Goal: Contribute content: Contribute content

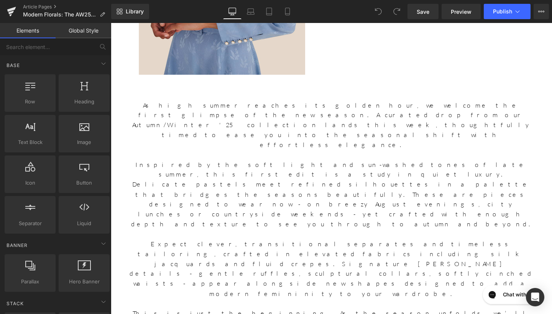
scroll to position [290, 0]
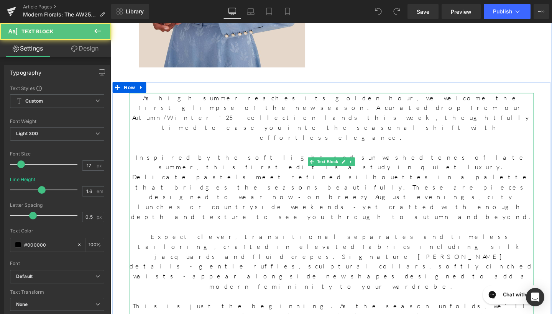
click at [429, 149] on p at bounding box center [343, 154] width 426 height 10
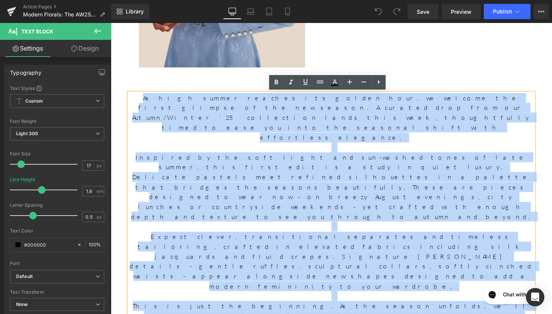
drag, startPoint x: 405, startPoint y: 237, endPoint x: 131, endPoint y: 92, distance: 309.8
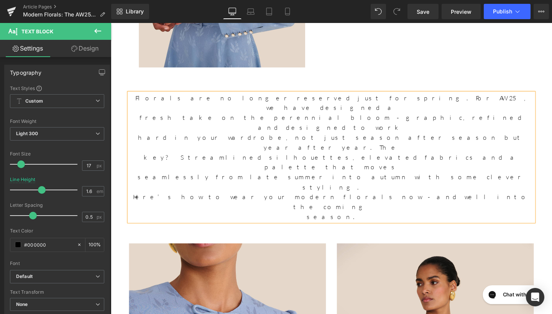
click at [441, 138] on p "hard in your wardrobe, not just season after season but year after year. The" at bounding box center [343, 148] width 426 height 21
click at [224, 103] on p "Florals are no longer reserved just for spring. For AW25, we have designed a" at bounding box center [343, 107] width 426 height 21
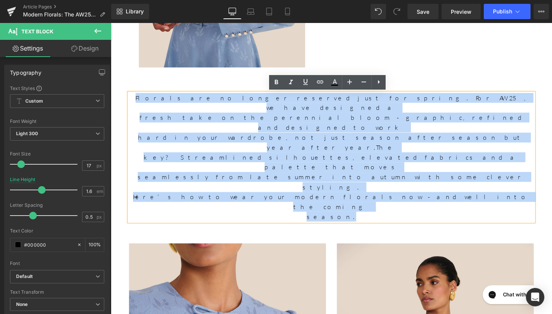
drag, startPoint x: 224, startPoint y: 100, endPoint x: 442, endPoint y: 162, distance: 226.0
click at [442, 162] on div "Florals are no longer reserved just for spring. For AW25, we have designed a fr…" at bounding box center [343, 165] width 426 height 136
click at [459, 159] on p "key? Streamlined silhouettes, elevated fabrics and a palette that moves" at bounding box center [343, 169] width 426 height 21
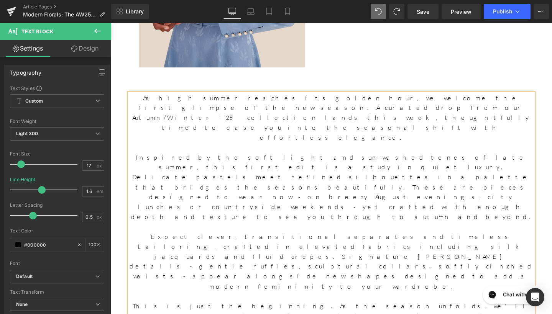
drag, startPoint x: 367, startPoint y: 306, endPoint x: 228, endPoint y: 245, distance: 152.6
click at [228, 245] on div "As high summer reaches its golden hour, we welcome the first glimpse of the new…" at bounding box center [343, 305] width 426 height 417
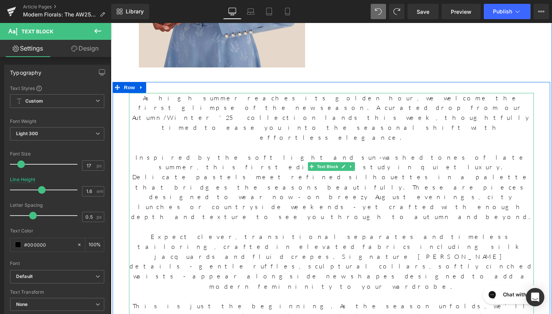
click at [324, 305] on p at bounding box center [343, 310] width 426 height 10
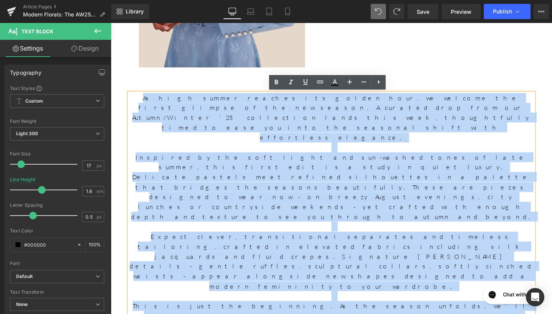
drag, startPoint x: 407, startPoint y: 238, endPoint x: 113, endPoint y: 79, distance: 333.9
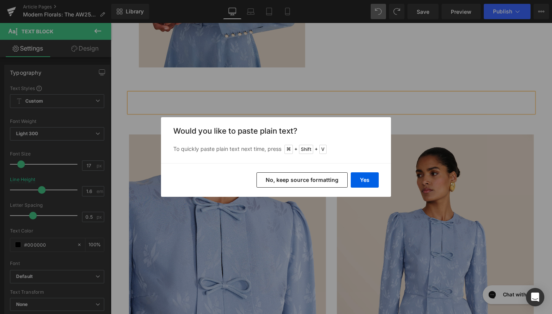
click at [347, 177] on button "No, keep source formatting" at bounding box center [302, 180] width 91 height 15
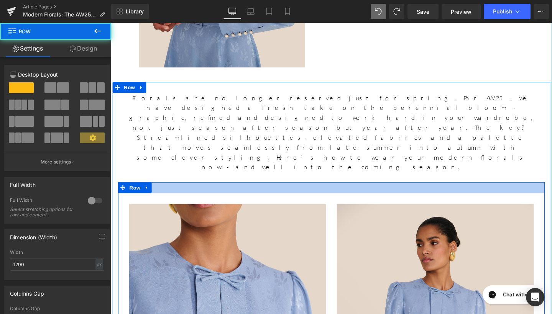
click at [351, 191] on div at bounding box center [342, 197] width 449 height 12
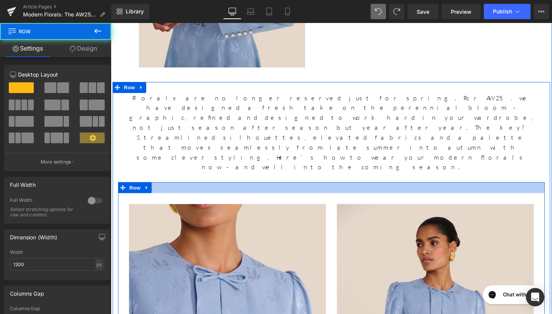
click at [224, 191] on div at bounding box center [342, 197] width 449 height 12
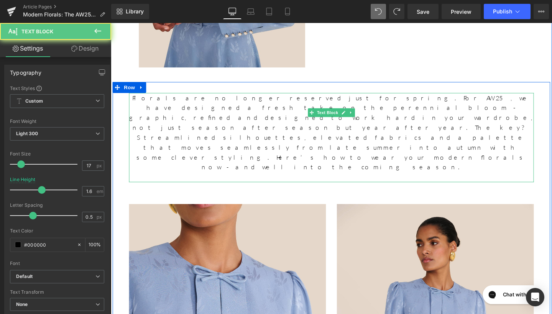
click at [221, 180] on p at bounding box center [343, 185] width 426 height 10
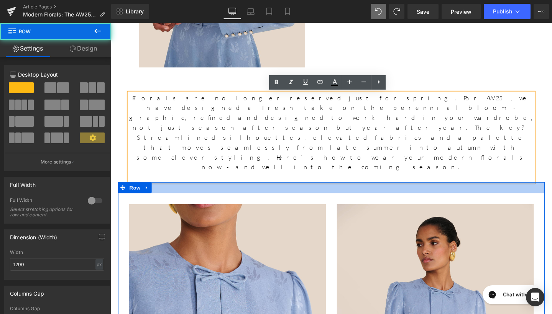
click at [242, 191] on div at bounding box center [342, 197] width 449 height 12
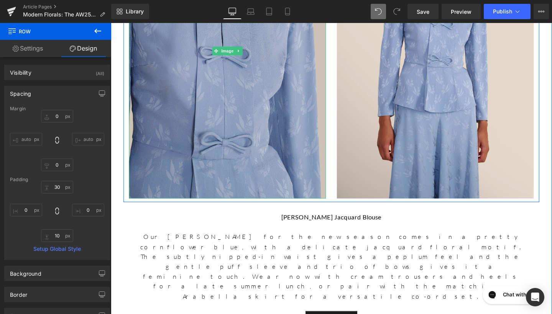
scroll to position [608, 0]
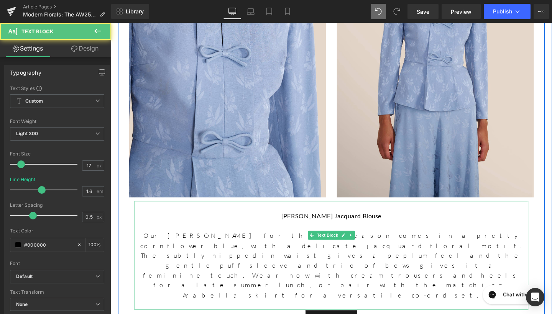
click at [350, 222] on strong "[PERSON_NAME] Jacquard Blouse" at bounding box center [342, 226] width 105 height 8
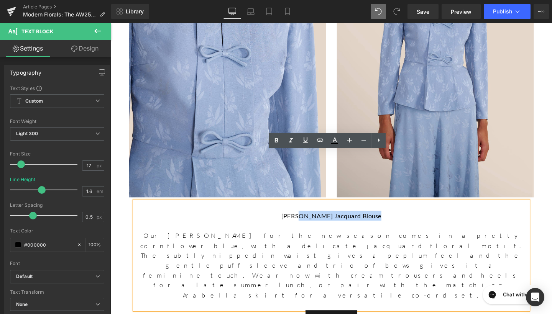
drag, startPoint x: 387, startPoint y: 171, endPoint x: 313, endPoint y: 173, distance: 73.6
click at [313, 222] on strong "[PERSON_NAME] Jacquard Blouse" at bounding box center [342, 226] width 105 height 8
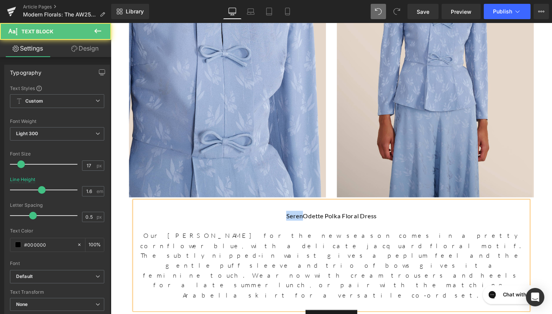
drag, startPoint x: 312, startPoint y: 171, endPoint x: 293, endPoint y: 170, distance: 18.4
click at [295, 222] on strong "SerenOdette Polka Floral Dress" at bounding box center [342, 226] width 95 height 8
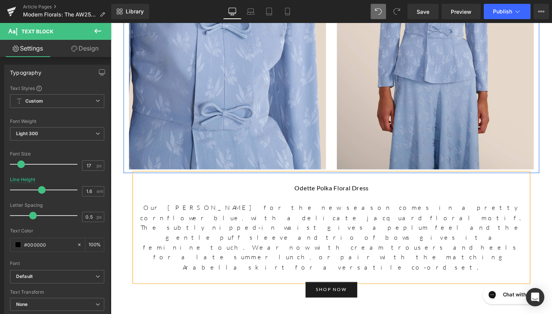
scroll to position [660, 0]
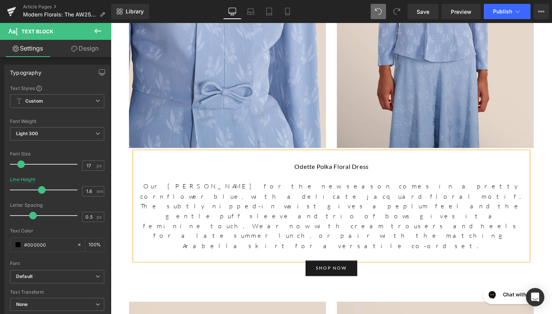
click at [370, 189] on p "Our [PERSON_NAME] for the new season comes in a pretty cornflower blue, with a …" at bounding box center [343, 225] width 414 height 73
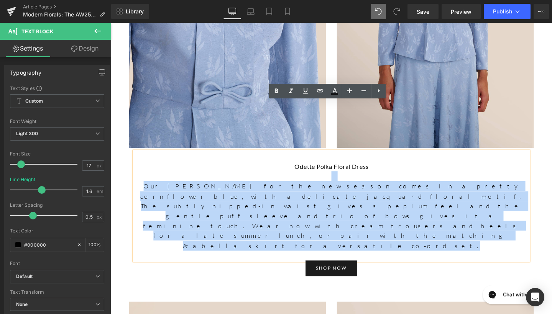
drag, startPoint x: 497, startPoint y: 160, endPoint x: 197, endPoint y: 128, distance: 300.9
click at [197, 158] on div "Odette Polka Floral Dress Our Serena blouse for the new season comes in a prett…" at bounding box center [343, 215] width 414 height 115
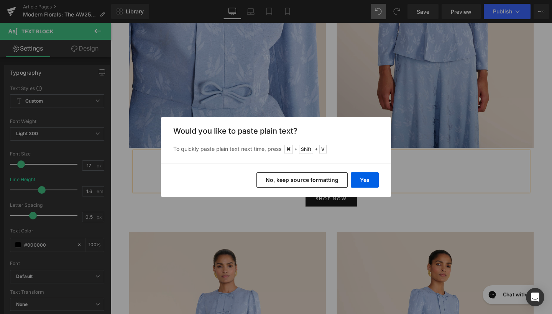
click at [316, 181] on button "No, keep source formatting" at bounding box center [302, 180] width 91 height 15
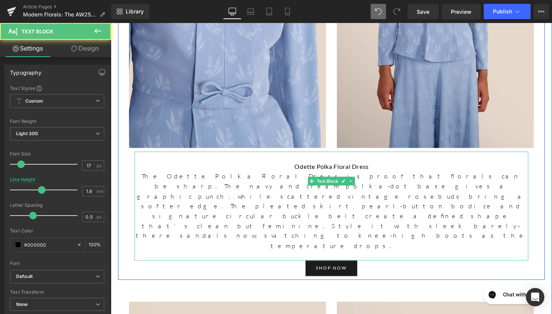
click at [138, 179] on p "The Odette Polka Floral Dress is proof that florals can be sharp. The navy and …" at bounding box center [343, 221] width 414 height 84
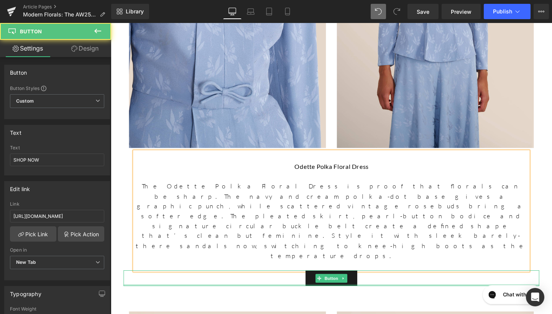
click at [411, 298] on div at bounding box center [342, 299] width 437 height 2
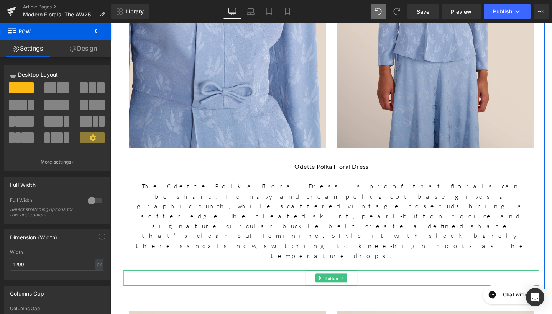
click at [342, 287] on span "Button" at bounding box center [343, 291] width 18 height 9
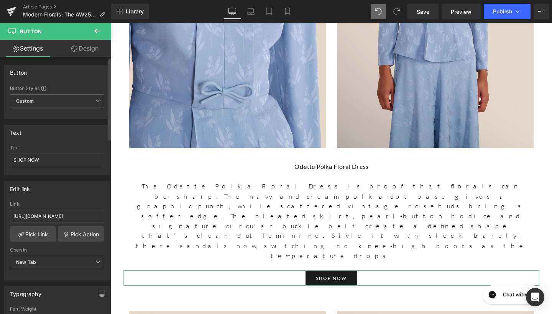
click at [73, 223] on div "Link [URL][DOMAIN_NAME]" at bounding box center [57, 214] width 94 height 25
click at [56, 218] on input "[URL][DOMAIN_NAME]" at bounding box center [57, 216] width 94 height 13
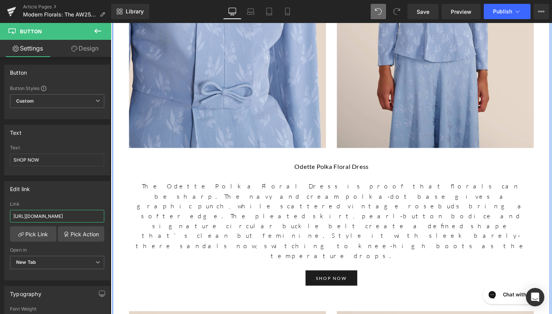
drag, startPoint x: 125, startPoint y: 240, endPoint x: 116, endPoint y: 224, distance: 17.9
paste input "[URL][DOMAIN_NAME]"
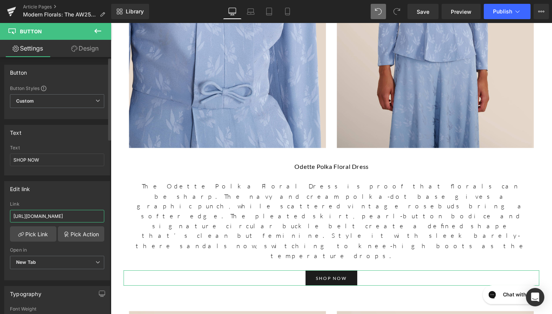
type input "[URL][DOMAIN_NAME]"
click at [89, 199] on div "Edit link [URL][DOMAIN_NAME] Link [URL][DOMAIN_NAME] Pick Link Pick Action Curr…" at bounding box center [57, 230] width 106 height 99
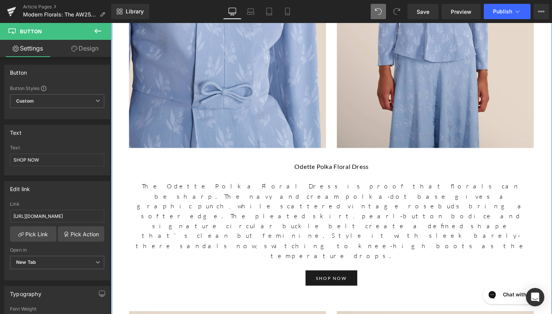
click at [98, 31] on icon at bounding box center [97, 31] width 7 height 5
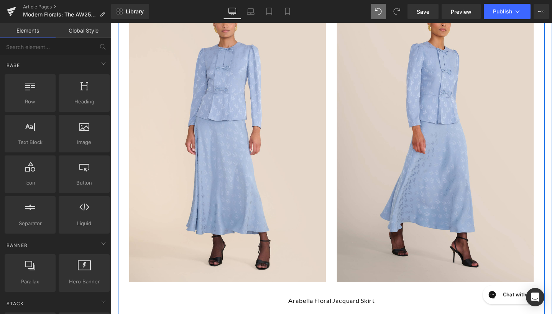
scroll to position [1002, 0]
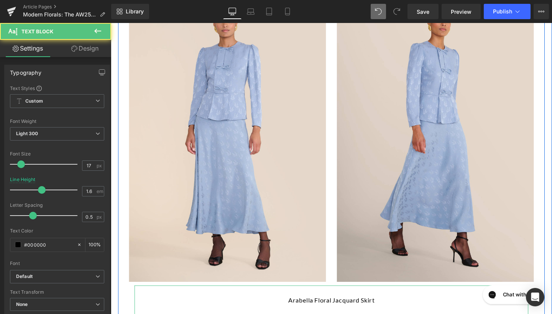
click at [383, 311] on strong "Arabella Floral Jacquard Skirt" at bounding box center [343, 315] width 91 height 8
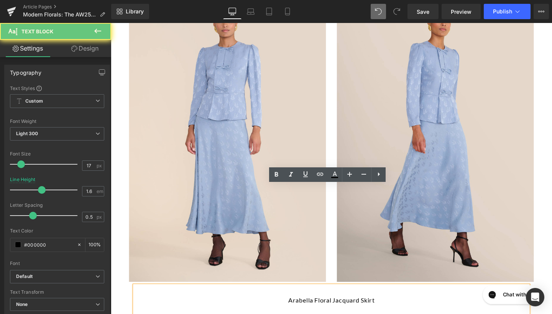
click at [393, 310] on p "Arabella Floral Jacquard Skirt" at bounding box center [343, 315] width 414 height 10
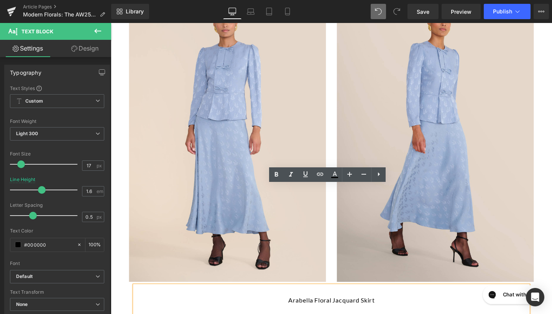
paste div
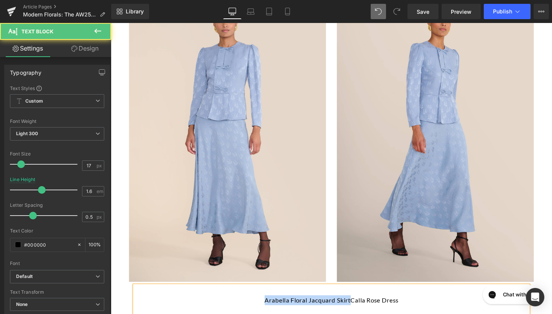
drag, startPoint x: 361, startPoint y: 209, endPoint x: 225, endPoint y: 210, distance: 135.4
click at [225, 310] on p "Arabella Floral Jacquard SkirtCalla Rose Dress" at bounding box center [343, 315] width 414 height 10
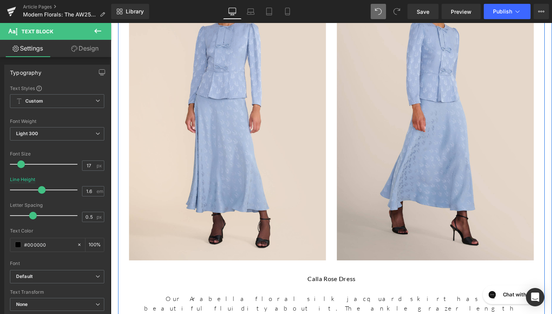
scroll to position [1027, 0]
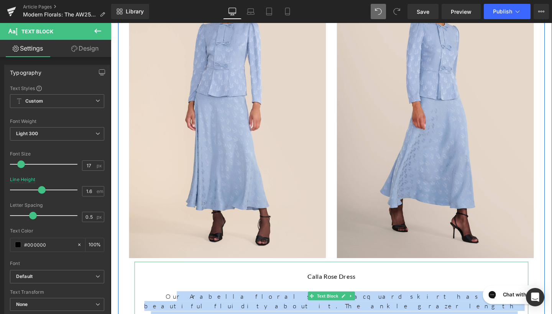
drag, startPoint x: 369, startPoint y: 224, endPoint x: 146, endPoint y: 202, distance: 223.5
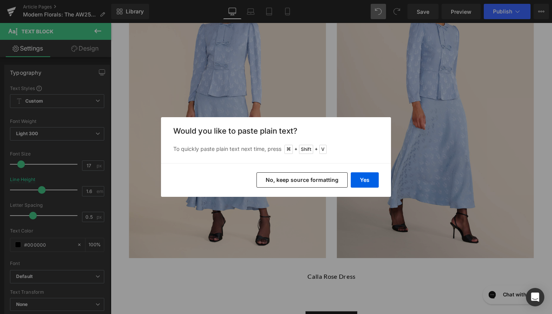
click at [274, 178] on button "No, keep source formatting" at bounding box center [302, 180] width 91 height 15
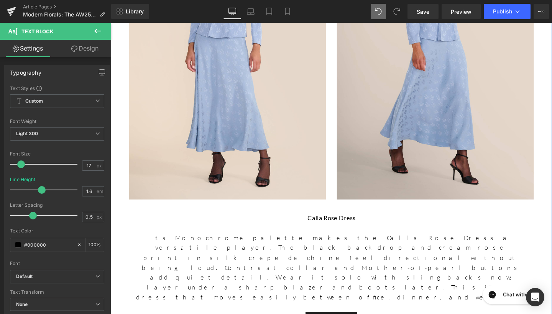
scroll to position [1086, 0]
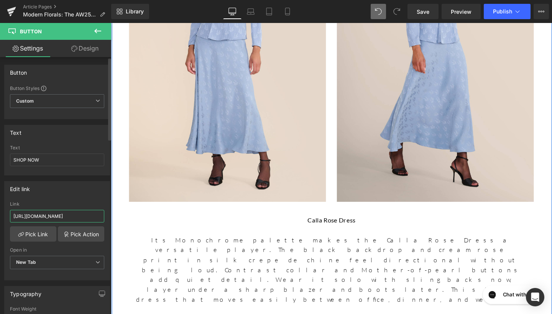
click at [92, 213] on input "[URL][DOMAIN_NAME]" at bounding box center [57, 216] width 94 height 13
drag, startPoint x: 124, startPoint y: 239, endPoint x: 153, endPoint y: 225, distance: 32.6
paste input "[URL][DOMAIN_NAME]"
type input "[URL][DOMAIN_NAME]"
click at [92, 199] on div "Edit link [URL][DOMAIN_NAME] Link [URL][DOMAIN_NAME] Pick Link Pick Action Curr…" at bounding box center [57, 230] width 106 height 99
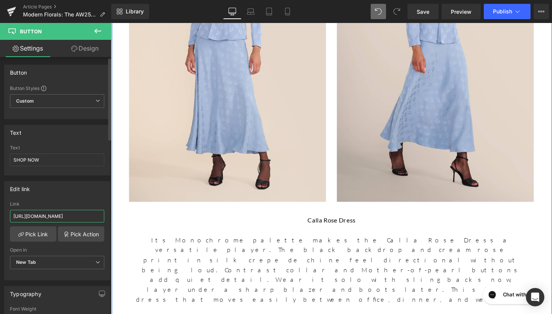
click at [64, 218] on input "[URL][DOMAIN_NAME]" at bounding box center [57, 216] width 94 height 13
click at [99, 31] on icon at bounding box center [97, 31] width 7 height 5
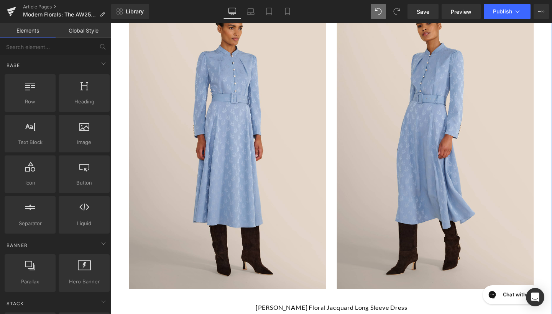
scroll to position [1476, 0]
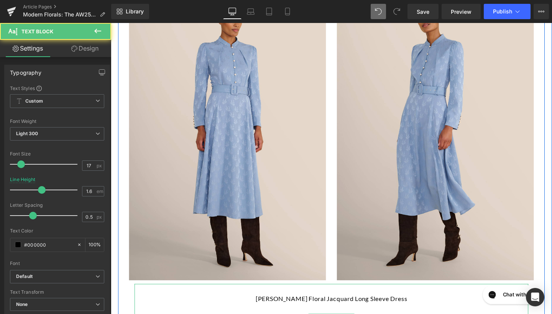
click at [385, 309] on strong "[PERSON_NAME] Floral Jacquard Long Sleeve Dress" at bounding box center [342, 313] width 159 height 8
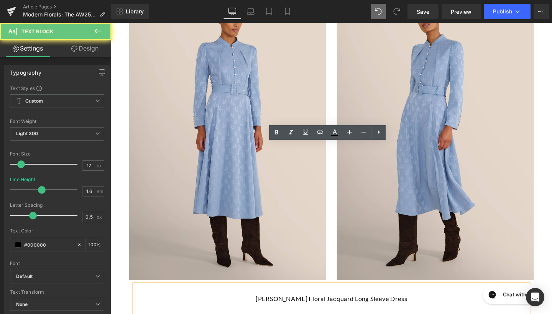
click at [385, 309] on strong "[PERSON_NAME] Floral Jacquard Long Sleeve Dress" at bounding box center [342, 313] width 159 height 8
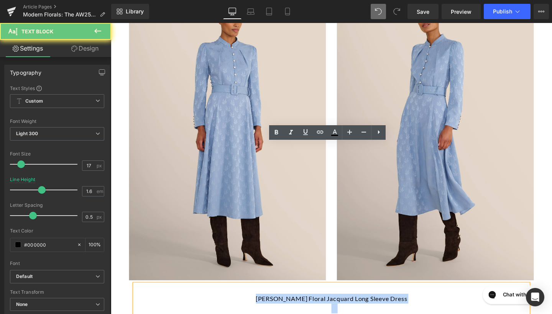
click at [385, 309] on strong "[PERSON_NAME] Floral Jacquard Long Sleeve Dress" at bounding box center [342, 313] width 159 height 8
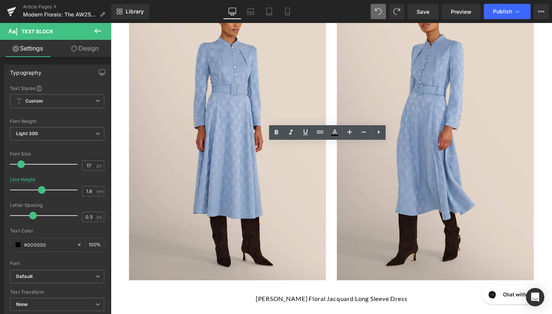
click at [406, 308] on p "[PERSON_NAME] Floral Jacquard Long Sleeve Dress" at bounding box center [343, 313] width 414 height 10
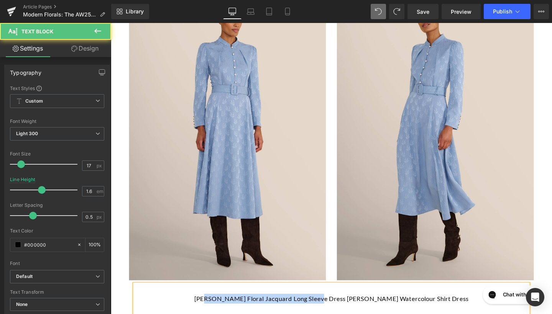
drag, startPoint x: 357, startPoint y: 163, endPoint x: 246, endPoint y: 163, distance: 111.2
click at [246, 309] on strong "[PERSON_NAME] Floral Jacquard Long Sleeve Dress [PERSON_NAME] Watercolour Shirt…" at bounding box center [343, 313] width 288 height 8
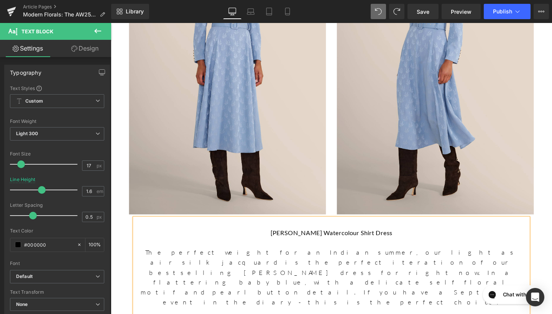
scroll to position [1554, 0]
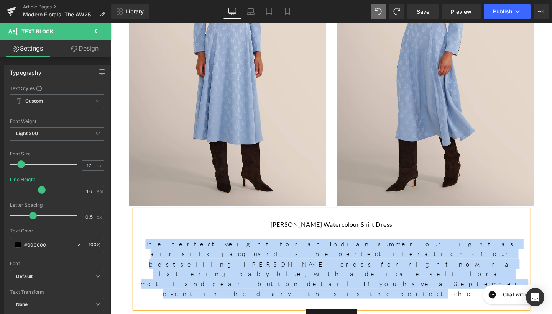
drag, startPoint x: 360, startPoint y: 130, endPoint x: 135, endPoint y: 107, distance: 225.9
click at [136, 250] on p "The perfect weight for an Indian summer, our light as air silk jacquard is the …" at bounding box center [343, 281] width 414 height 63
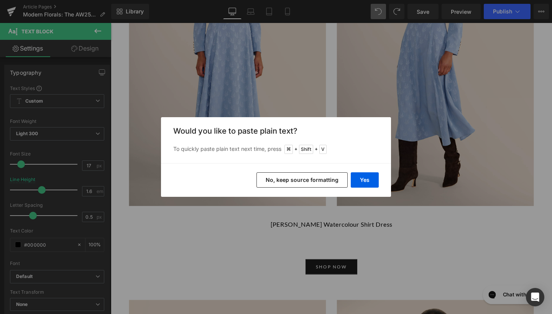
click at [266, 180] on button "No, keep source formatting" at bounding box center [302, 180] width 91 height 15
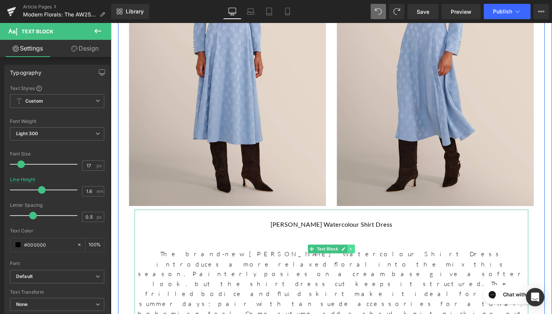
click at [362, 258] on icon at bounding box center [363, 260] width 4 height 5
click at [391, 250] on p at bounding box center [343, 255] width 414 height 10
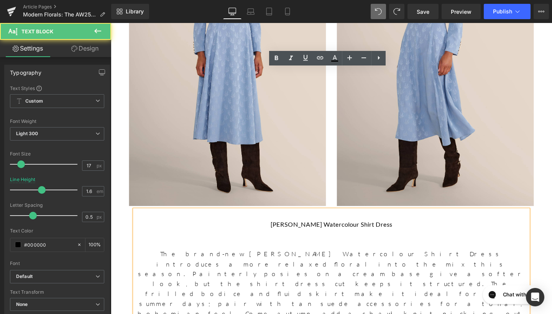
click at [387, 250] on p at bounding box center [343, 255] width 414 height 10
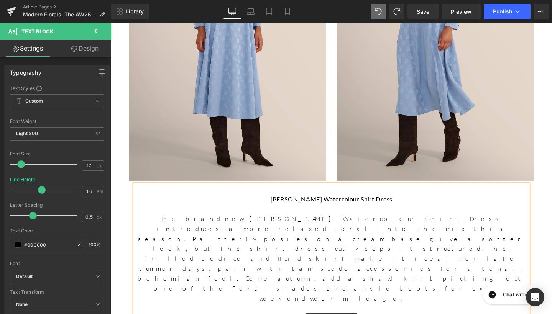
scroll to position [1527, 0]
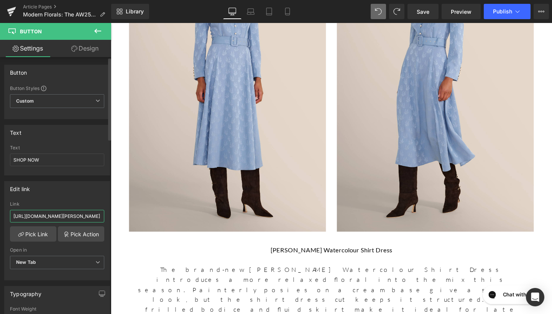
click at [54, 216] on input "[URL][DOMAIN_NAME][PERSON_NAME]" at bounding box center [57, 216] width 94 height 13
drag, startPoint x: 122, startPoint y: 239, endPoint x: 146, endPoint y: 221, distance: 29.7
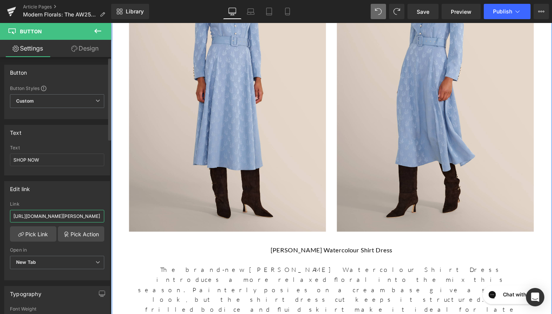
type input "[URL][DOMAIN_NAME][PERSON_NAME]"
click at [82, 186] on div "Edit link" at bounding box center [57, 189] width 105 height 15
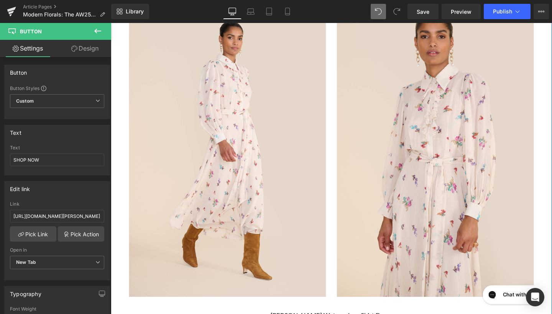
scroll to position [1955, 0]
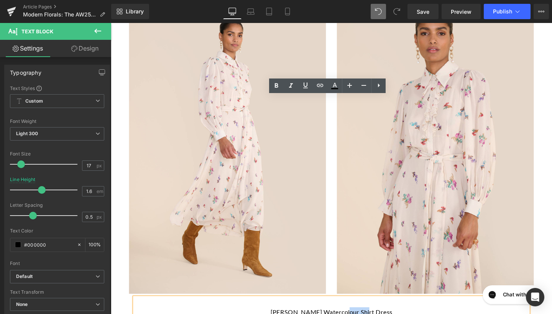
drag, startPoint x: 390, startPoint y: 119, endPoint x: 367, endPoint y: 116, distance: 23.6
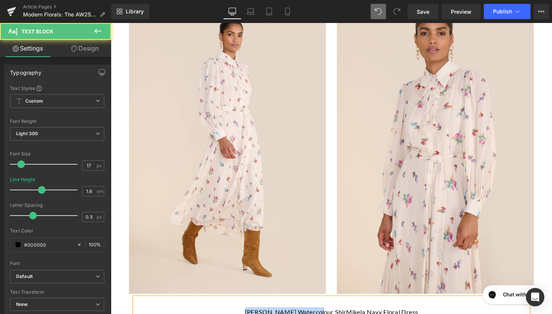
drag, startPoint x: 338, startPoint y: 115, endPoint x: 230, endPoint y: 114, distance: 107.8
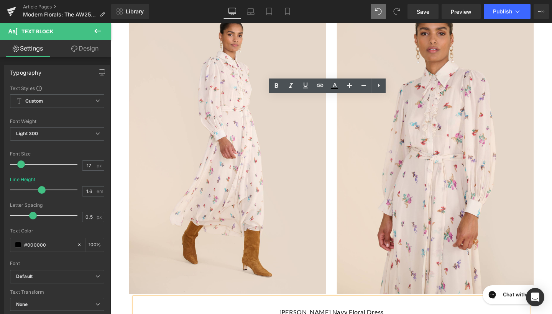
drag, startPoint x: 540, startPoint y: 160, endPoint x: 284, endPoint y: 130, distance: 258.2
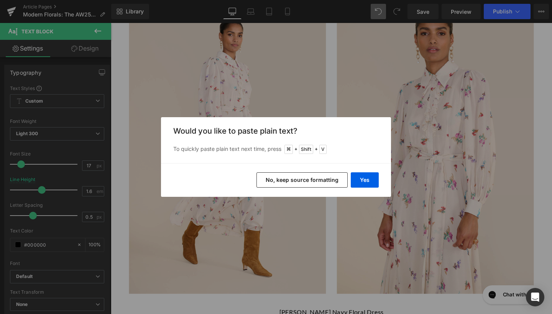
click at [312, 180] on button "No, keep source formatting" at bounding box center [302, 180] width 91 height 15
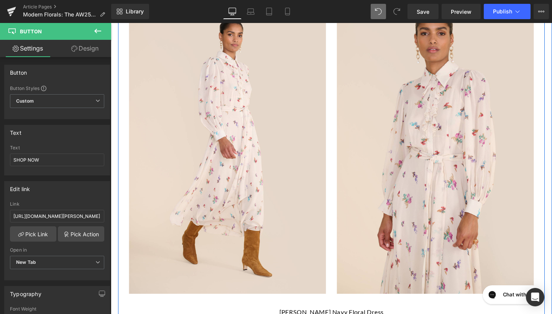
drag, startPoint x: 125, startPoint y: 168, endPoint x: 125, endPoint y: 176, distance: 8.1
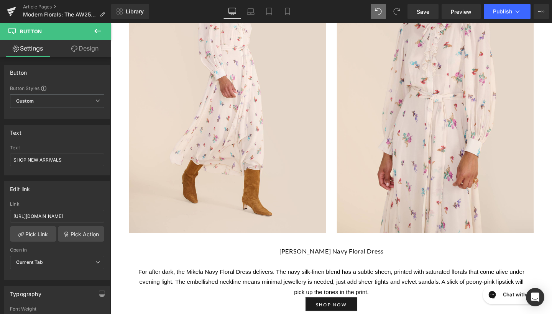
scroll to position [2008, 0]
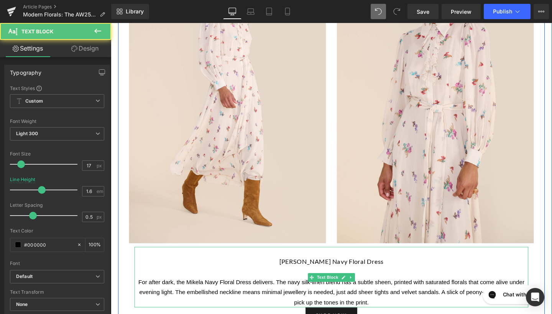
click at [399, 290] on p "For after dark, the Mikela Navy Floral Dress delivers. The navy silk-linen blen…" at bounding box center [343, 306] width 414 height 33
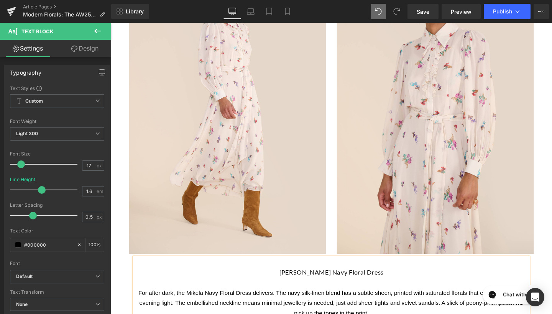
scroll to position [2001, 0]
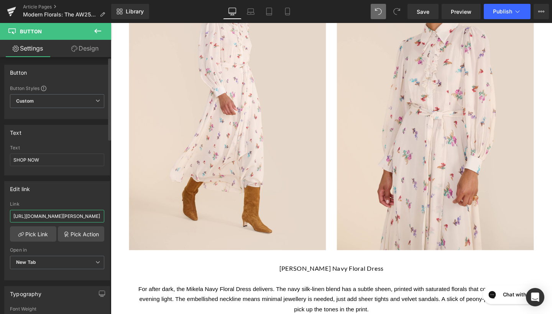
click at [33, 219] on input "[URL][DOMAIN_NAME][PERSON_NAME]" at bounding box center [57, 216] width 94 height 13
drag, startPoint x: 125, startPoint y: 239, endPoint x: 128, endPoint y: 219, distance: 20.2
type input "[URL][DOMAIN_NAME]"
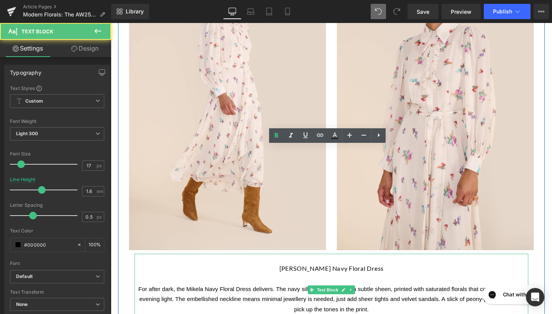
drag, startPoint x: 446, startPoint y: 124, endPoint x: 419, endPoint y: 127, distance: 27.0
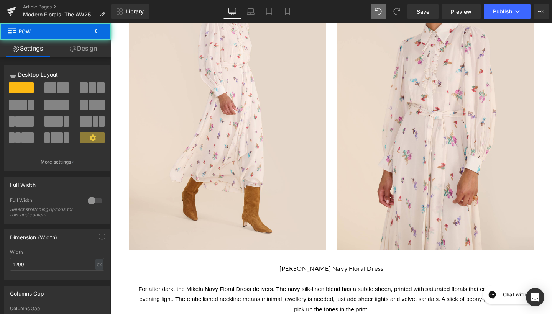
click at [99, 31] on icon at bounding box center [97, 31] width 7 height 5
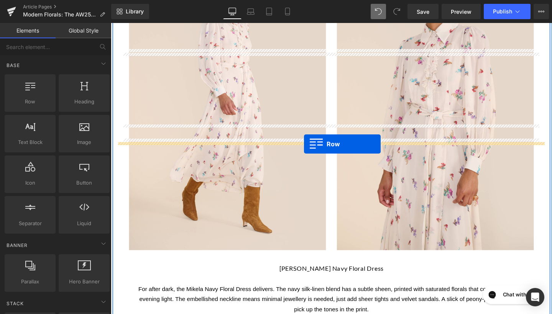
drag, startPoint x: 152, startPoint y: 132, endPoint x: 314, endPoint y: 150, distance: 163.3
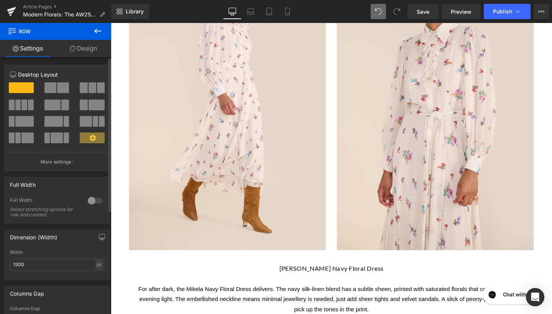
click at [62, 88] on span at bounding box center [63, 87] width 12 height 11
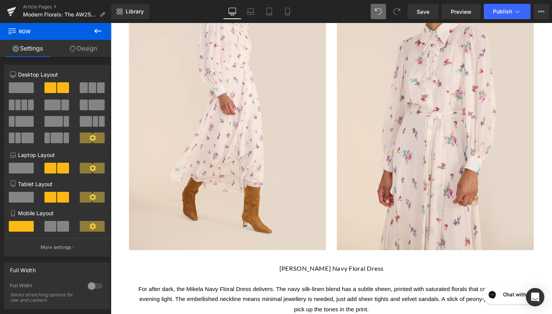
click at [94, 30] on icon at bounding box center [97, 30] width 9 height 9
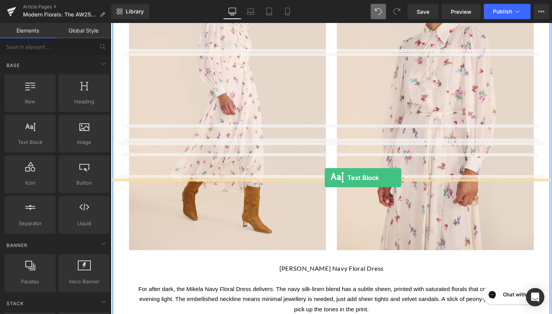
drag, startPoint x: 153, startPoint y: 156, endPoint x: 336, endPoint y: 186, distance: 185.8
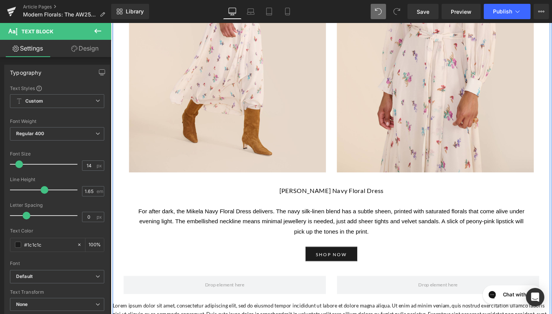
scroll to position [2082, 0]
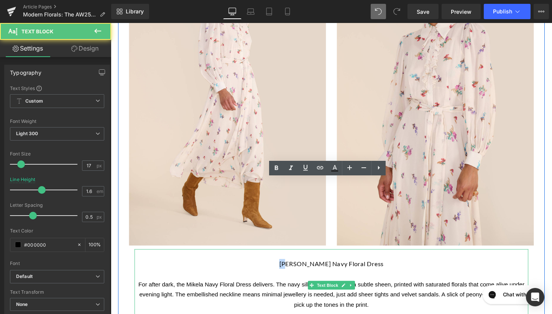
scroll to position [2001, 0]
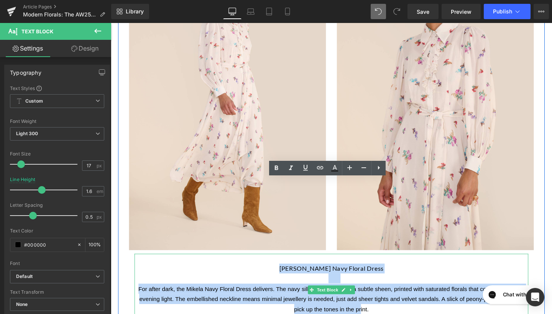
drag, startPoint x: 300, startPoint y: 64, endPoint x: 372, endPoint y: 109, distance: 85.1
click at [372, 266] on div "[PERSON_NAME] Navy Floral Dress For after dark, the Mikela Navy Floral Dress de…" at bounding box center [343, 303] width 414 height 74
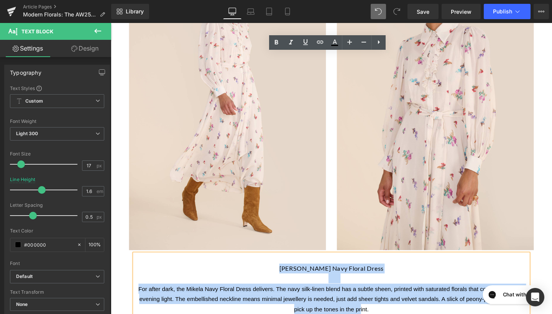
copy div "[PERSON_NAME] Navy Floral Dress For after dark, the Mikela Navy Floral Dress de…"
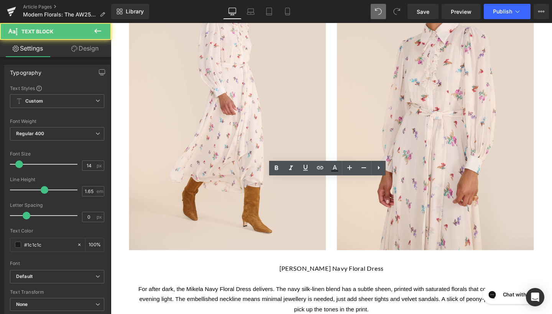
drag, startPoint x: 301, startPoint y: 211, endPoint x: 295, endPoint y: 193, distance: 19.2
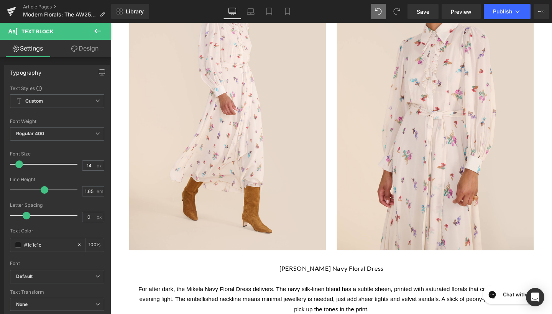
drag, startPoint x: 318, startPoint y: 194, endPoint x: 96, endPoint y: 188, distance: 221.7
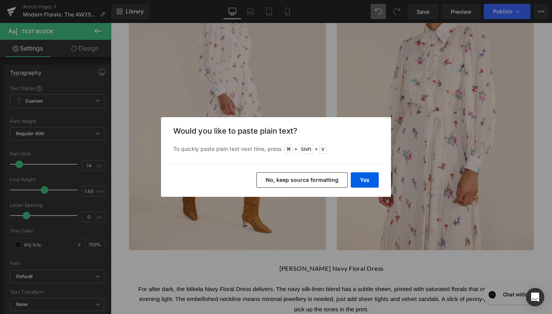
click at [308, 184] on button "No, keep source formatting" at bounding box center [302, 180] width 91 height 15
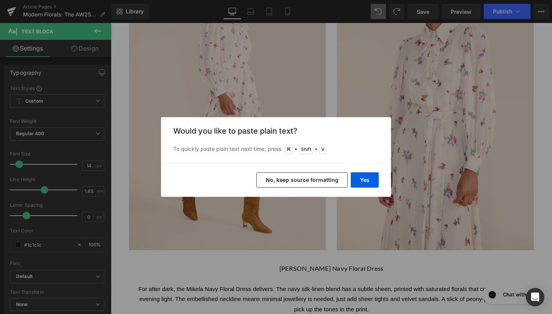
click at [382, 176] on div "Yes No, keep source formatting" at bounding box center [276, 180] width 230 height 34
click at [370, 176] on button "Yes" at bounding box center [365, 180] width 28 height 15
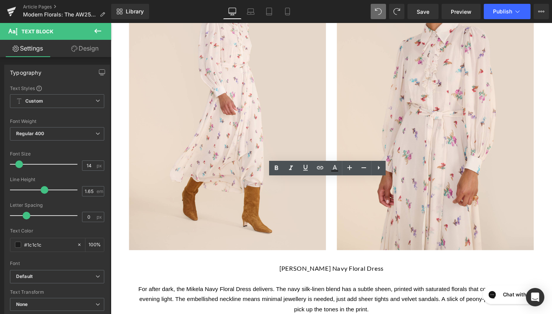
drag, startPoint x: 172, startPoint y: 188, endPoint x: 158, endPoint y: 191, distance: 14.4
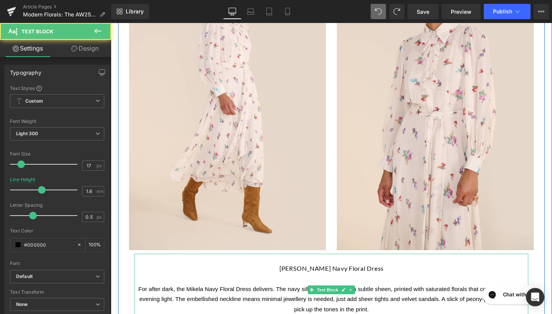
click at [316, 278] on strong "[PERSON_NAME] Navy Floral Dress" at bounding box center [343, 282] width 110 height 8
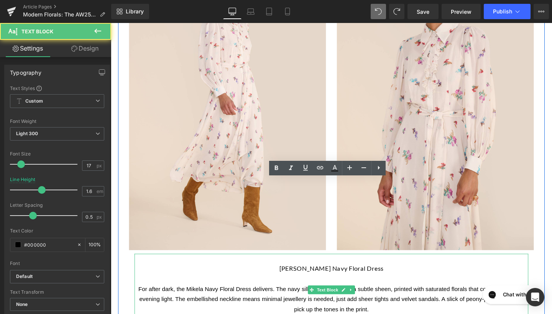
click at [255, 300] on span "For after dark, the Mikela Navy Floral Dress delivers. The navy silk-linen blen…" at bounding box center [343, 314] width 406 height 28
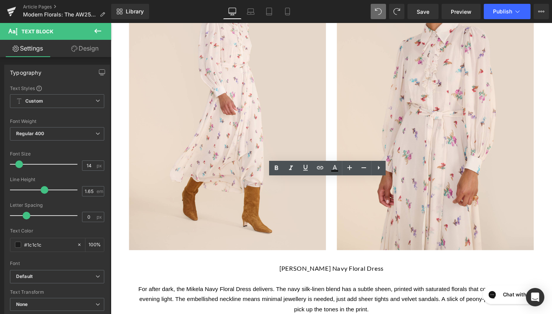
drag, startPoint x: 112, startPoint y: 191, endPoint x: 434, endPoint y: 219, distance: 323.7
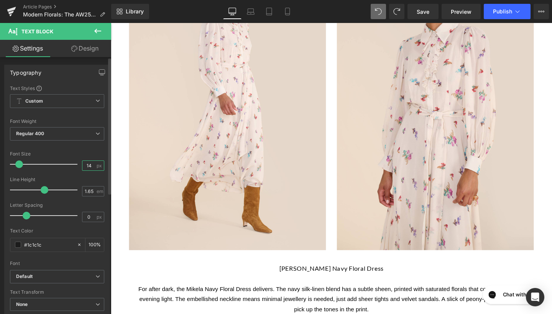
click at [90, 166] on input "14" at bounding box center [88, 166] width 13 height 10
type input "17"
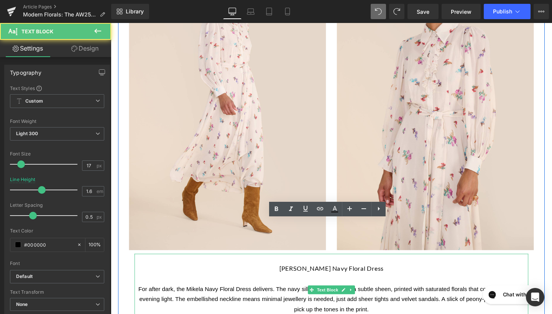
click at [341, 300] on span "For after dark, the Mikela Navy Floral Dress delivers. The navy silk-linen blen…" at bounding box center [343, 314] width 406 height 28
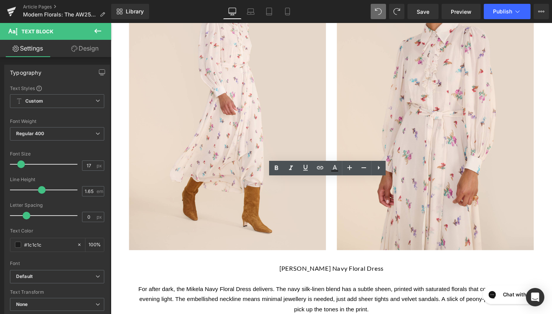
drag, startPoint x: 566, startPoint y: 226, endPoint x: 91, endPoint y: 187, distance: 477.5
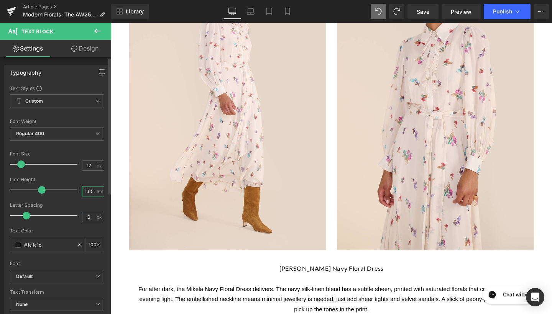
click at [88, 191] on input "1.65" at bounding box center [88, 192] width 13 height 10
click at [97, 191] on span "em" at bounding box center [100, 191] width 7 height 5
click at [92, 191] on input "1.65" at bounding box center [88, 192] width 13 height 10
type input "1.6"
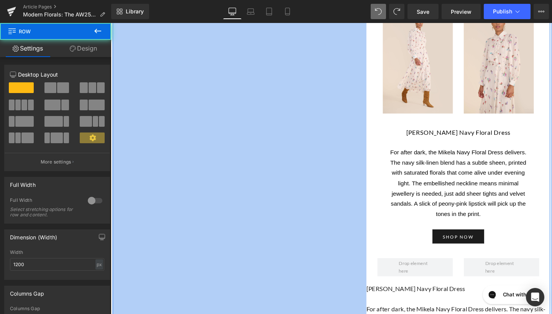
scroll to position [1833, 0]
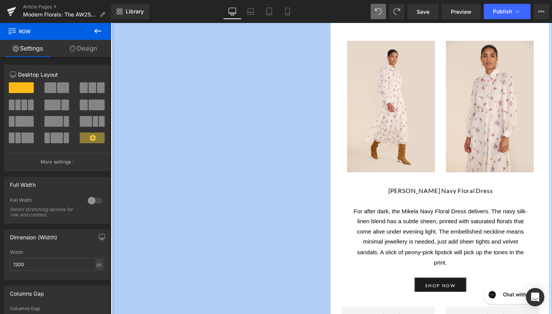
drag, startPoint x: 112, startPoint y: 192, endPoint x: 339, endPoint y: 139, distance: 232.4
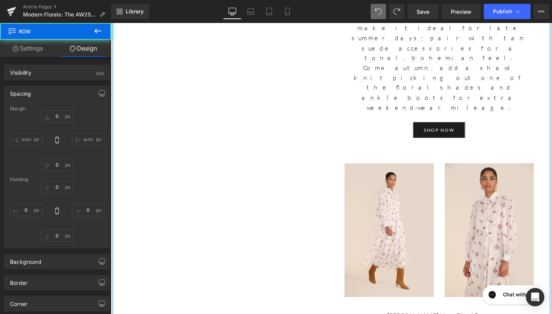
type input "0"
type input "30"
type input "0"
type input "10"
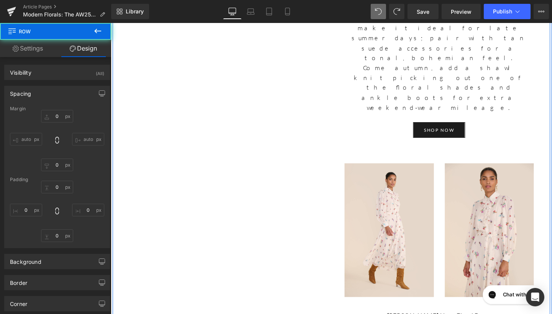
type input "591"
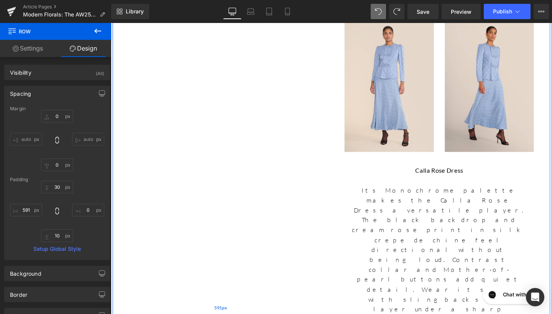
scroll to position [921, 0]
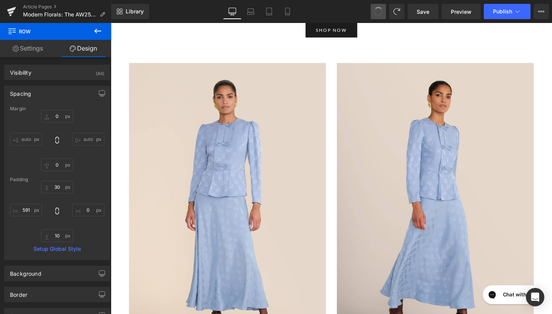
type input "0"
type input "30"
type input "0"
type input "10"
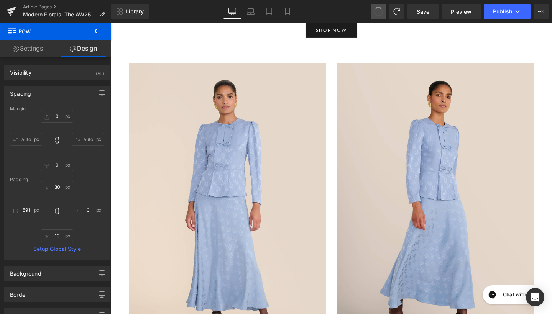
type input "0"
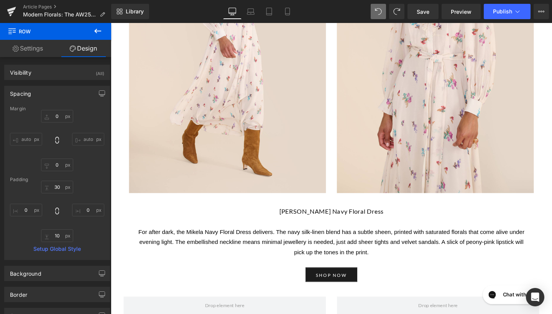
scroll to position [2059, 0]
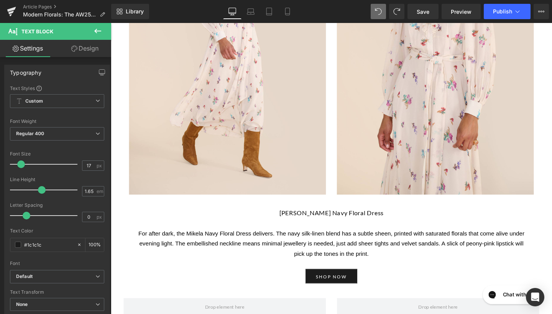
drag, startPoint x: 565, startPoint y: 166, endPoint x: 79, endPoint y: 128, distance: 487.7
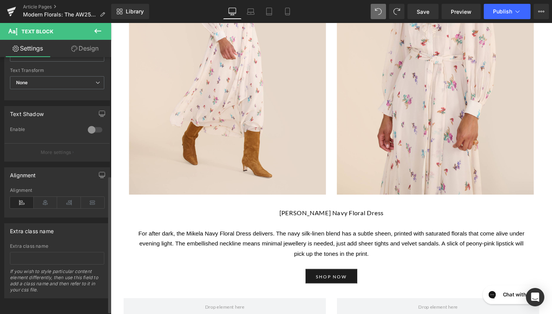
scroll to position [227, 0]
click at [42, 198] on icon at bounding box center [46, 203] width 24 height 12
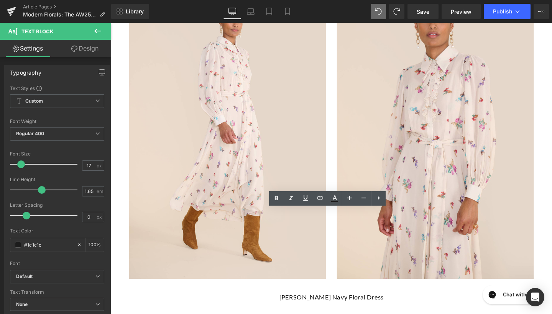
scroll to position [1971, 0]
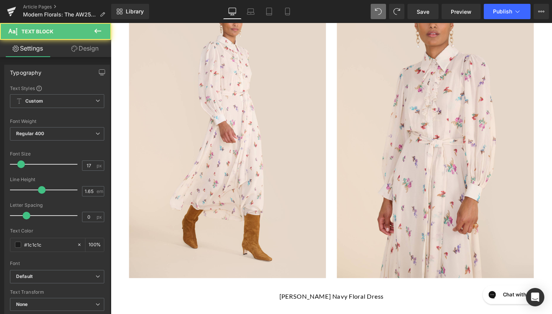
drag, startPoint x: 335, startPoint y: 222, endPoint x: 244, endPoint y: 213, distance: 92.1
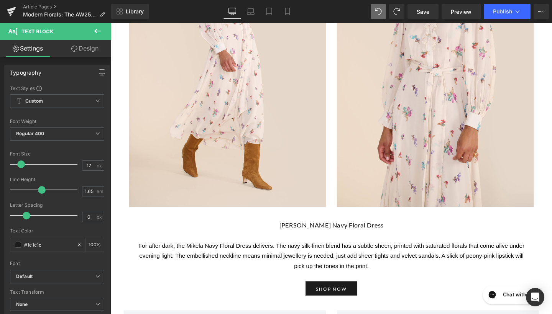
scroll to position [2049, 0]
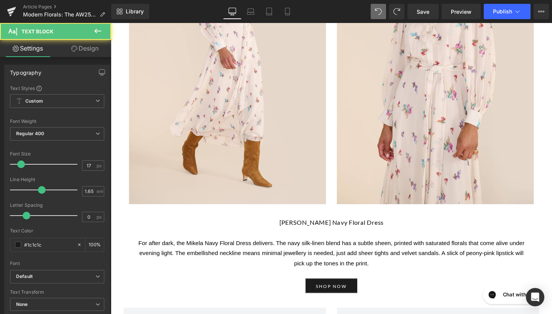
drag, startPoint x: 112, startPoint y: 166, endPoint x: 541, endPoint y: 179, distance: 429.3
drag, startPoint x: 470, startPoint y: 161, endPoint x: 296, endPoint y: 163, distance: 174.1
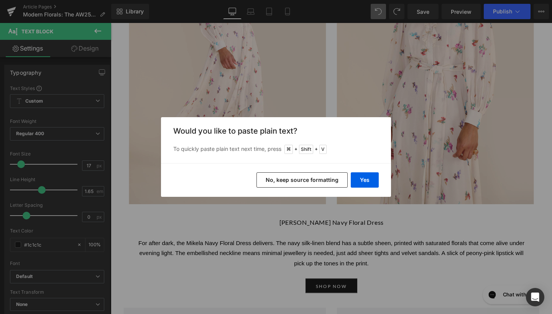
click at [337, 179] on button "No, keep source formatting" at bounding box center [302, 180] width 91 height 15
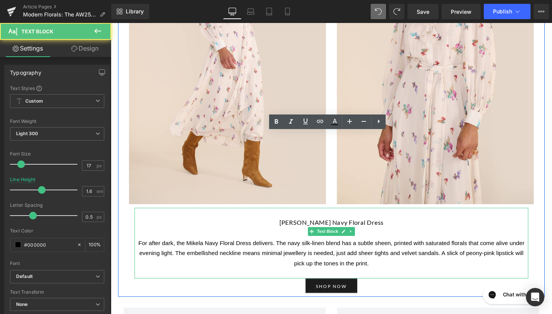
click at [355, 249] on p "For after dark, the Mikela Navy Floral Dress delivers. The navy silk-linen blen…" at bounding box center [343, 265] width 414 height 33
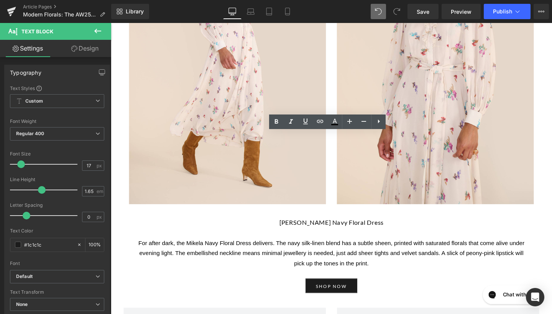
drag, startPoint x: 114, startPoint y: 165, endPoint x: 511, endPoint y: 189, distance: 397.7
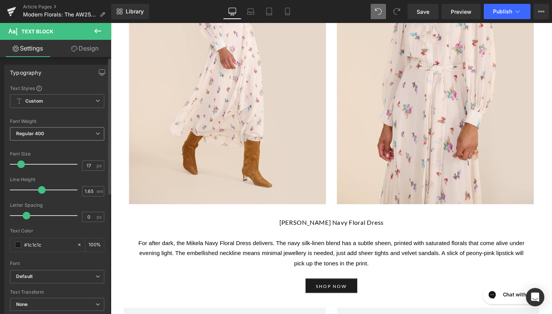
click at [42, 133] on b "Regular 400" at bounding box center [30, 134] width 28 height 6
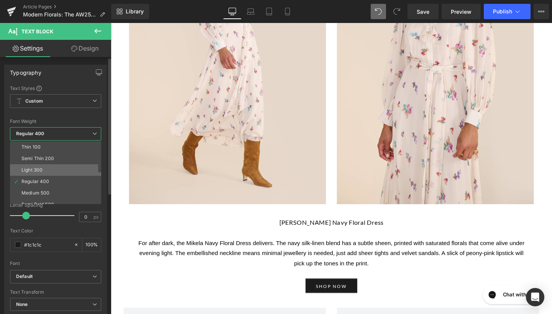
click at [46, 168] on li "Light 300" at bounding box center [57, 171] width 95 height 12
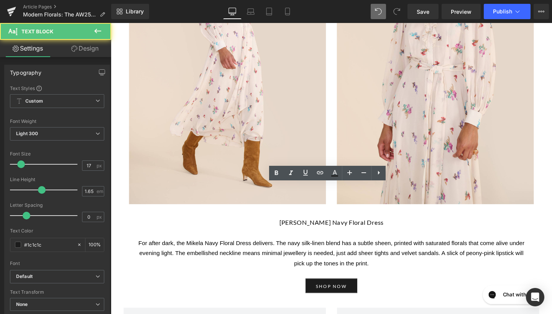
drag, startPoint x: 390, startPoint y: 143, endPoint x: 276, endPoint y: 142, distance: 113.9
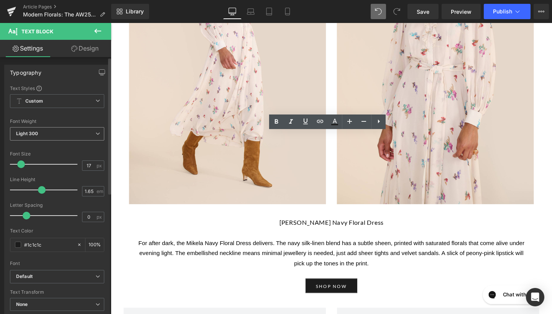
click at [73, 133] on span "Light 300" at bounding box center [57, 133] width 94 height 13
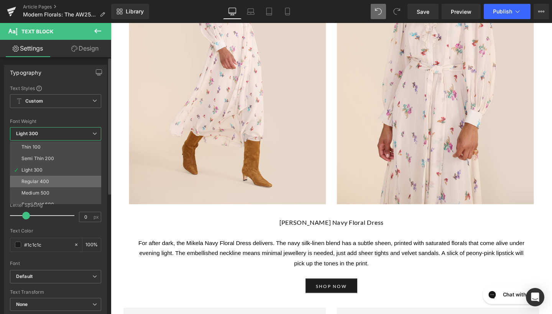
click at [59, 179] on li "Regular 400" at bounding box center [57, 182] width 95 height 12
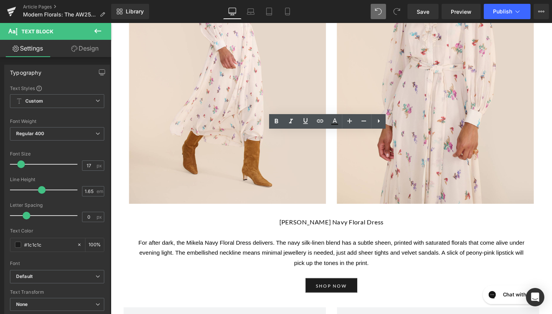
drag, startPoint x: 113, startPoint y: 163, endPoint x: 531, endPoint y: 192, distance: 419.3
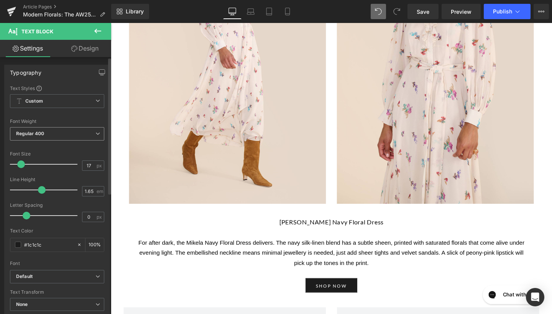
click at [43, 134] on b "Regular 400" at bounding box center [30, 134] width 28 height 6
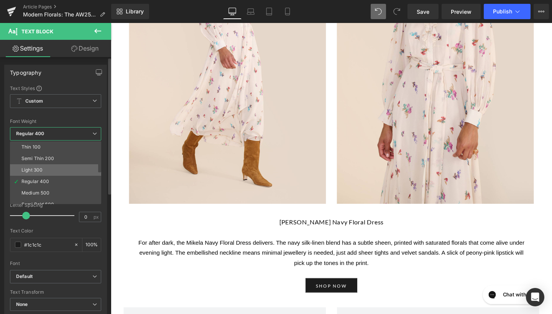
click at [44, 168] on li "Light 300" at bounding box center [57, 171] width 95 height 12
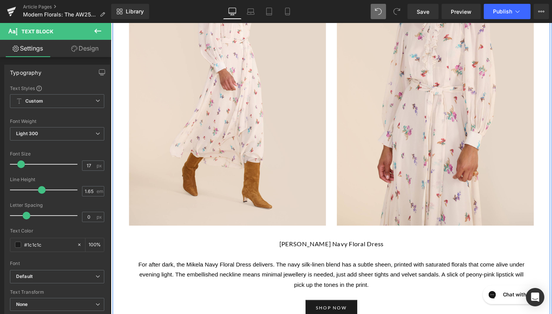
scroll to position [2026, 0]
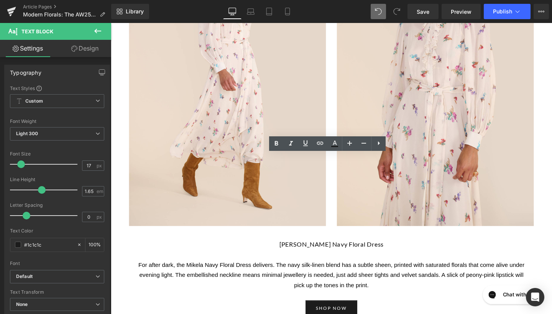
drag, startPoint x: 295, startPoint y: 169, endPoint x: 403, endPoint y: 166, distance: 107.8
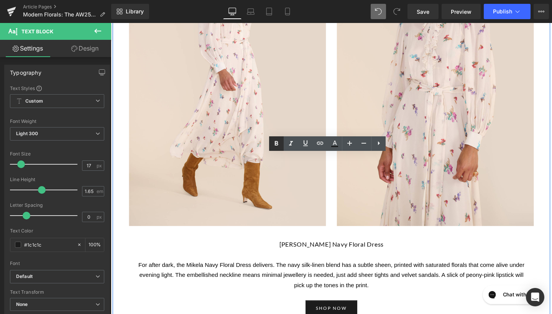
click at [274, 145] on icon at bounding box center [276, 143] width 9 height 9
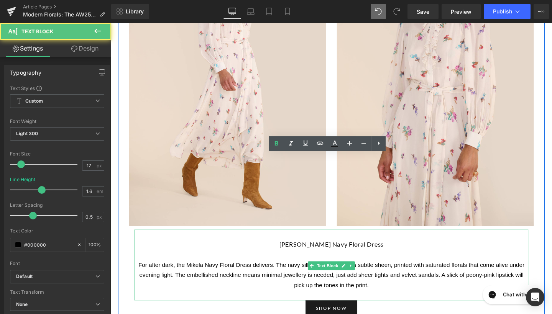
drag, startPoint x: 349, startPoint y: 49, endPoint x: 448, endPoint y: 65, distance: 100.3
click at [349, 251] on p "[PERSON_NAME] Navy Floral Dress" at bounding box center [343, 256] width 414 height 10
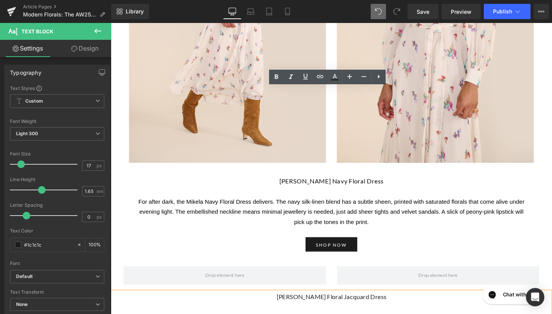
scroll to position [2091, 0]
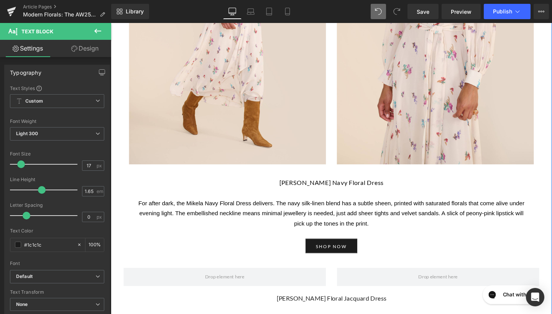
click at [99, 33] on icon at bounding box center [97, 30] width 9 height 9
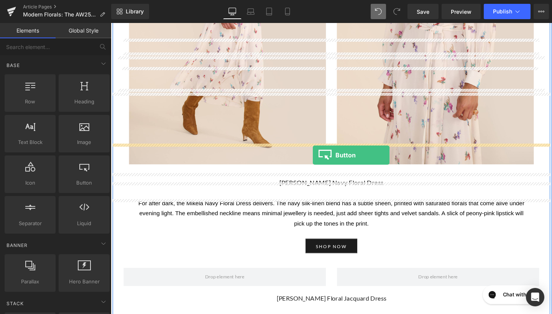
drag, startPoint x: 189, startPoint y: 197, endPoint x: 323, endPoint y: 162, distance: 138.2
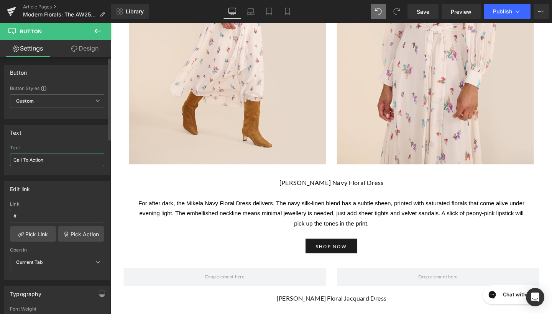
drag, startPoint x: 47, startPoint y: 161, endPoint x: 0, endPoint y: 158, distance: 46.9
click at [0, 158] on div "Text Call To Action Text Call To Action" at bounding box center [57, 147] width 115 height 56
type input "s"
click at [17, 160] on input "DHOP NOW" at bounding box center [57, 160] width 94 height 13
type input "SHOP NOW"
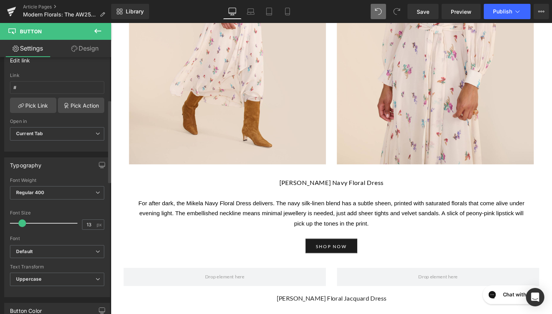
scroll to position [132, 0]
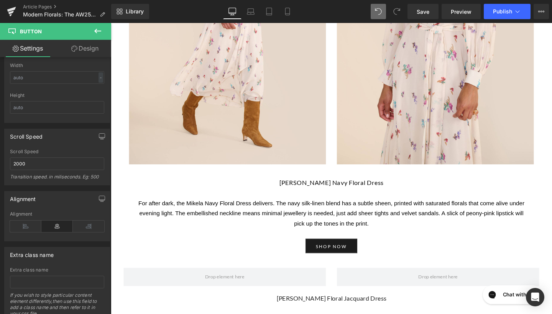
scroll to position [515, 0]
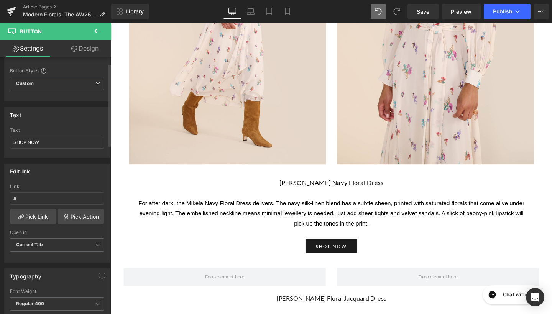
scroll to position [19, 0]
drag, startPoint x: 45, startPoint y: 201, endPoint x: 7, endPoint y: 196, distance: 39.0
click at [7, 196] on div "# Link # Pick Link Pick Action Current Tab New Tab Open in Current Tab Current …" at bounding box center [57, 222] width 105 height 79
paste input "[URL][DOMAIN_NAME][PERSON_NAME] dress"
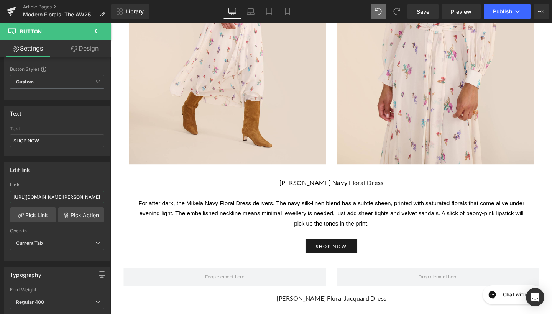
type input "[URL][DOMAIN_NAME][PERSON_NAME] dress"
click at [100, 31] on icon at bounding box center [97, 30] width 9 height 9
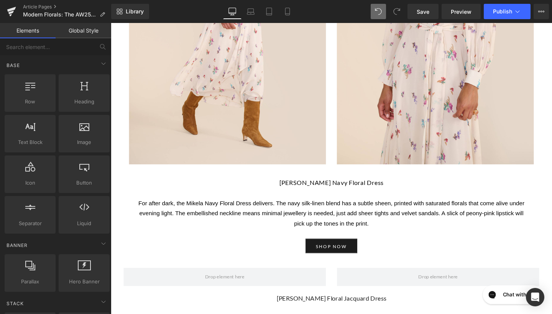
scroll to position [2100, 0]
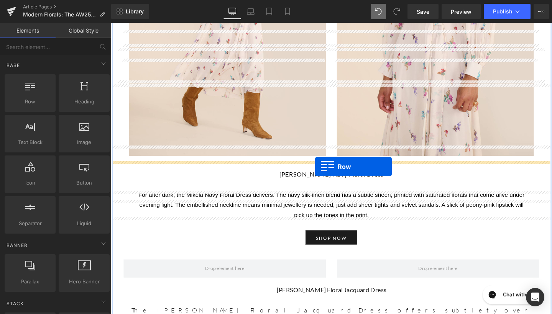
drag, startPoint x: 148, startPoint y: 117, endPoint x: 326, endPoint y: 174, distance: 186.6
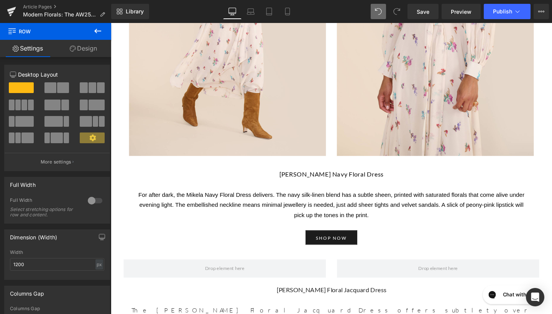
click at [95, 37] on button at bounding box center [97, 31] width 27 height 17
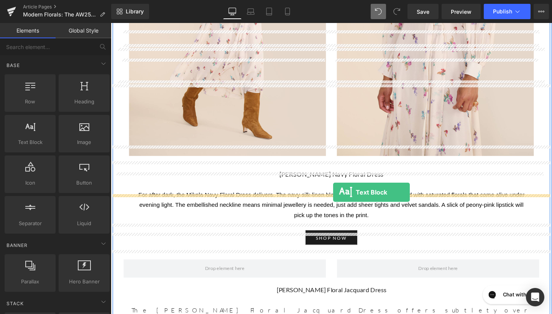
drag, startPoint x: 146, startPoint y: 165, endPoint x: 345, endPoint y: 202, distance: 201.6
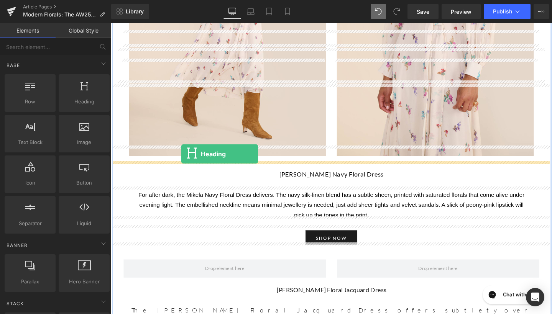
drag, startPoint x: 196, startPoint y: 115, endPoint x: 185, endPoint y: 161, distance: 47.8
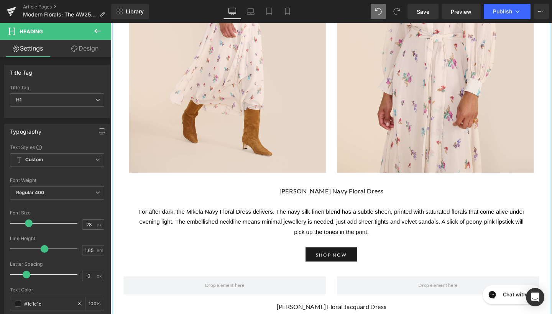
scroll to position [2084, 0]
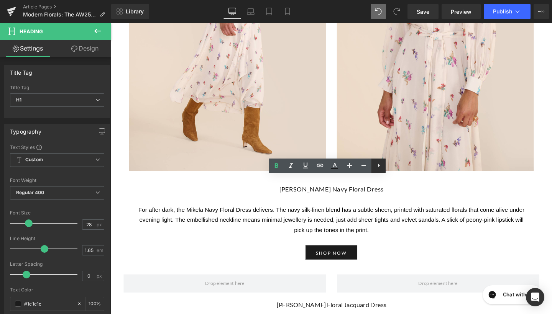
click at [377, 168] on icon at bounding box center [378, 165] width 9 height 9
click at [396, 165] on icon at bounding box center [393, 165] width 9 height 9
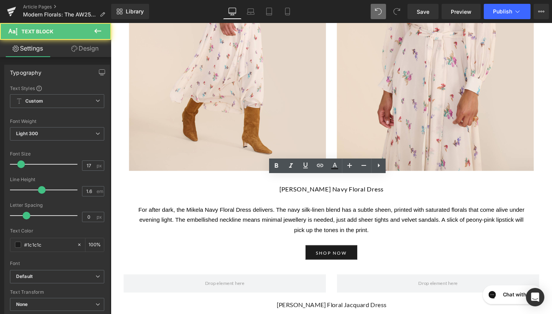
drag, startPoint x: 191, startPoint y: 204, endPoint x: 183, endPoint y: 199, distance: 8.8
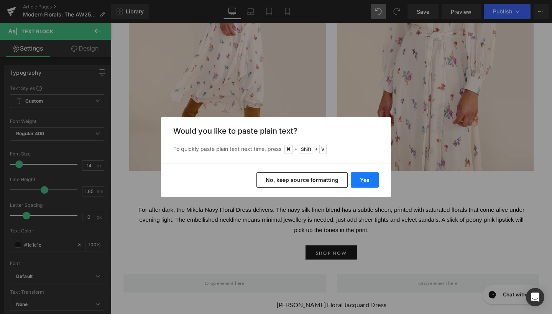
click at [365, 179] on button "Yes" at bounding box center [365, 180] width 28 height 15
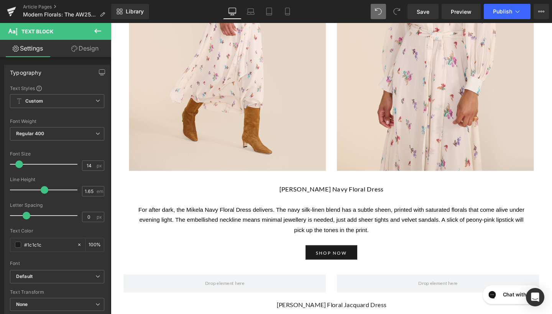
drag, startPoint x: 257, startPoint y: 292, endPoint x: 110, endPoint y: 187, distance: 180.6
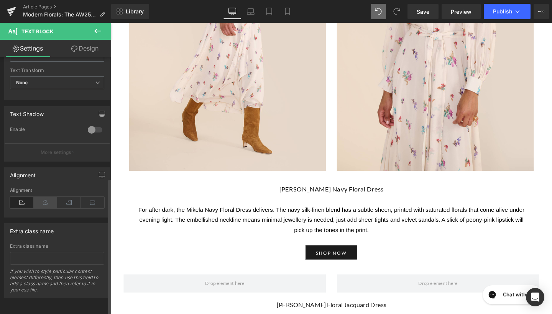
scroll to position [227, 0]
click at [43, 197] on icon at bounding box center [46, 203] width 24 height 12
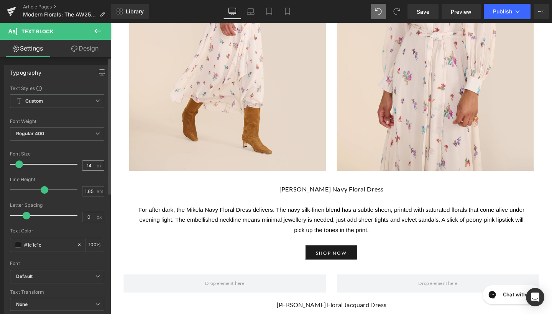
scroll to position [0, 0]
click at [89, 166] on input "14" at bounding box center [88, 166] width 13 height 10
type input "6"
type input "17"
click at [91, 192] on input "1.65" at bounding box center [88, 192] width 13 height 10
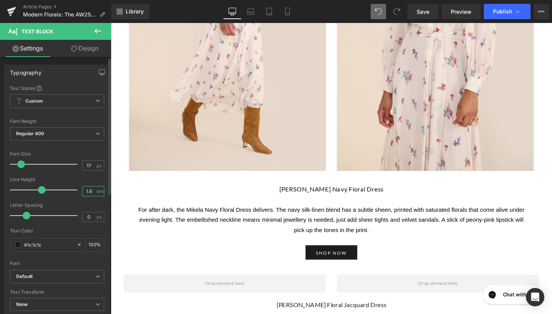
type input "1.6"
click at [86, 178] on div "Line Height" at bounding box center [57, 179] width 94 height 5
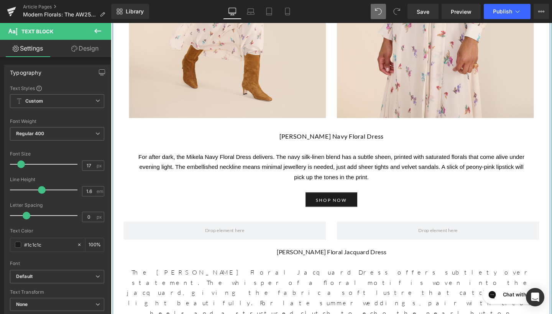
scroll to position [2140, 0]
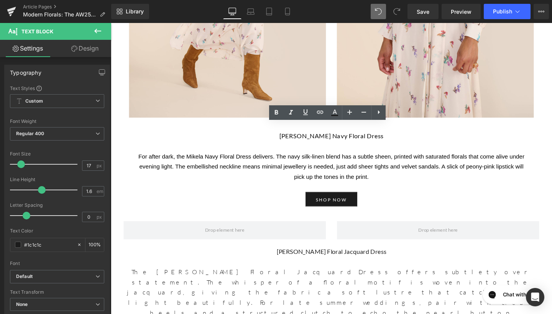
drag, startPoint x: 272, startPoint y: 135, endPoint x: 409, endPoint y: 132, distance: 136.9
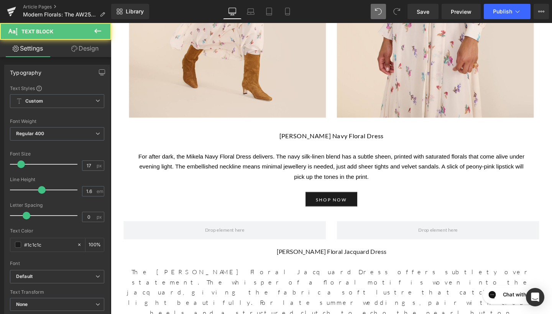
drag, startPoint x: 414, startPoint y: 147, endPoint x: 268, endPoint y: 141, distance: 145.9
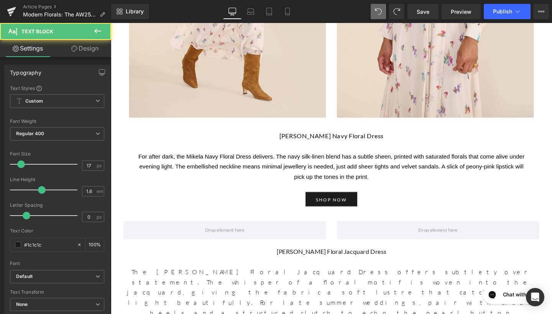
drag, startPoint x: 268, startPoint y: 134, endPoint x: 438, endPoint y: 272, distance: 219.5
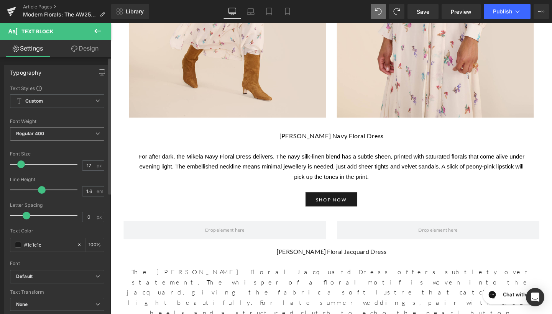
click at [71, 128] on span "Regular 400" at bounding box center [57, 133] width 94 height 13
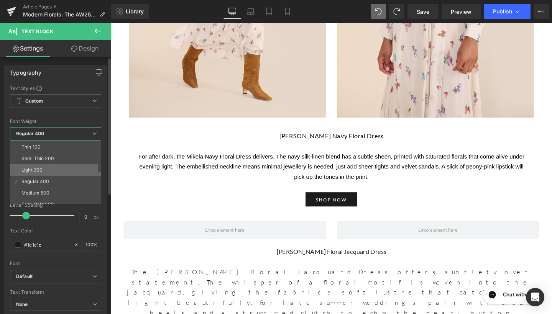
click at [59, 175] on li "Light 300" at bounding box center [57, 171] width 95 height 12
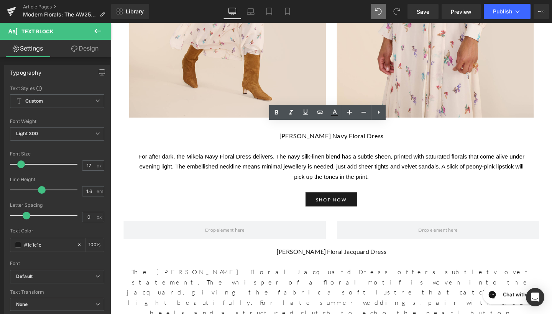
drag, startPoint x: 271, startPoint y: 134, endPoint x: 427, endPoint y: 136, distance: 156.5
click at [279, 111] on icon at bounding box center [276, 112] width 9 height 9
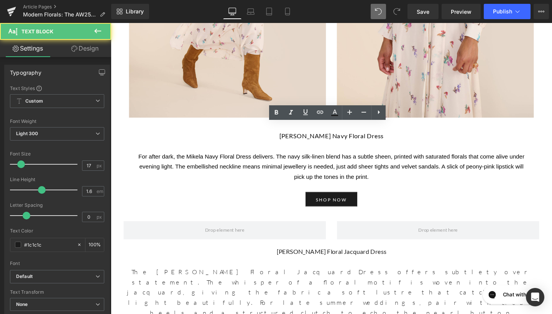
drag, startPoint x: 303, startPoint y: 166, endPoint x: 242, endPoint y: 160, distance: 61.2
drag, startPoint x: 308, startPoint y: 165, endPoint x: 243, endPoint y: 157, distance: 65.3
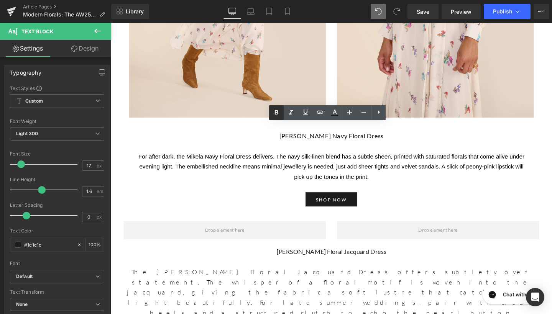
click at [271, 114] on link at bounding box center [276, 112] width 15 height 15
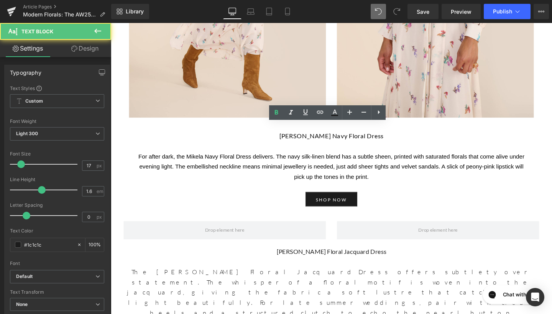
drag, startPoint x: 307, startPoint y: 196, endPoint x: 240, endPoint y: 191, distance: 67.3
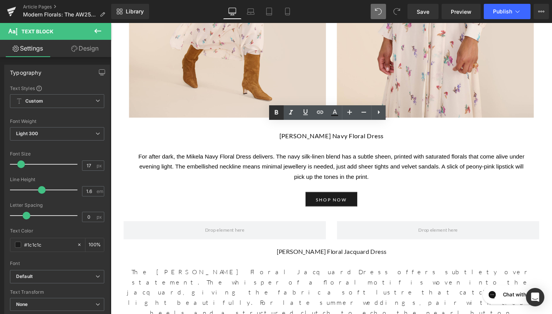
click at [277, 118] on link at bounding box center [276, 112] width 15 height 15
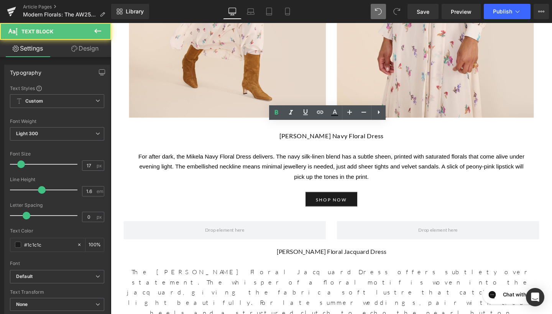
drag, startPoint x: 296, startPoint y: 226, endPoint x: 239, endPoint y: 225, distance: 57.9
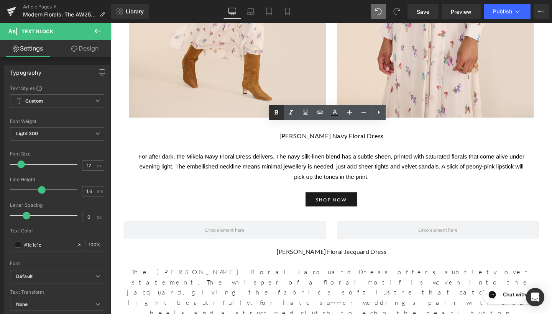
click at [278, 113] on icon at bounding box center [276, 112] width 3 height 5
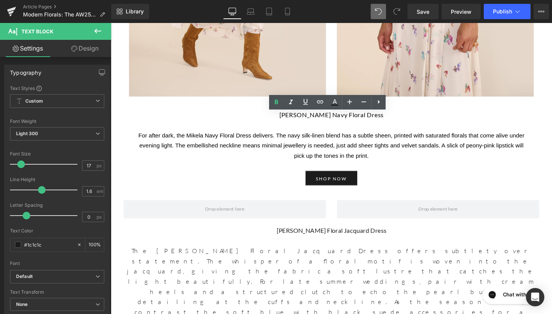
scroll to position [2175, 0]
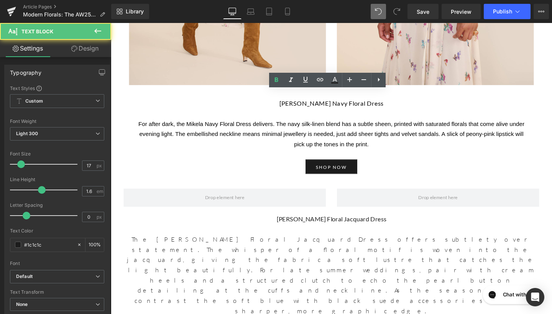
drag, startPoint x: 338, startPoint y: 224, endPoint x: 239, endPoint y: 217, distance: 99.2
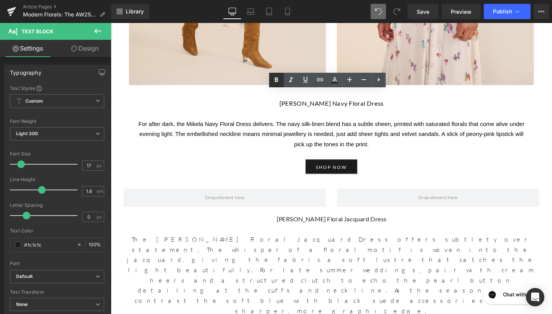
click at [277, 84] on icon at bounding box center [276, 80] width 9 height 9
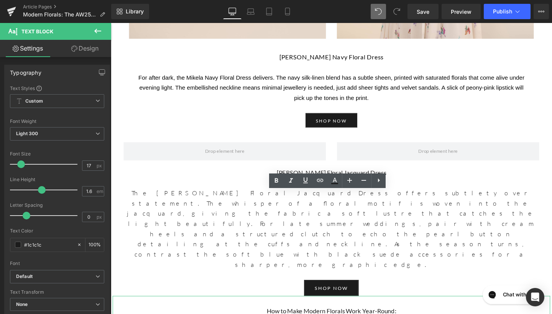
scroll to position [2224, 0]
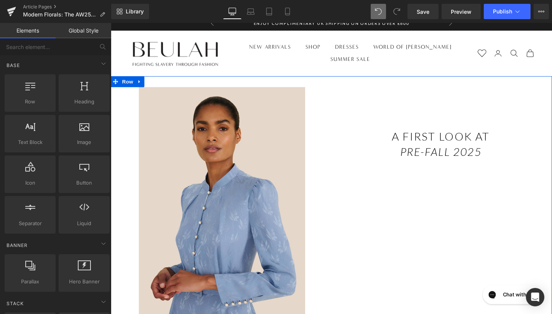
scroll to position [6, 0]
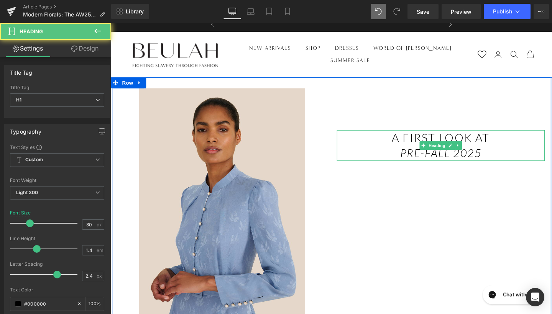
click at [500, 146] on h1 "a First look at" at bounding box center [458, 144] width 219 height 16
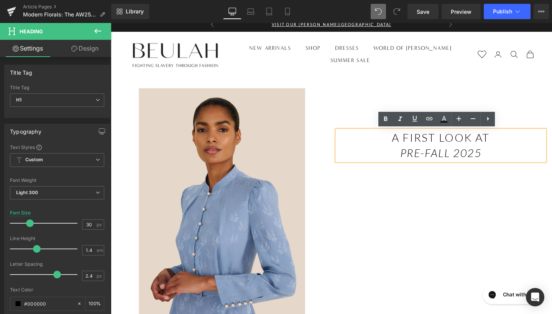
drag, startPoint x: 520, startPoint y: 147, endPoint x: 405, endPoint y: 138, distance: 114.6
click at [405, 138] on h1 "a First look at" at bounding box center [458, 144] width 219 height 16
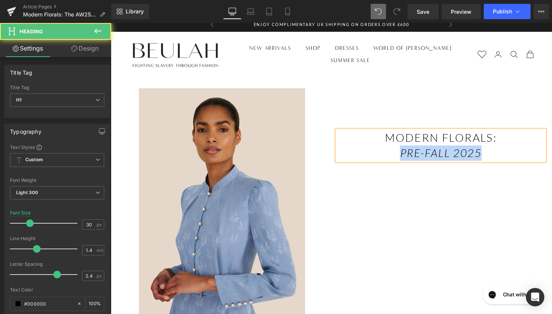
drag, startPoint x: 503, startPoint y: 162, endPoint x: 404, endPoint y: 160, distance: 98.6
click at [404, 160] on h1 "pre-FALL 2025" at bounding box center [458, 160] width 219 height 16
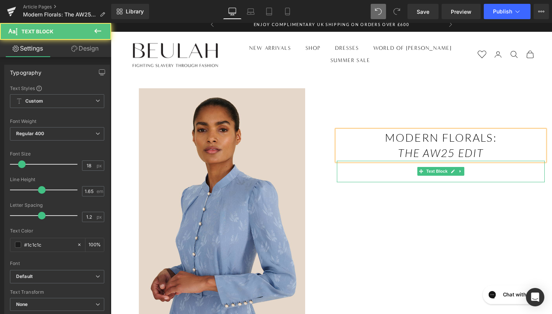
click at [383, 188] on div "Text Block" at bounding box center [458, 179] width 219 height 23
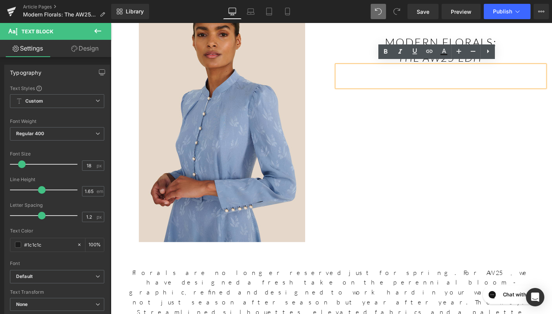
scroll to position [110, 0]
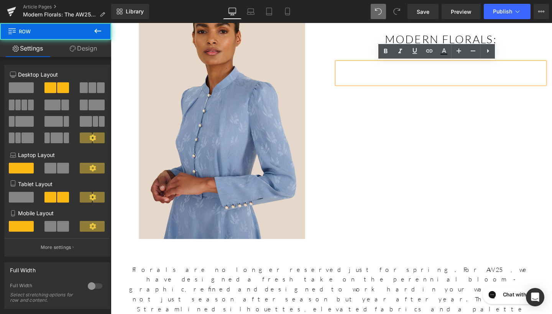
click at [383, 191] on div "Image Text Block modern florals: the aw25 edit Heading Text Block Row" at bounding box center [343, 116] width 460 height 278
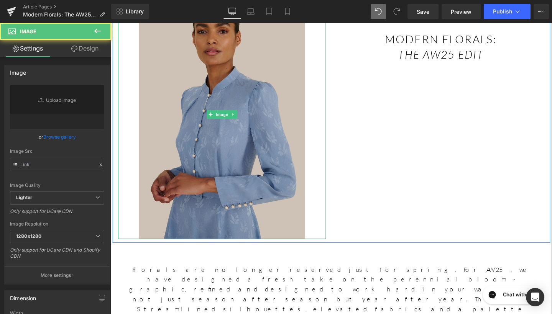
type input "[URL][DOMAIN_NAME][PERSON_NAME]"
click at [283, 84] on img at bounding box center [227, 119] width 175 height 262
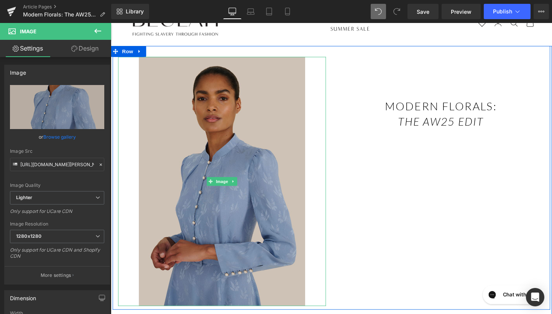
scroll to position [40, 0]
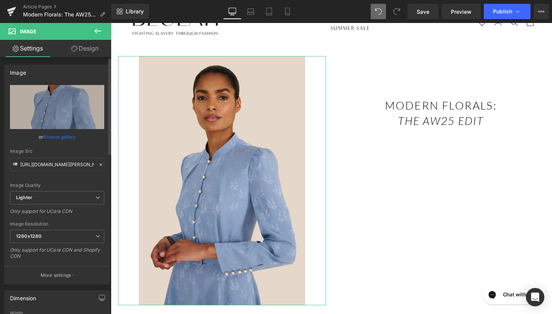
click at [52, 137] on link "Browse gallery" at bounding box center [59, 136] width 33 height 13
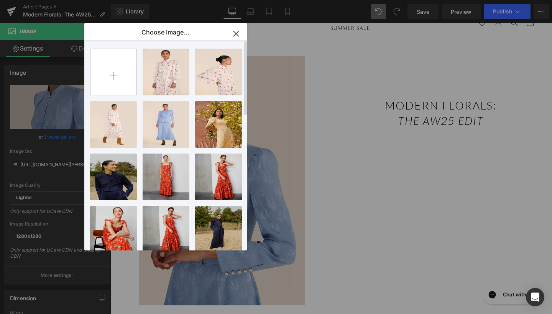
click at [128, 80] on input "file" at bounding box center [114, 72] width 46 height 46
click at [237, 32] on icon "button" at bounding box center [236, 34] width 12 height 12
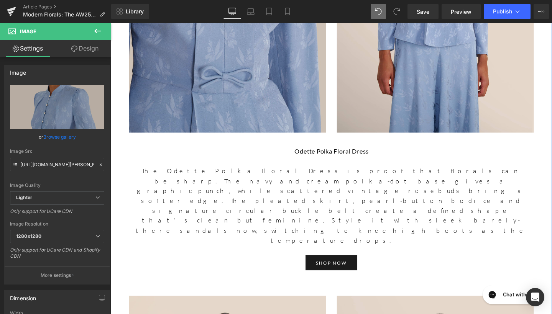
scroll to position [602, 0]
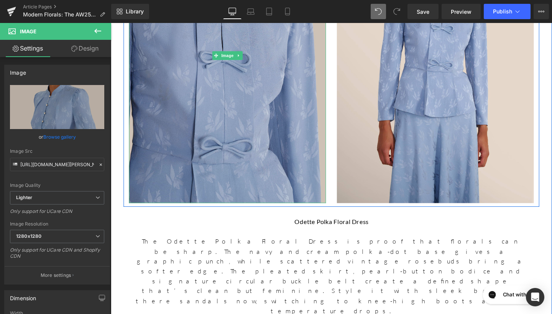
click at [176, 91] on img at bounding box center [233, 57] width 207 height 311
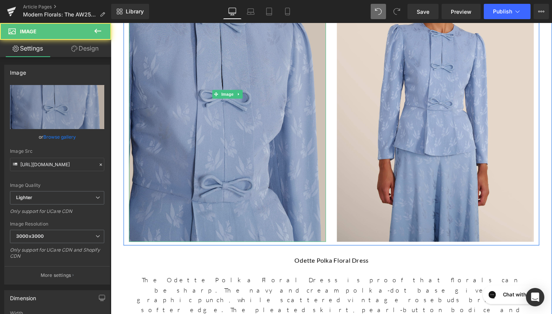
scroll to position [511, 0]
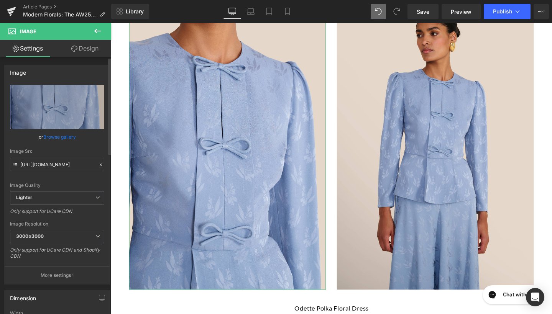
click at [51, 136] on link "Browse gallery" at bounding box center [59, 136] width 33 height 13
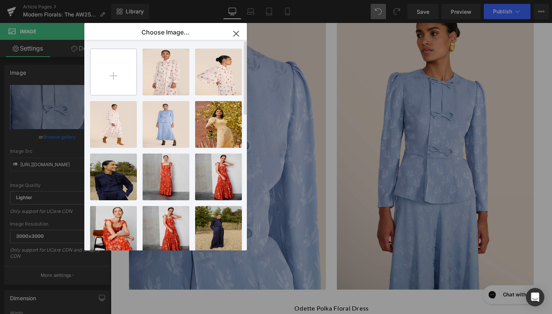
click at [127, 77] on input "file" at bounding box center [114, 72] width 46 height 46
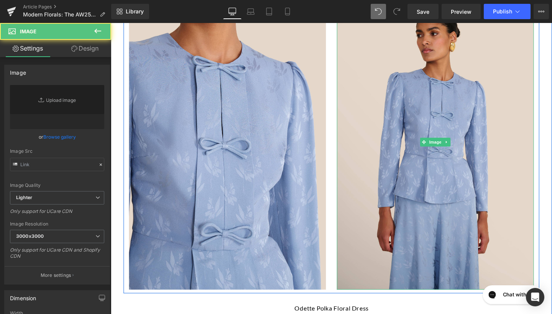
click at [449, 112] on img at bounding box center [452, 148] width 207 height 311
type input "[URL][DOMAIN_NAME]"
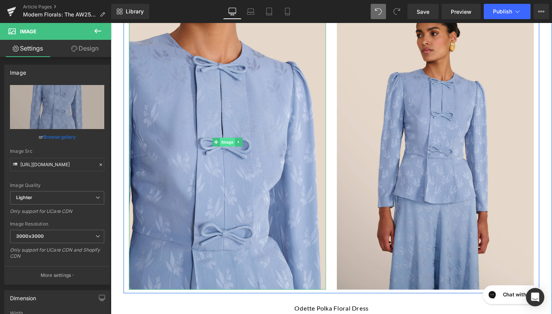
click at [232, 144] on span "Image" at bounding box center [233, 148] width 16 height 9
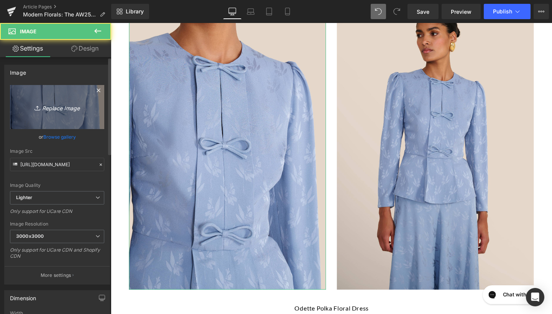
click at [69, 100] on link "Replace Image" at bounding box center [57, 107] width 94 height 44
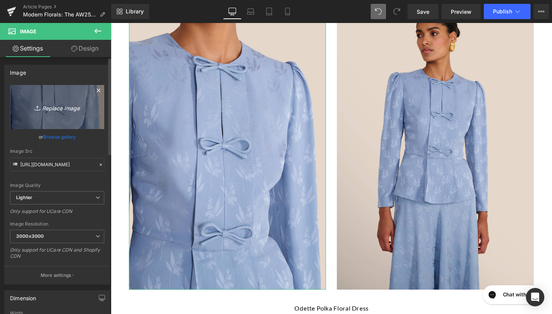
type input "C:\fakepath\269A2475.jpg"
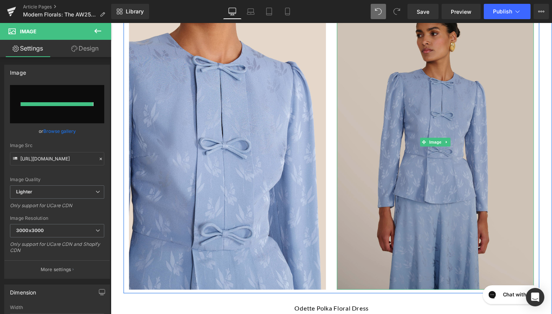
type input "[URL][DOMAIN_NAME]"
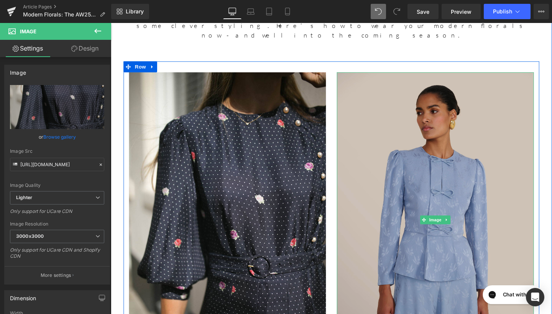
scroll to position [432, 0]
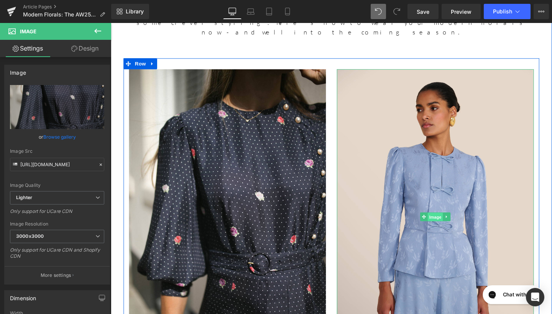
click at [452, 223] on span "Image" at bounding box center [452, 227] width 16 height 9
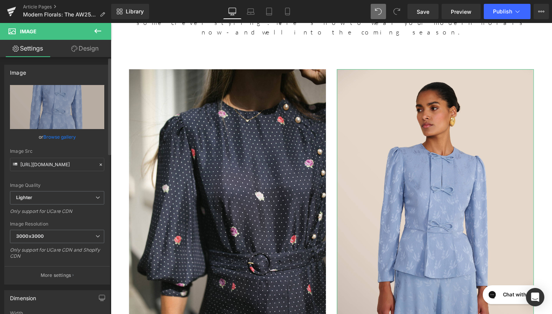
click at [67, 135] on link "Browse gallery" at bounding box center [59, 136] width 33 height 13
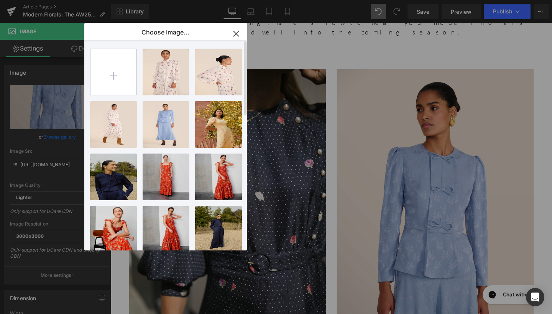
scroll to position [0, 0]
click at [116, 70] on input "file" at bounding box center [114, 72] width 46 height 46
type input "C:\fakepath\269A2390.jpg"
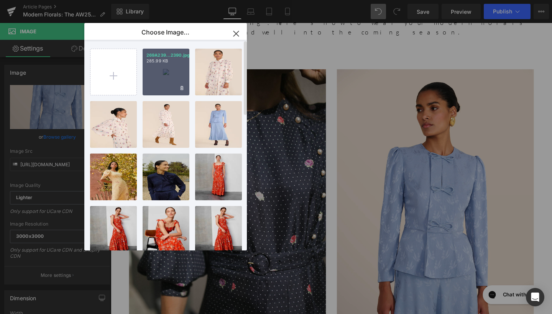
click at [165, 87] on div "269A239...2390.jpg 285.99 KB" at bounding box center [166, 72] width 47 height 47
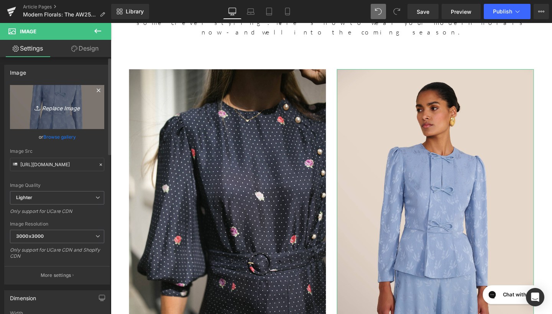
click at [68, 101] on link "Replace Image" at bounding box center [57, 107] width 94 height 44
type input "C:\fakepath\269A2390.jpg"
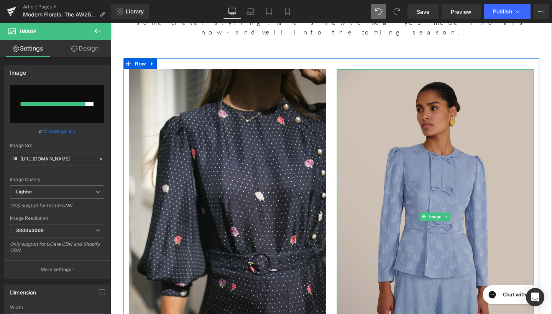
type input "[URL][DOMAIN_NAME]"
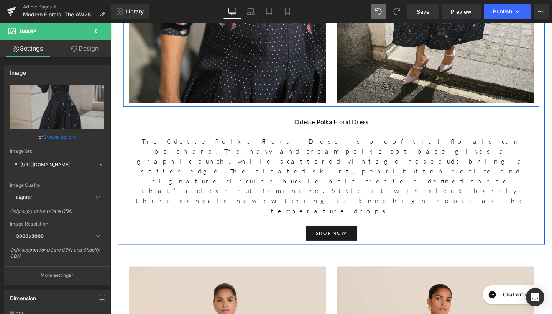
scroll to position [722, 0]
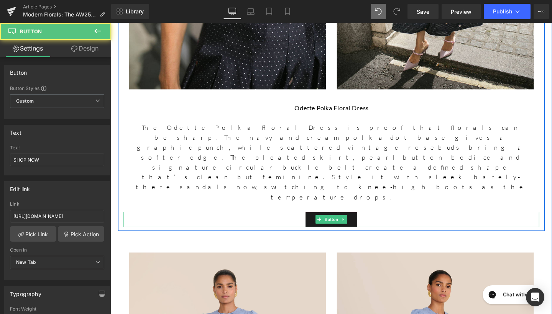
click at [515, 222] on div "SHOP NOW Button" at bounding box center [342, 230] width 437 height 16
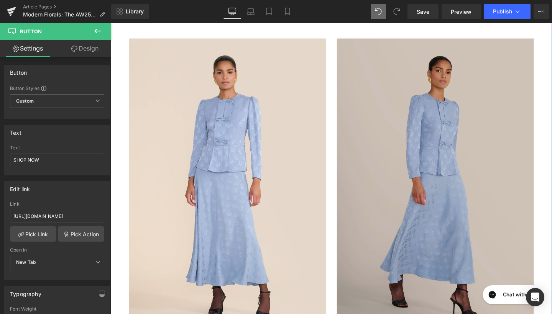
scroll to position [942, 0]
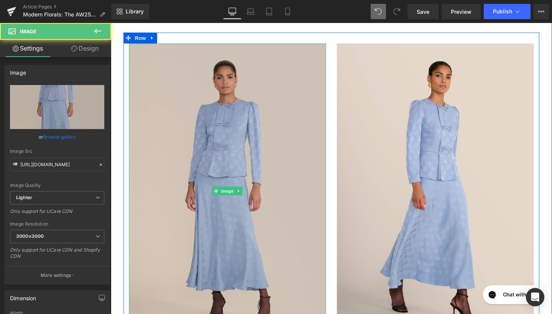
click at [230, 125] on img at bounding box center [233, 199] width 207 height 311
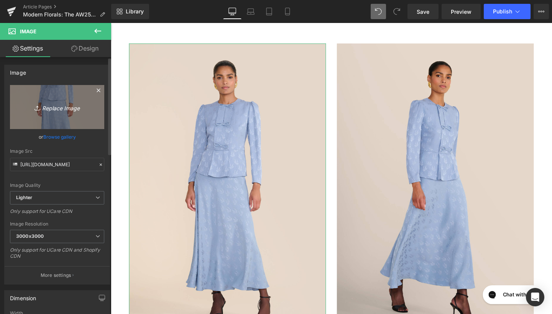
click at [64, 116] on link "Replace Image" at bounding box center [57, 107] width 94 height 44
type input "C:\fakepath\269A2246.jpg"
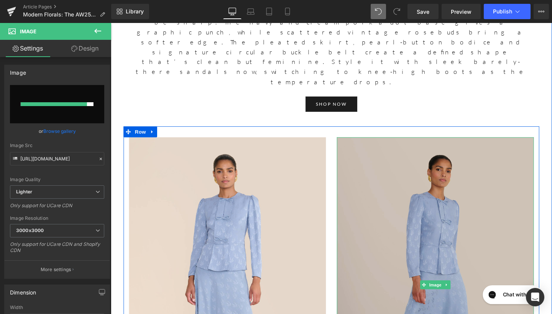
type input "[URL][DOMAIN_NAME]"
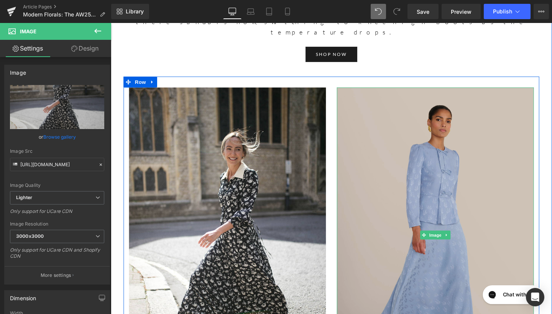
scroll to position [896, 0]
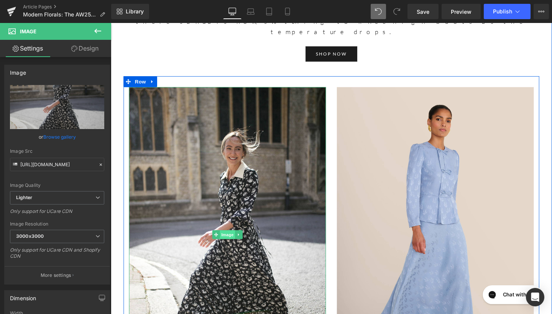
click at [230, 241] on span "Image" at bounding box center [233, 245] width 16 height 9
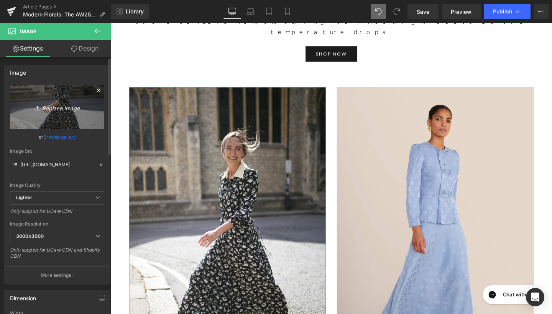
click at [72, 115] on link "Replace Image" at bounding box center [57, 107] width 94 height 44
type input "C:\fakepath\269A2363.jpg"
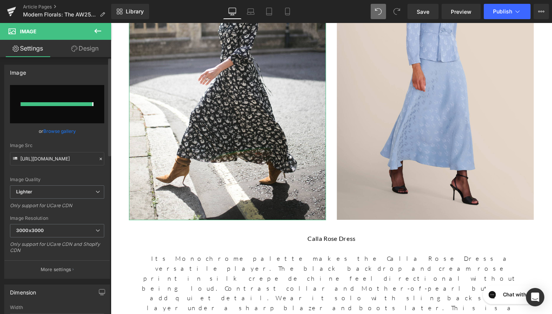
type input "[URL][DOMAIN_NAME]"
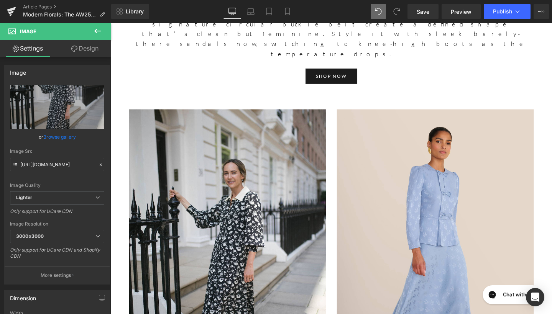
scroll to position [874, 0]
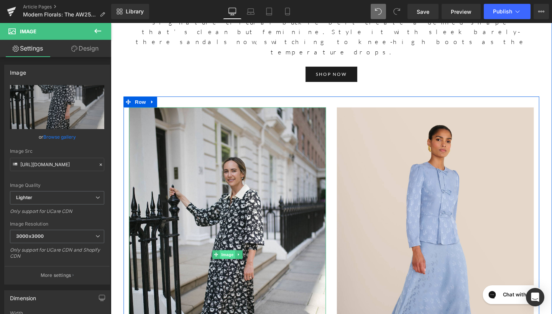
click at [235, 262] on span "Image" at bounding box center [233, 266] width 16 height 9
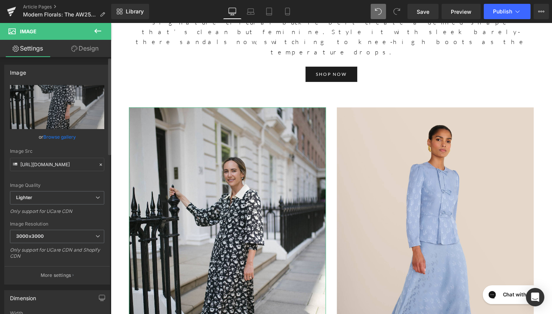
click at [69, 133] on link "Browse gallery" at bounding box center [59, 136] width 33 height 13
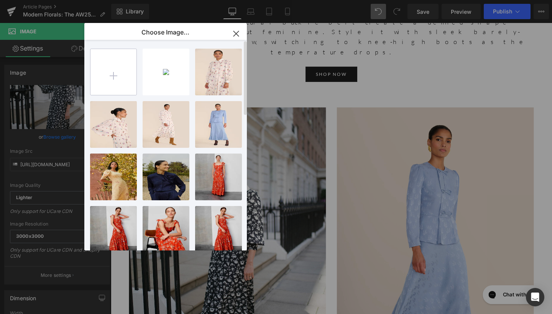
click at [102, 78] on input "file" at bounding box center [114, 72] width 46 height 46
type input "C:\fakepath\269A2198.jpg"
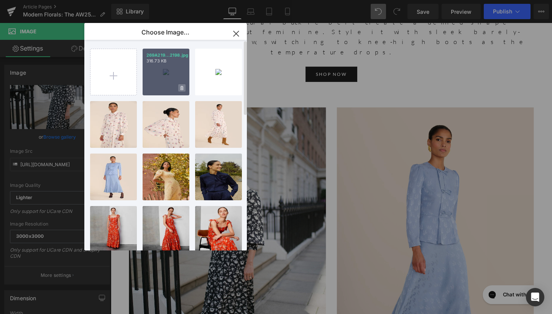
click at [182, 86] on span at bounding box center [181, 87] width 7 height 7
click at [168, 72] on div "Delete image? Yes No" at bounding box center [166, 72] width 47 height 47
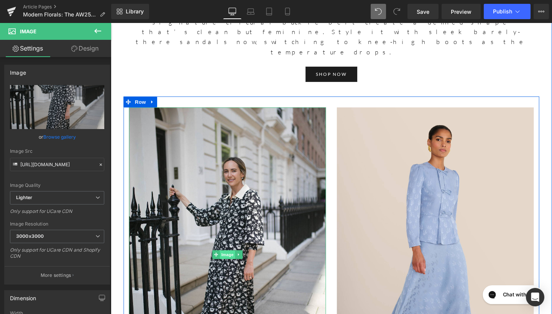
click at [233, 263] on span "Image" at bounding box center [233, 267] width 16 height 9
click at [234, 262] on span "Image" at bounding box center [233, 266] width 16 height 9
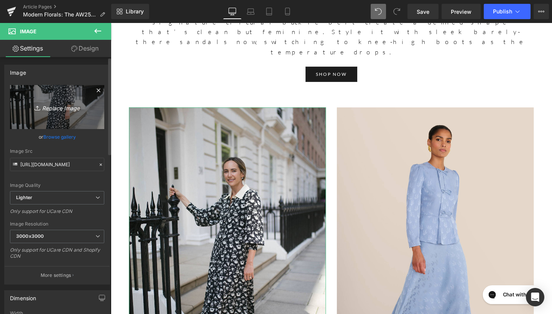
click at [75, 114] on link "Replace Image" at bounding box center [57, 107] width 94 height 44
type input "C:\fakepath\269A2198.jpg"
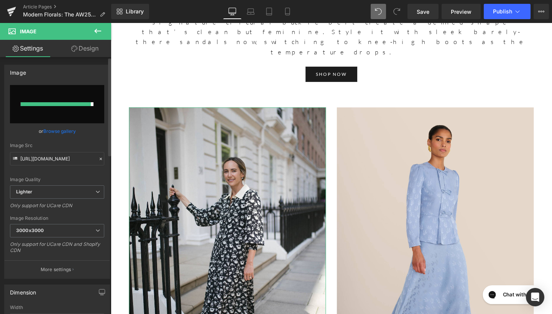
type input "[URL][DOMAIN_NAME]"
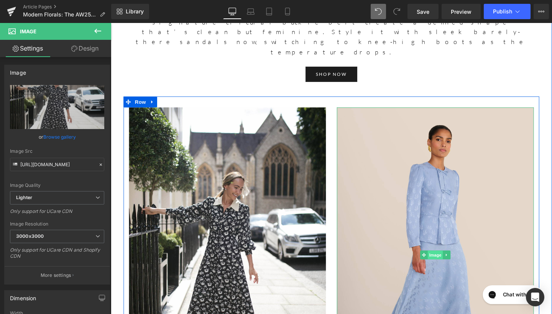
click at [450, 263] on span "Image" at bounding box center [452, 267] width 16 height 9
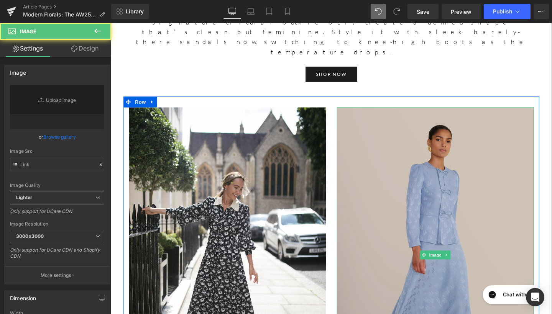
type input "[URL][DOMAIN_NAME]"
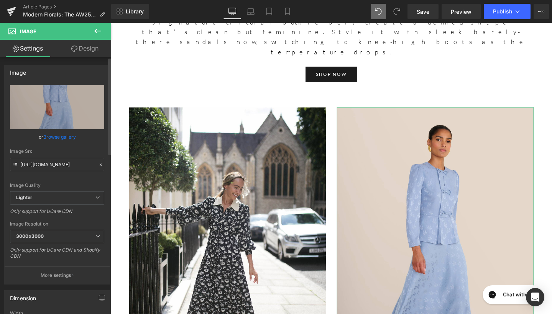
click at [55, 133] on link "Browse gallery" at bounding box center [59, 136] width 33 height 13
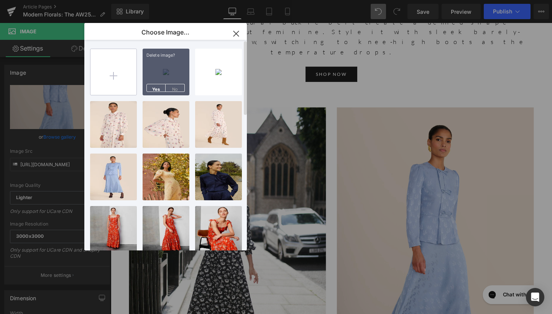
click at [120, 78] on input "file" at bounding box center [114, 72] width 46 height 46
type input "C:\fakepath\269A2252.jpg"
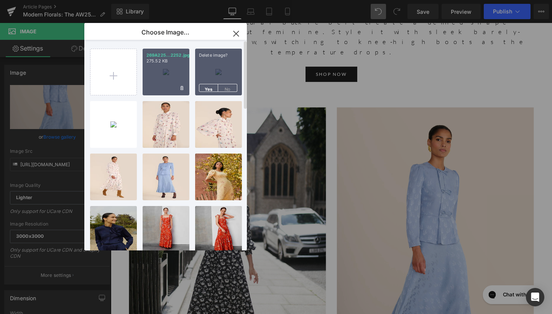
click at [169, 71] on div "269A225...2252.jpg 275.52 KB" at bounding box center [166, 72] width 47 height 47
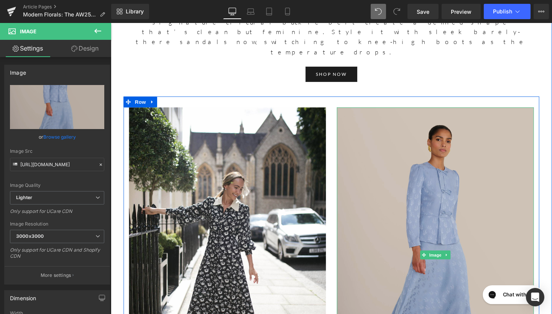
click at [385, 112] on img at bounding box center [452, 267] width 207 height 311
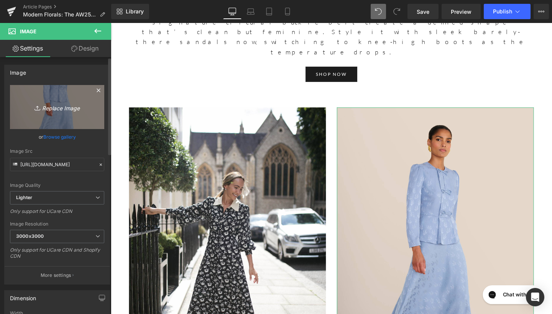
click at [53, 120] on link "Replace Image" at bounding box center [57, 107] width 94 height 44
type input "C:\fakepath\269A2252.jpg"
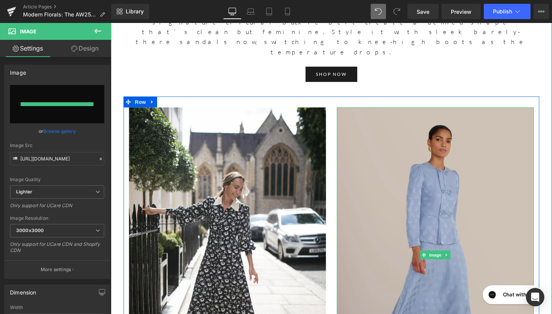
type input "[URL][DOMAIN_NAME]"
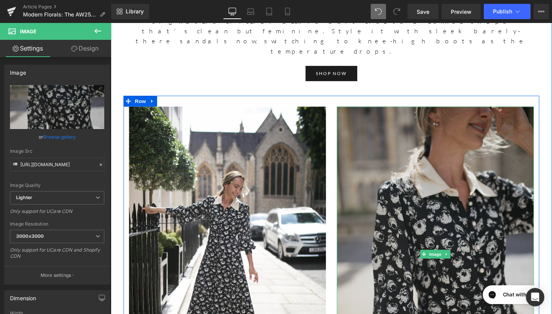
scroll to position [877, 0]
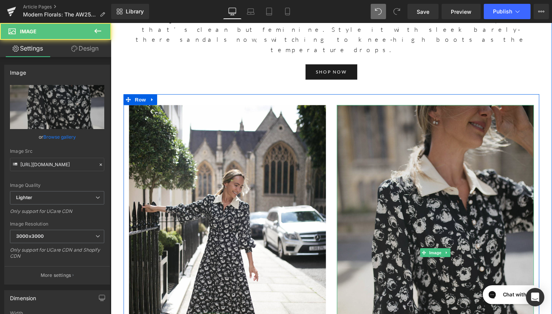
click at [464, 137] on img at bounding box center [452, 265] width 207 height 311
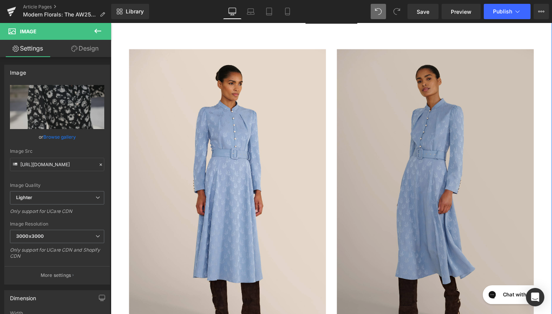
scroll to position [1409, 0]
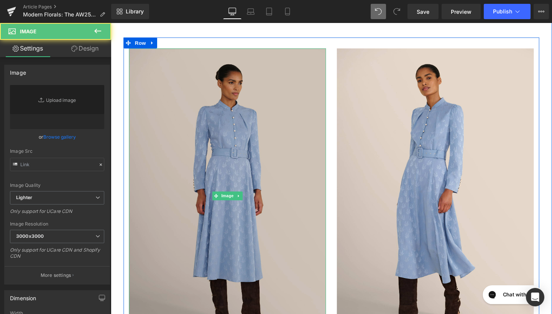
type input "[URL][DOMAIN_NAME][PERSON_NAME]"
click at [248, 89] on img at bounding box center [233, 205] width 207 height 311
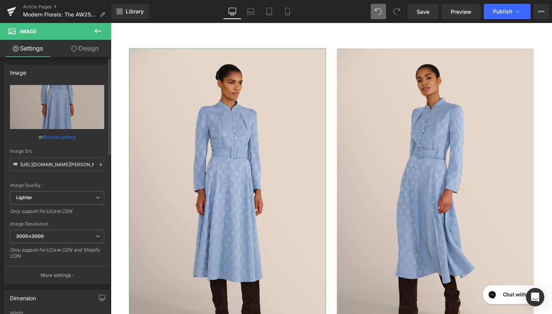
click at [54, 134] on link "Browse gallery" at bounding box center [59, 136] width 33 height 13
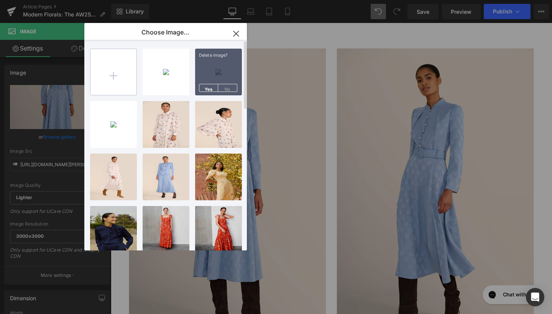
click at [114, 69] on input "file" at bounding box center [114, 72] width 46 height 46
type input "C:\fakepath\269A2735.jpg"
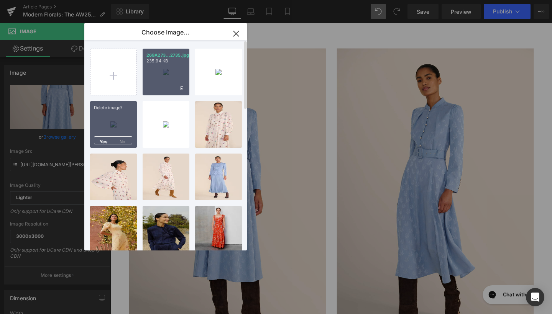
click at [165, 72] on div "269A273...2735.jpg 235.94 KB" at bounding box center [166, 72] width 47 height 47
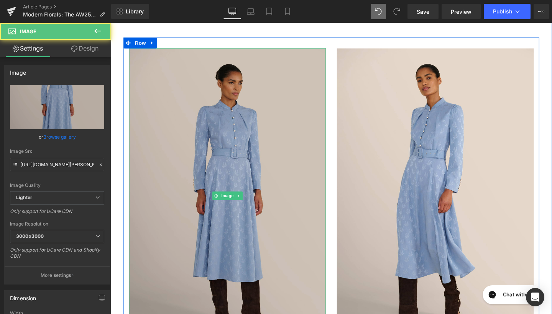
click at [181, 88] on img at bounding box center [233, 205] width 207 height 311
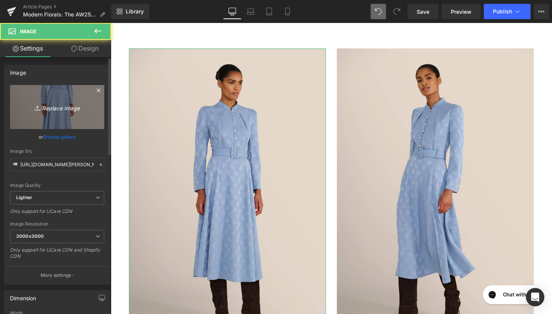
click at [92, 104] on link "Replace Image" at bounding box center [57, 107] width 94 height 44
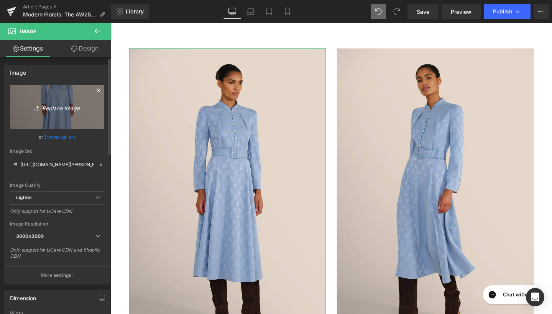
type input "C:\fakepath\269A2735.jpg"
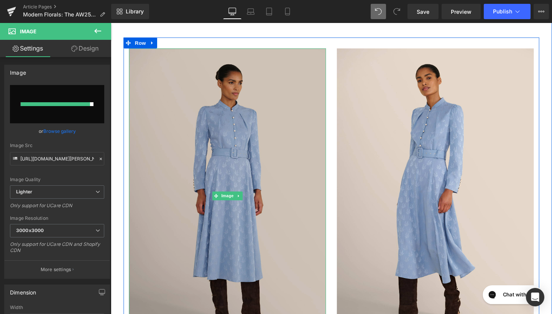
click at [284, 110] on img at bounding box center [233, 205] width 207 height 311
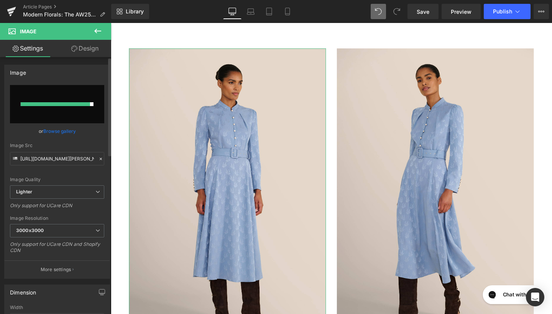
click at [85, 109] on input "file" at bounding box center [57, 104] width 94 height 38
type input "C:\fakepath\269A2735.jpg"
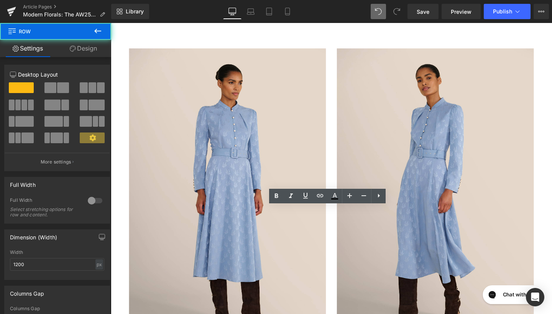
click at [126, 229] on div "Image Image Row [PERSON_NAME] Watercolour Shirt Dress The brand-new [PERSON_NAM…" at bounding box center [342, 277] width 449 height 478
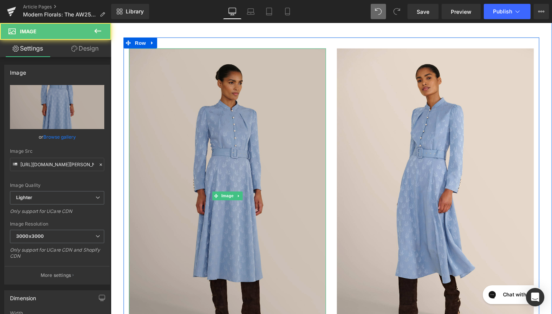
click at [213, 90] on img at bounding box center [233, 205] width 207 height 311
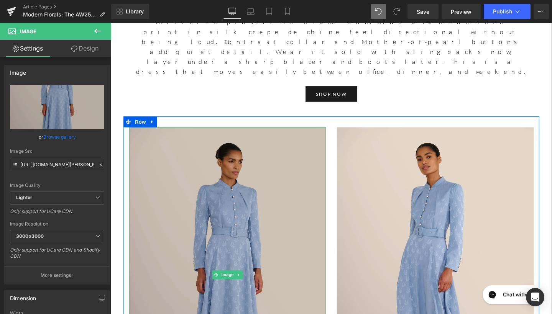
scroll to position [1326, 0]
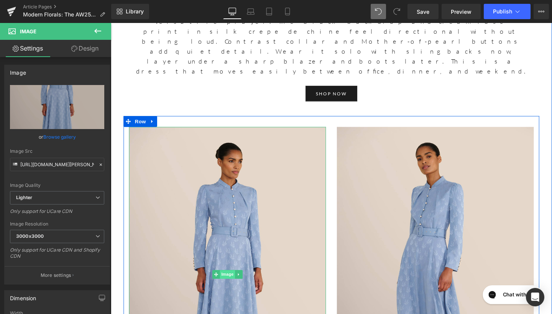
click at [228, 283] on span "Image" at bounding box center [233, 287] width 16 height 9
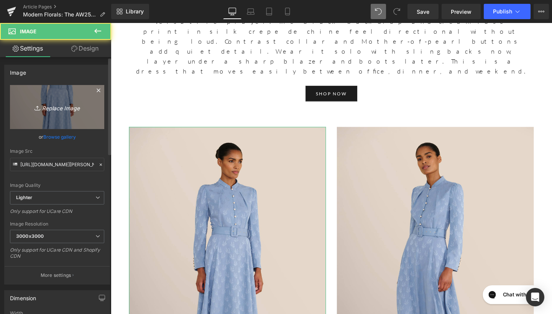
click at [68, 118] on link "Replace Image" at bounding box center [57, 107] width 94 height 44
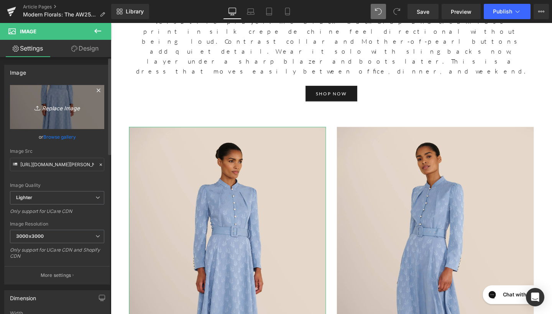
type input "C:\fakepath\269A2735.jpg"
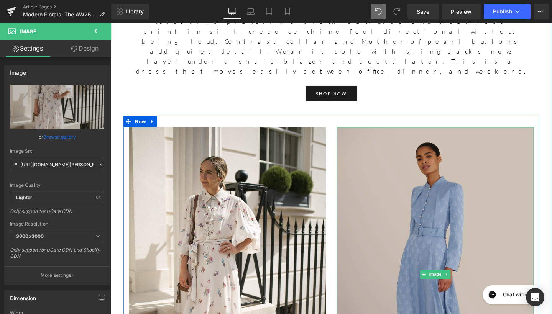
type input "[URL][DOMAIN_NAME]"
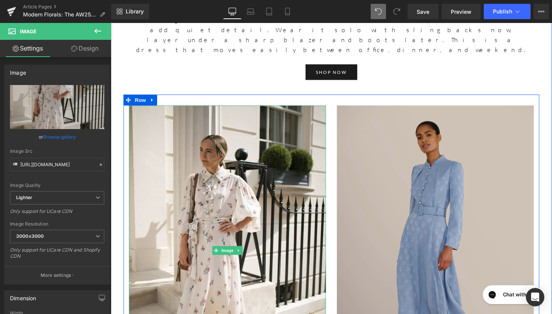
scroll to position [1359, 0]
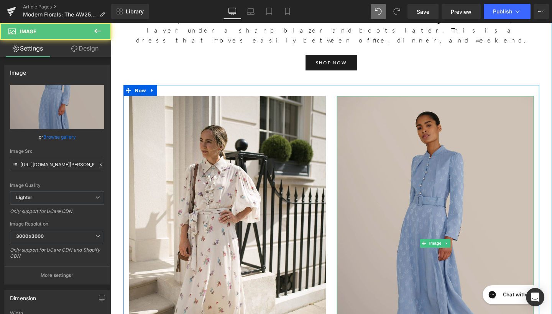
click at [399, 165] on img at bounding box center [452, 255] width 207 height 311
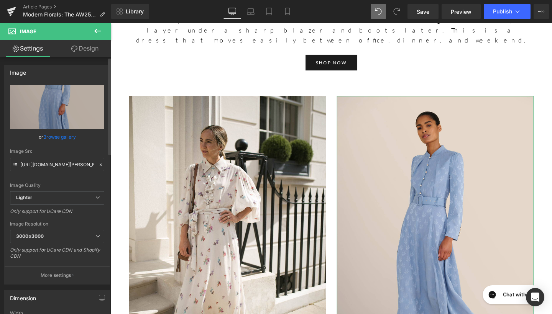
click at [67, 137] on link "Browse gallery" at bounding box center [59, 136] width 33 height 13
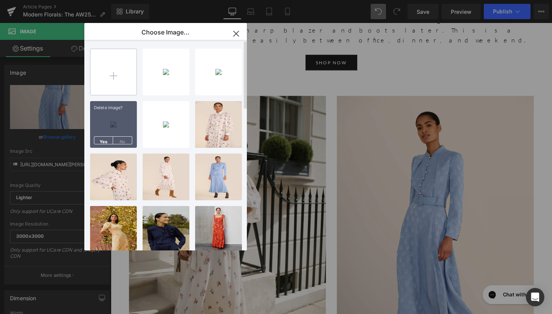
click at [122, 69] on input "file" at bounding box center [114, 72] width 46 height 46
type input "C:\fakepath\269A2765.jpg"
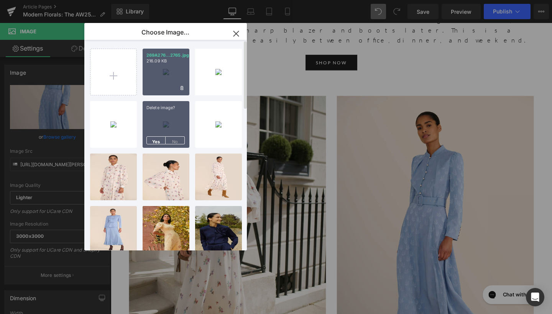
click at [163, 78] on div "269A276...2765.jpg 216.09 KB" at bounding box center [166, 72] width 47 height 47
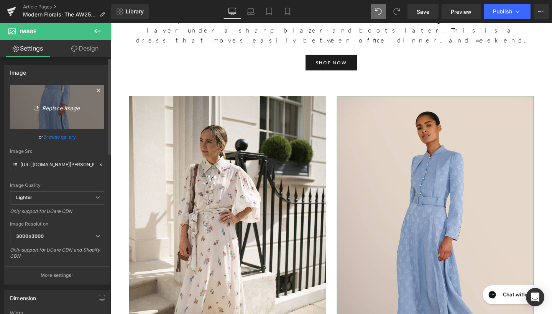
click at [77, 120] on link "Replace Image" at bounding box center [57, 107] width 94 height 44
type input "C:\fakepath\269A2765.jpg"
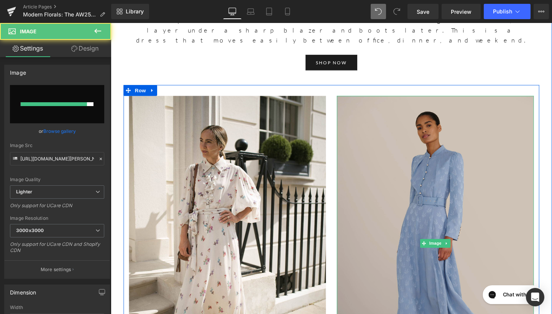
click at [397, 121] on img at bounding box center [452, 255] width 207 height 311
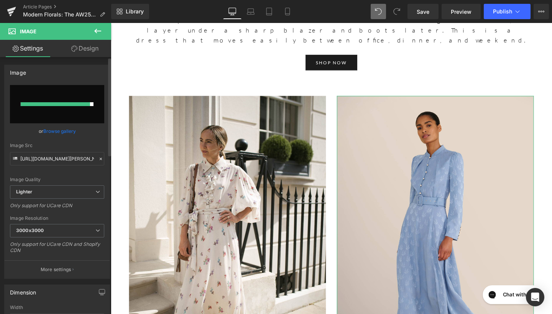
click at [78, 116] on input "file" at bounding box center [57, 104] width 94 height 38
type input "C:\fakepath\269A2765.jpg"
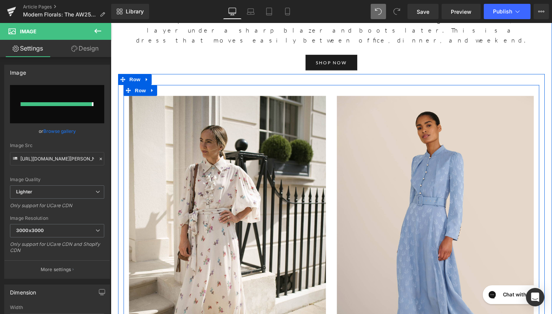
type input "[URL][DOMAIN_NAME]"
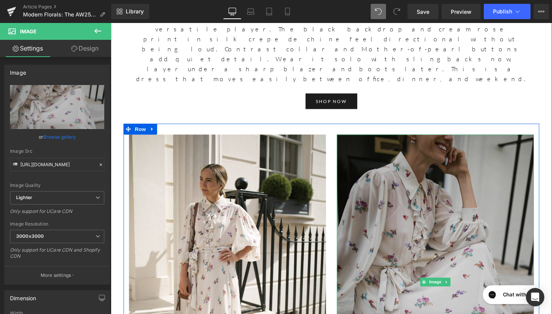
scroll to position [1319, 0]
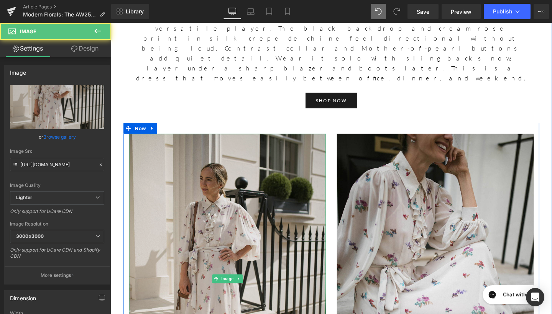
click at [263, 253] on img at bounding box center [233, 292] width 207 height 305
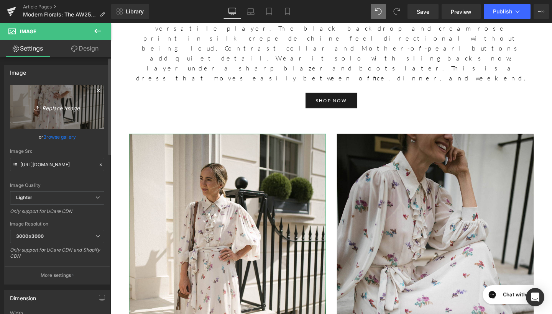
click at [57, 103] on icon "Replace Image" at bounding box center [56, 107] width 61 height 10
type input "C:\fakepath\269A2828.jpg"
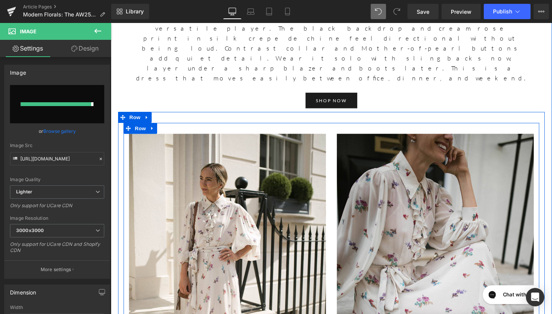
type input "[URL][DOMAIN_NAME]"
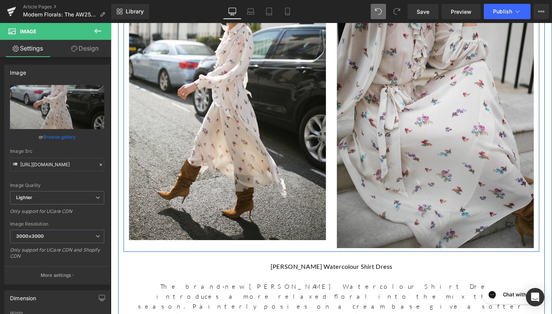
scroll to position [1512, 0]
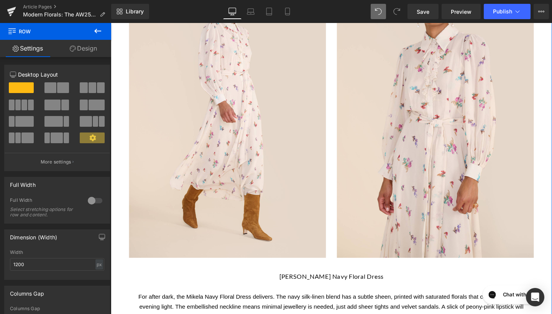
scroll to position [1925, 0]
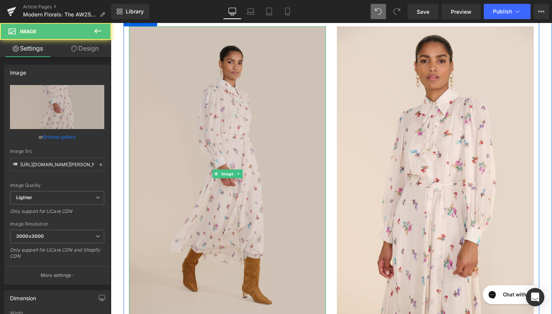
click at [280, 89] on img at bounding box center [233, 181] width 207 height 311
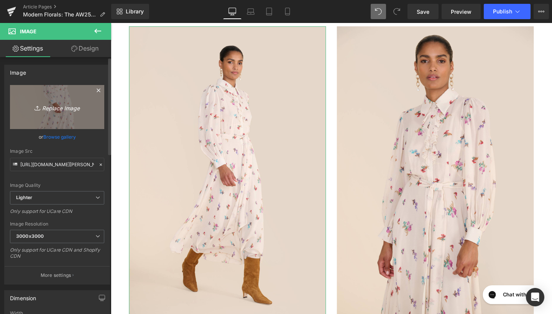
click at [67, 110] on icon "Replace Image" at bounding box center [56, 107] width 61 height 10
type input "C:\fakepath\Mikela Navy Japanese 32332 copy 3.jpg"
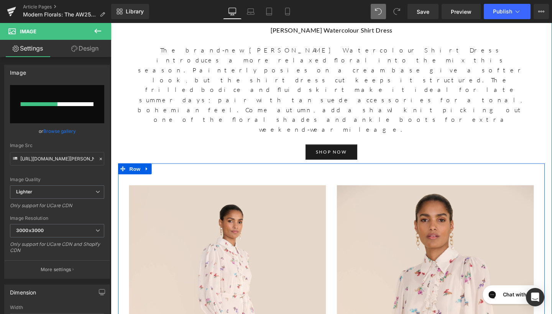
scroll to position [1756, 0]
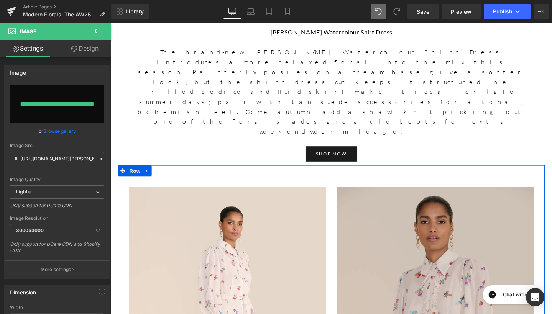
type input "[URL][DOMAIN_NAME]"
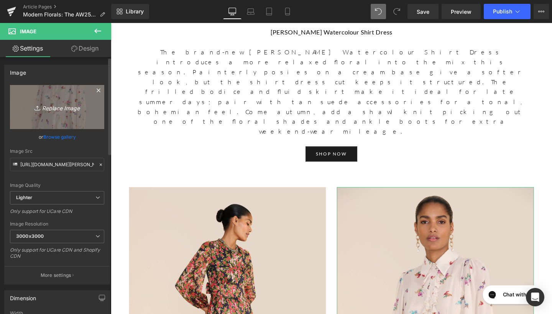
click at [43, 111] on icon "Replace Image" at bounding box center [56, 107] width 61 height 10
type input "C:\fakepath\[PERSON_NAME] Navy Japanese 32367 copy 3.jpg"
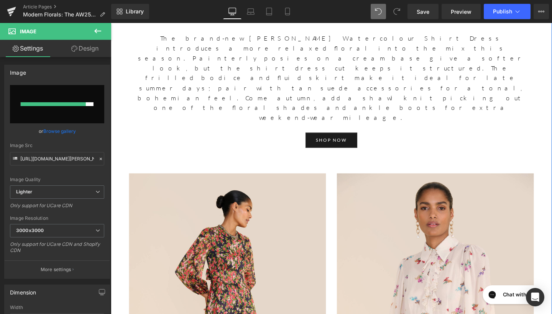
scroll to position [1732, 0]
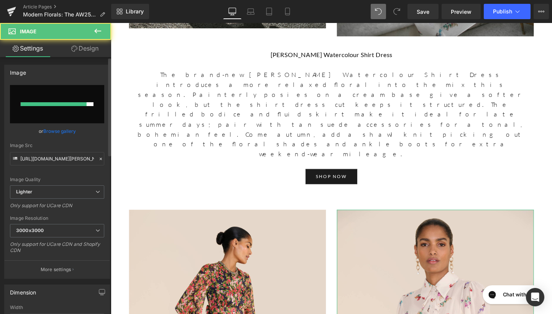
click at [91, 113] on input "file" at bounding box center [57, 104] width 94 height 38
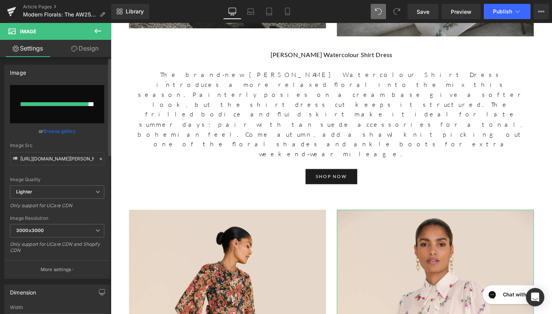
type input "C:\fakepath\[PERSON_NAME] Navy Japanese 32367 copy 3.jpg"
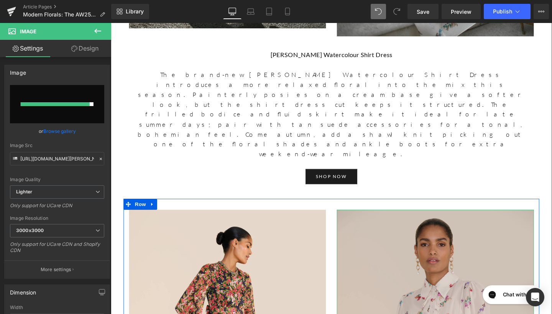
type input "[URL][DOMAIN_NAME]"
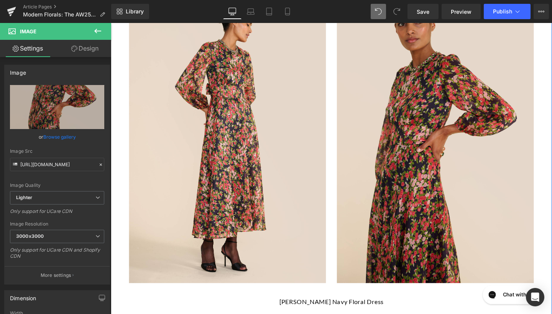
scroll to position [1938, 0]
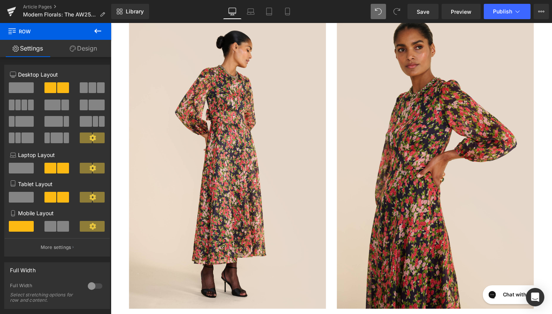
click at [99, 33] on icon at bounding box center [97, 30] width 9 height 9
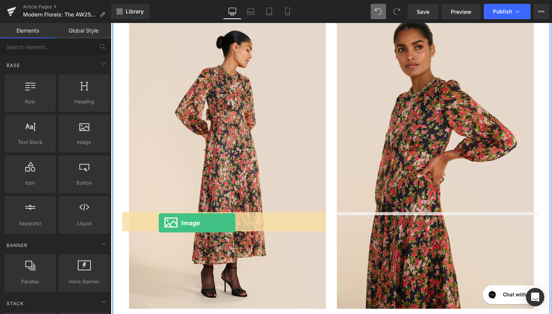
drag, startPoint x: 188, startPoint y: 161, endPoint x: 161, endPoint y: 234, distance: 78.3
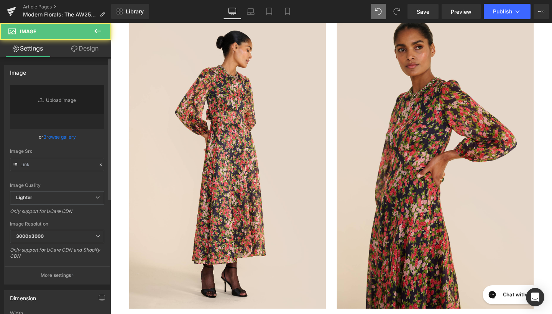
type input "//[DOMAIN_NAME][URL]"
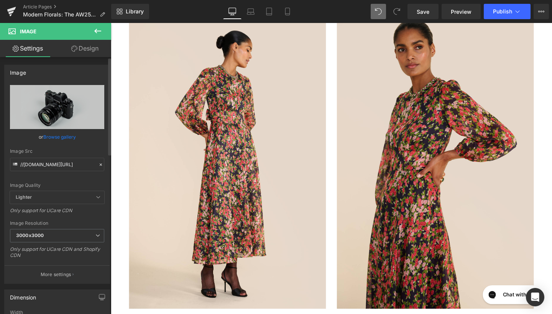
click at [81, 130] on div "Image Quality Lighter Lightest Lighter Lighter Lightest Only support for UCare …" at bounding box center [57, 138] width 94 height 106
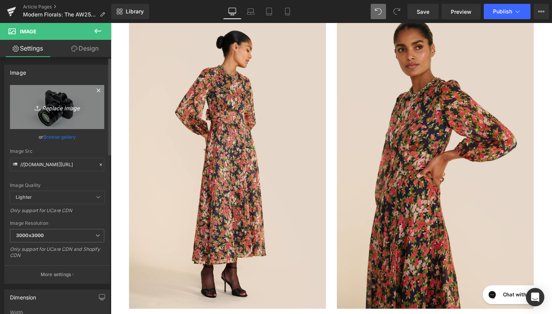
click at [66, 119] on link "Replace Image" at bounding box center [57, 107] width 94 height 44
type input "C:\fakepath\[PERSON_NAME] Dress 30933 copy 3.jpg"
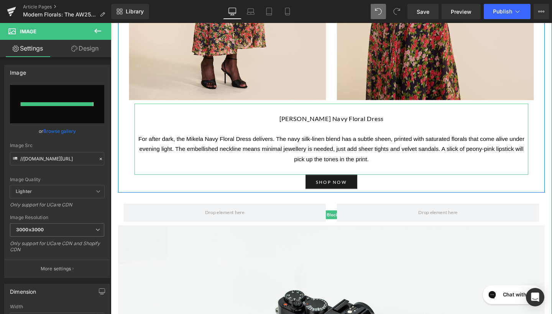
type input "[URL][DOMAIN_NAME][PERSON_NAME]"
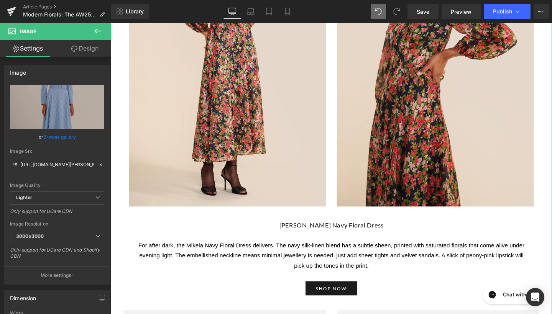
scroll to position [2040, 0]
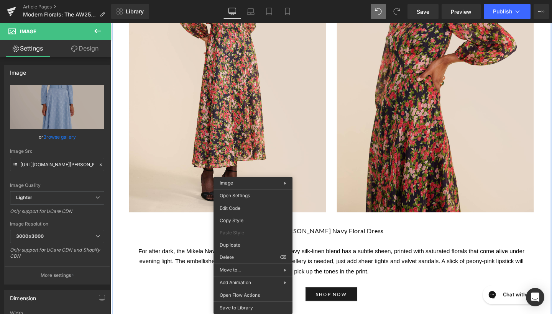
drag, startPoint x: 344, startPoint y: 279, endPoint x: 239, endPoint y: 268, distance: 105.3
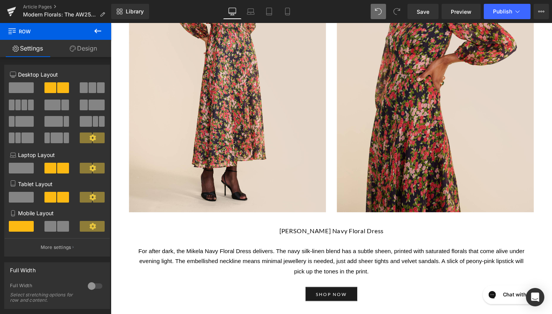
click at [95, 29] on icon at bounding box center [97, 30] width 9 height 9
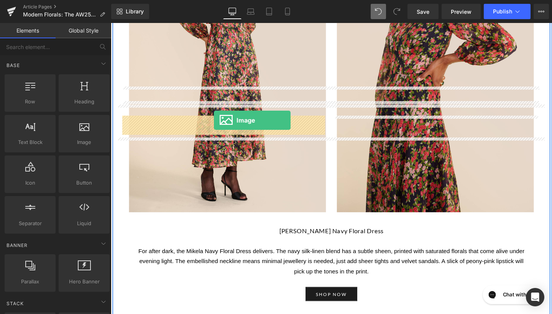
drag, startPoint x: 196, startPoint y: 170, endPoint x: 220, endPoint y: 125, distance: 50.8
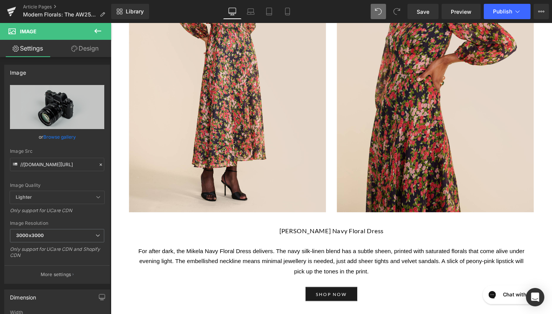
click at [96, 28] on icon at bounding box center [97, 30] width 9 height 9
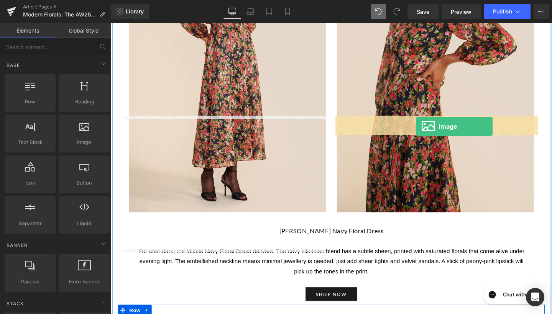
drag, startPoint x: 193, startPoint y: 160, endPoint x: 431, endPoint y: 132, distance: 239.8
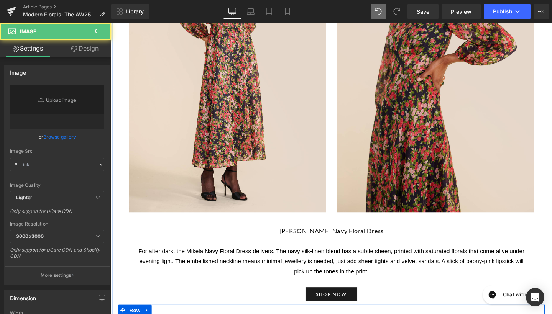
type input "//[DOMAIN_NAME][URL]"
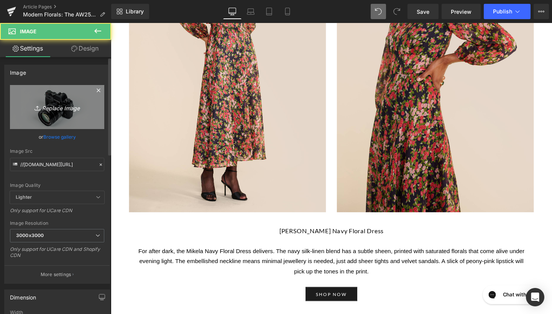
click at [92, 117] on link "Replace Image" at bounding box center [57, 107] width 94 height 44
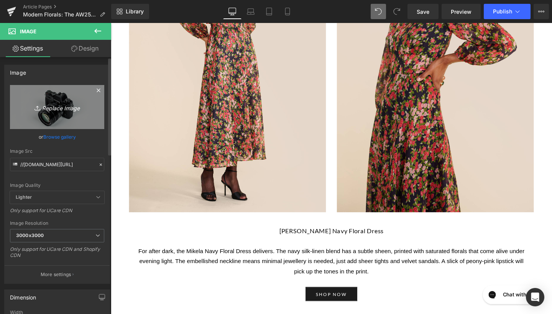
type input "C:\fakepath\[PERSON_NAME] Dress 30933 copy 3.jpg"
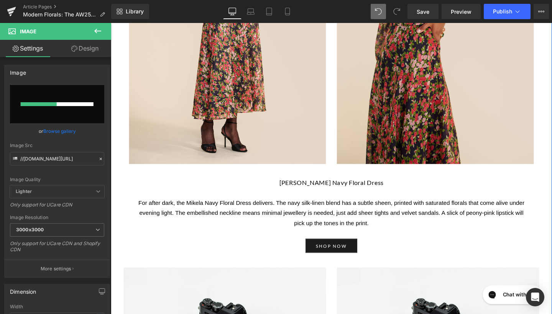
scroll to position [2082, 0]
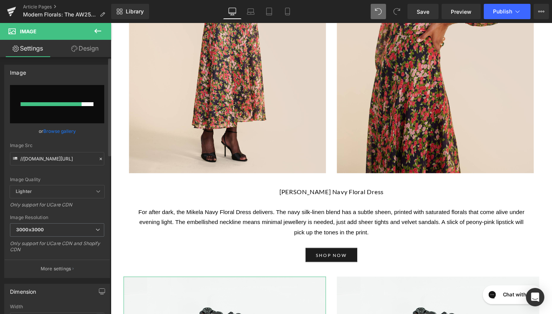
click at [91, 117] on input "file" at bounding box center [57, 104] width 94 height 38
type input "C:\fakepath\[PERSON_NAME] Dress 30924 copy 3.jpg"
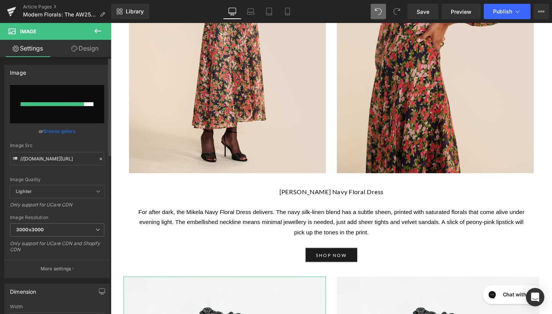
click at [80, 112] on input "file" at bounding box center [57, 104] width 94 height 38
type input "C:\fakepath\[PERSON_NAME] Dress 30924 copy 3.jpg"
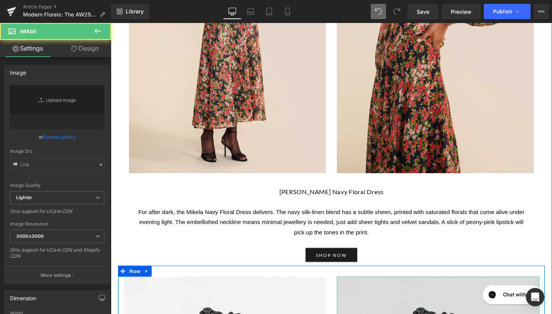
type input "//[DOMAIN_NAME][URL]"
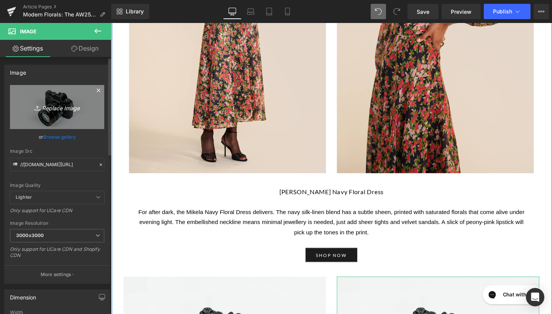
click at [72, 102] on icon "Replace Image" at bounding box center [56, 107] width 61 height 10
type input "C:\fakepath\[PERSON_NAME] Dress 30975 copy 3.jpg"
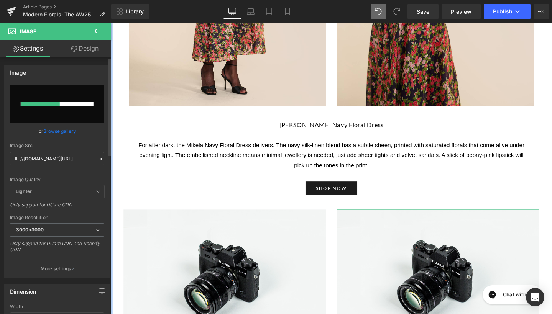
scroll to position [2147, 0]
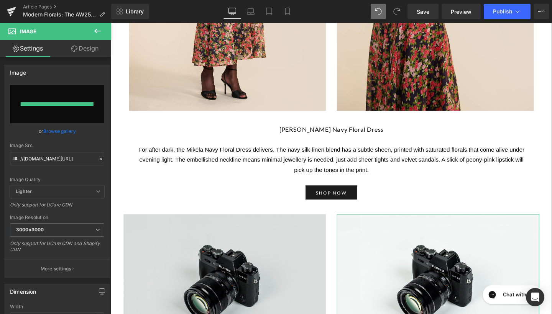
type input "[URL][DOMAIN_NAME][PERSON_NAME]"
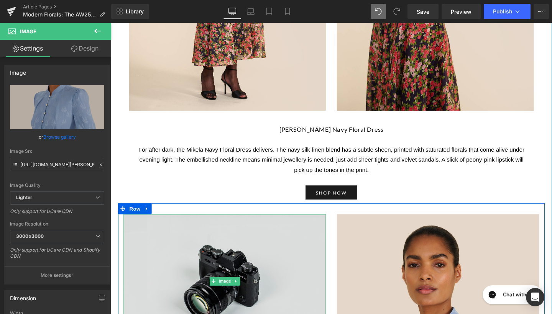
click at [278, 224] on img at bounding box center [230, 294] width 213 height 141
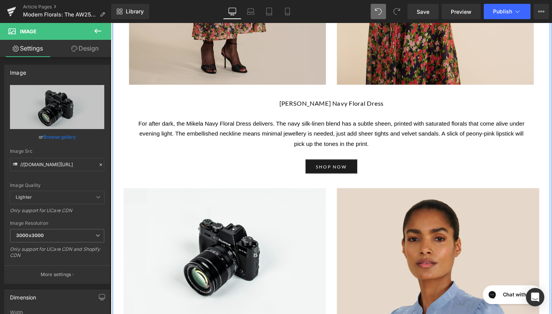
scroll to position [2175, 0]
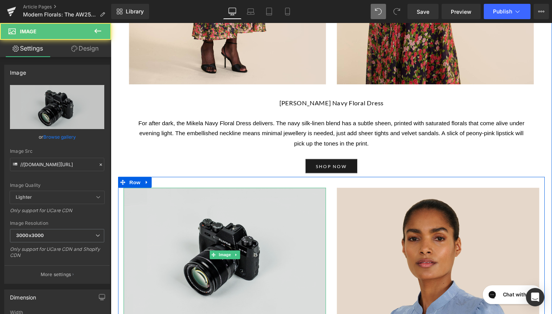
click at [200, 196] on img at bounding box center [230, 266] width 213 height 141
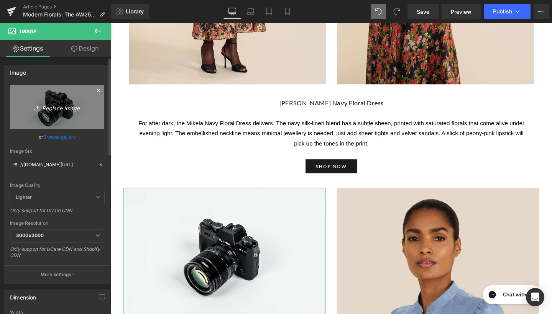
click at [72, 105] on icon "Replace Image" at bounding box center [56, 107] width 61 height 10
type input "C:\fakepath\[PERSON_NAME] Dress 30933 copy 3.jpg"
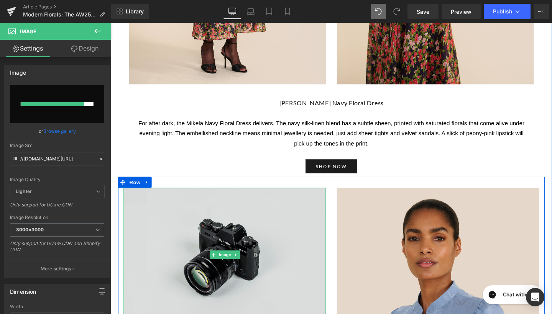
click at [204, 196] on img at bounding box center [230, 266] width 213 height 141
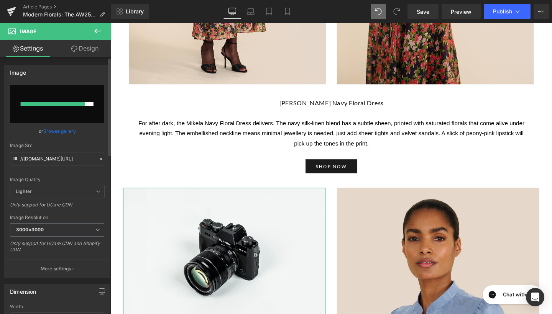
click at [59, 117] on input "file" at bounding box center [57, 104] width 94 height 38
type input "C:\fakepath\[PERSON_NAME] Dress 30933 copy 3.jpg"
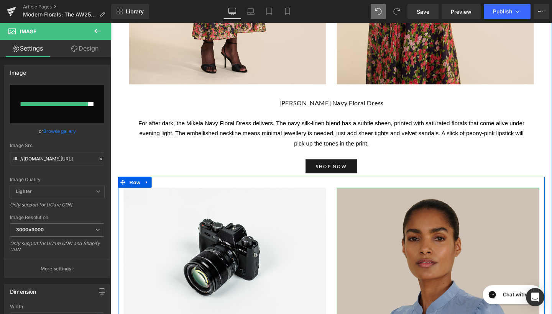
type input "[URL][DOMAIN_NAME][PERSON_NAME]"
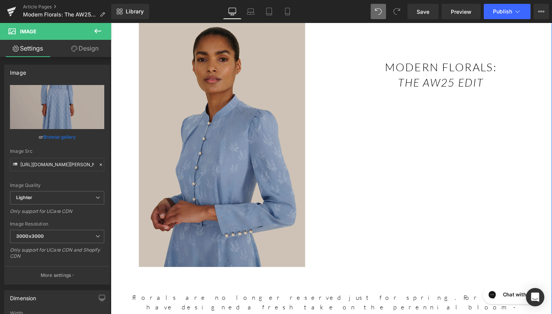
scroll to position [83, 0]
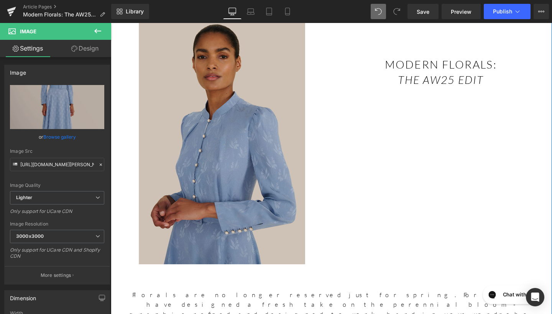
click at [237, 155] on img at bounding box center [227, 146] width 175 height 262
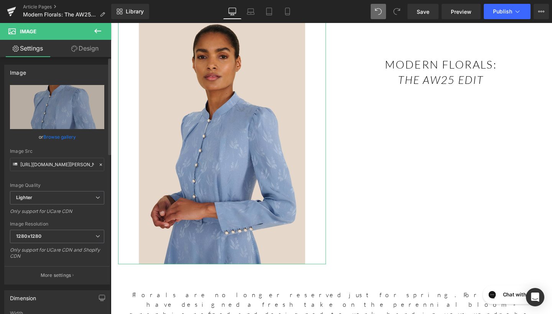
click at [66, 141] on link "Browse gallery" at bounding box center [59, 136] width 33 height 13
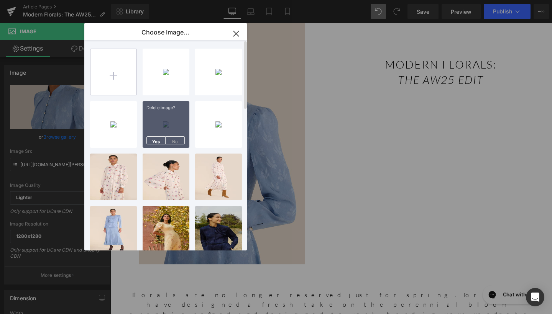
click at [128, 63] on input "file" at bounding box center [114, 72] width 46 height 46
type input "C:\fakepath\269A2855.jpg"
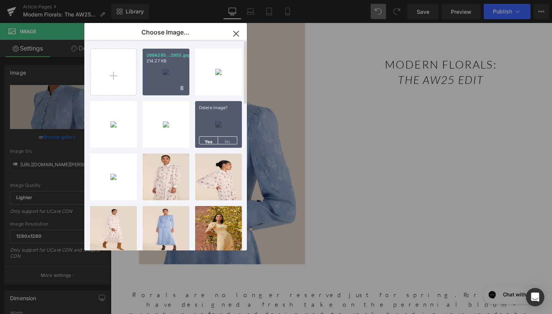
click at [175, 77] on div "269A285...2855.jpg 214.27 KB" at bounding box center [166, 72] width 47 height 47
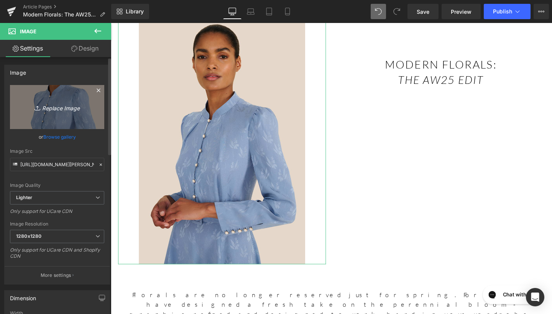
click at [78, 103] on icon "Replace Image" at bounding box center [56, 107] width 61 height 10
type input "C:\fakepath\269A2855.jpg"
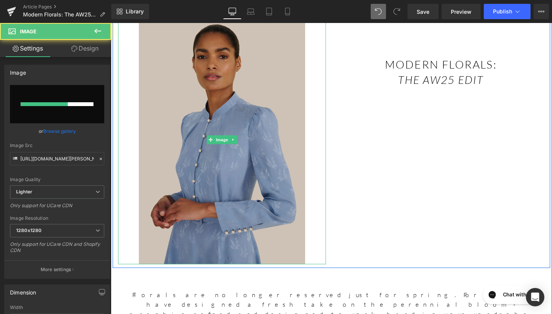
click at [227, 191] on img at bounding box center [227, 146] width 175 height 262
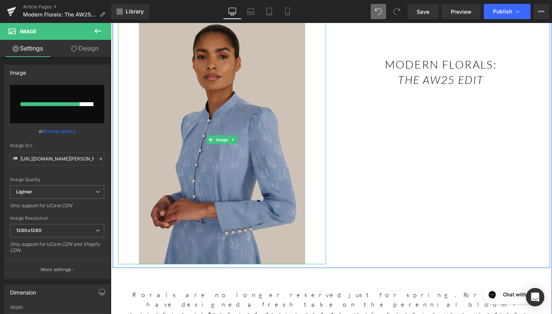
click at [226, 140] on img at bounding box center [227, 146] width 175 height 262
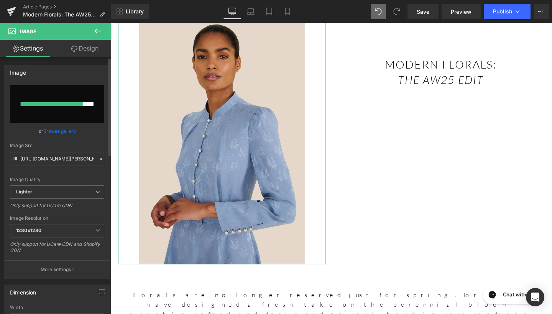
click at [85, 118] on input "file" at bounding box center [57, 104] width 94 height 38
type input "C:\fakepath\269A2855.jpg"
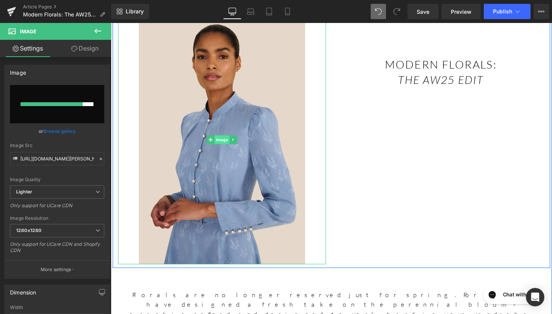
click at [220, 142] on span "Image" at bounding box center [228, 145] width 16 height 9
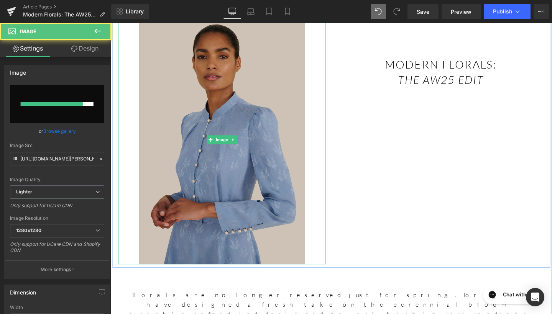
click at [224, 131] on img at bounding box center [227, 146] width 175 height 262
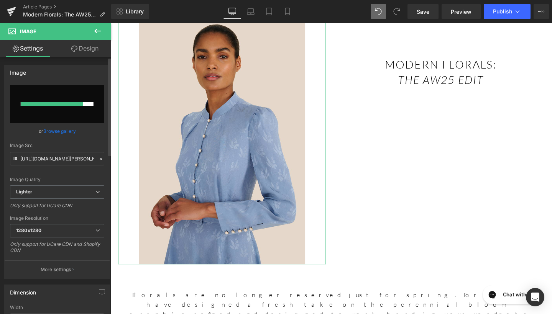
click at [71, 133] on link "Browse gallery" at bounding box center [59, 131] width 33 height 13
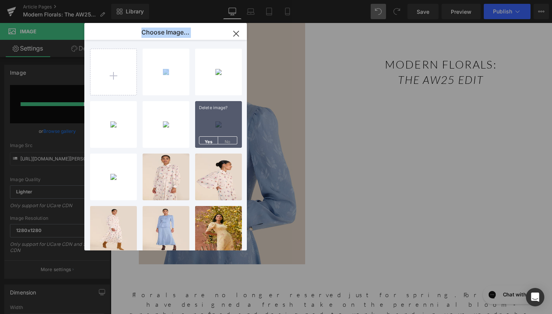
drag, startPoint x: 170, startPoint y: 79, endPoint x: 276, endPoint y: 80, distance: 106.2
click at [276, 80] on div "Choose Image... Back to Library Insert 269A285...2855.jpg 214.27 KB Delete imag…" at bounding box center [276, 157] width 552 height 314
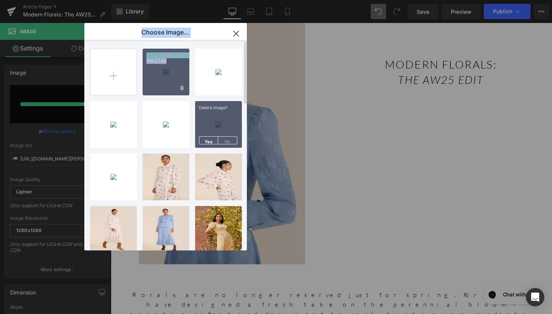
click at [176, 74] on div "269A285...2855.jpg 214.27 KB" at bounding box center [166, 72] width 47 height 47
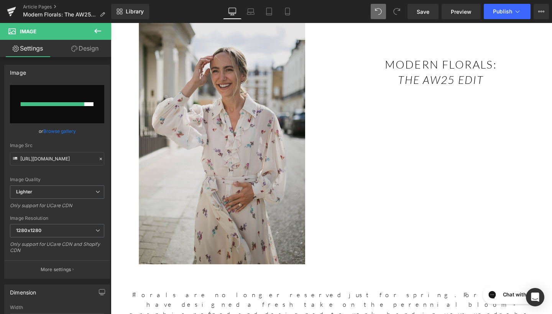
type input "[URL][DOMAIN_NAME]"
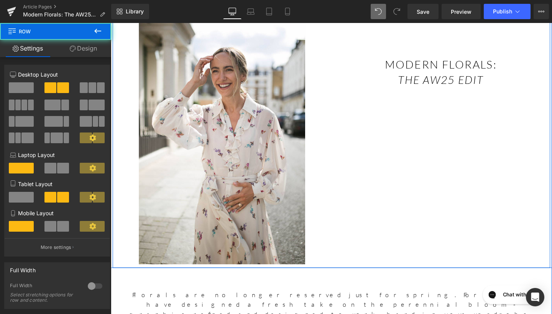
click at [382, 142] on div "Image Text Block modern florals: the aw25 edit Heading Text Block Row" at bounding box center [343, 142] width 460 height 278
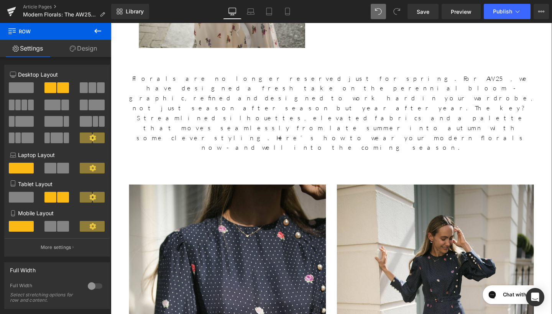
scroll to position [303, 0]
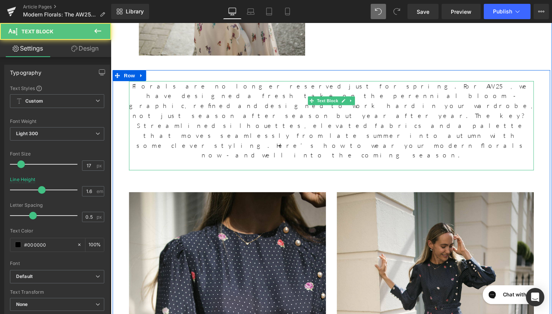
click at [339, 123] on div "Florals are no longer reserved just for spring. For AW25, we have designed a fr…" at bounding box center [343, 131] width 426 height 94
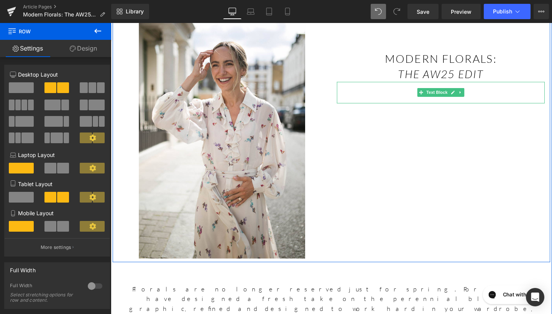
scroll to position [50, 0]
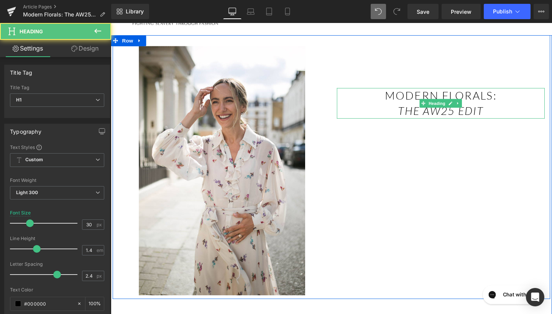
click at [419, 109] on icon "the aw25 edit" at bounding box center [458, 116] width 90 height 14
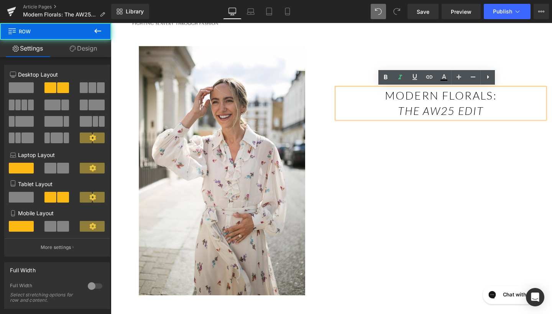
click at [400, 189] on div "Image Text Block modern florals: the aw25 edit Heading Text Block Row" at bounding box center [343, 175] width 460 height 278
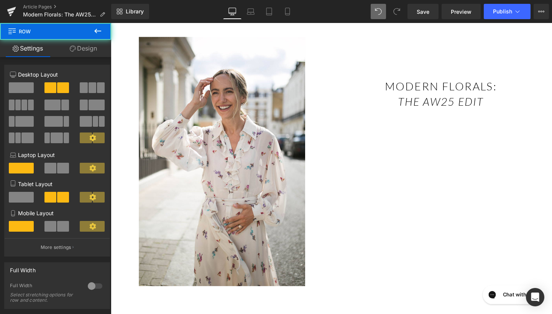
scroll to position [75, 0]
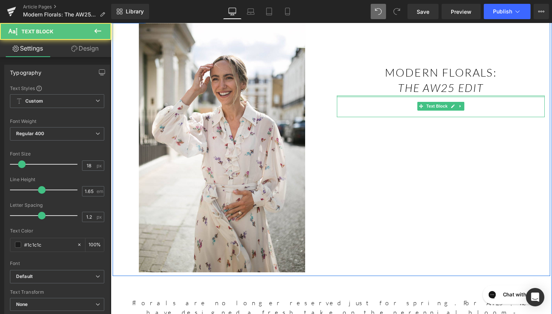
click at [394, 100] on div at bounding box center [458, 100] width 219 height 2
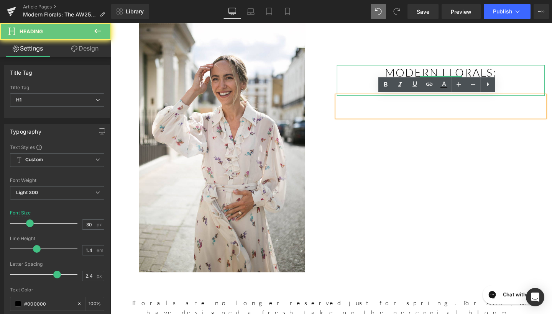
click at [388, 91] on h1 "the aw25 edit" at bounding box center [458, 91] width 219 height 16
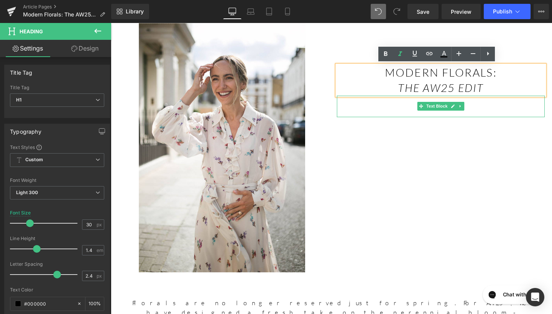
click at [382, 108] on p at bounding box center [458, 105] width 219 height 12
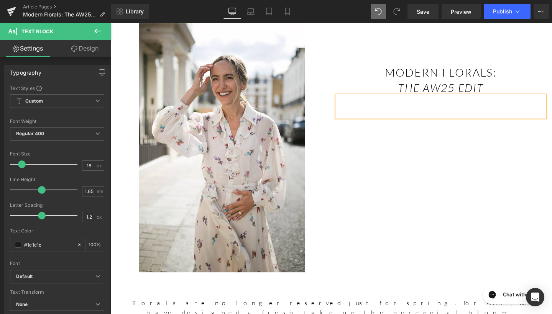
click at [382, 108] on p at bounding box center [458, 105] width 219 height 12
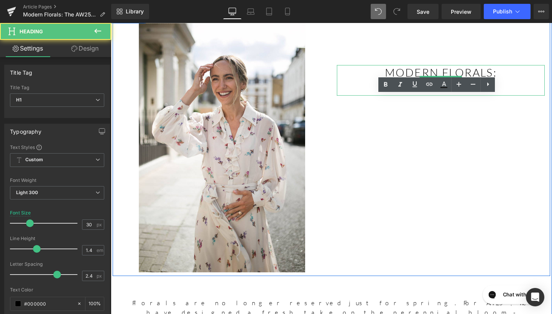
drag, startPoint x: 439, startPoint y: 71, endPoint x: 509, endPoint y: 84, distance: 71.1
click at [439, 71] on h1 "modern florals:" at bounding box center [458, 75] width 219 height 16
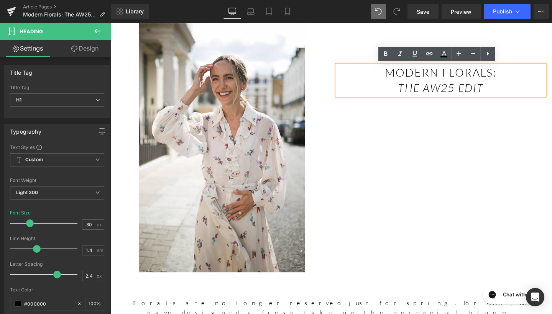
click at [416, 159] on div "Image Text Block modern florals: the aw25 edit Heading Row" at bounding box center [343, 151] width 460 height 278
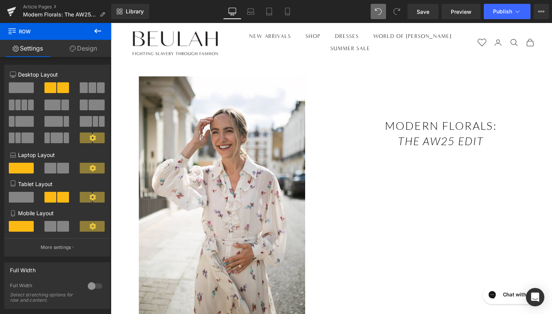
scroll to position [15, 0]
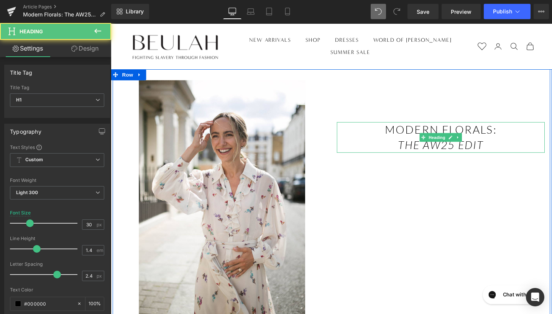
click at [411, 134] on h1 "modern florals:" at bounding box center [458, 135] width 219 height 16
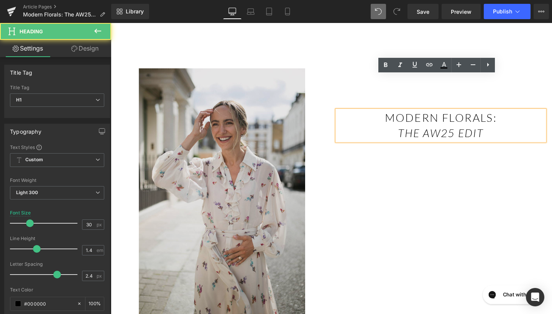
scroll to position [107, 0]
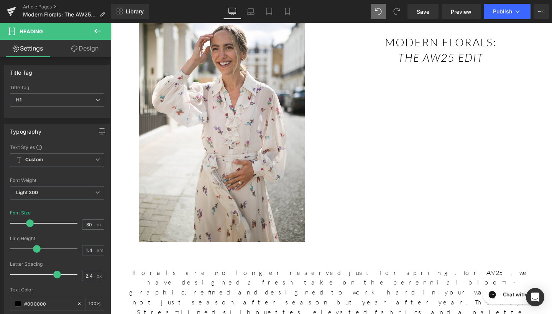
click at [95, 35] on icon at bounding box center [97, 30] width 9 height 9
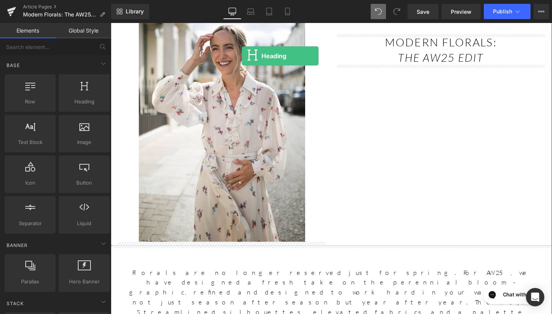
scroll to position [76, 0]
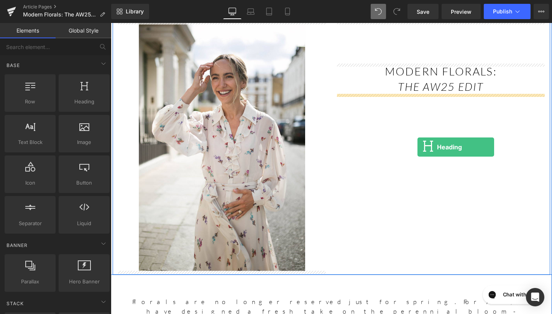
drag, startPoint x: 186, startPoint y: 116, endPoint x: 433, endPoint y: 152, distance: 248.8
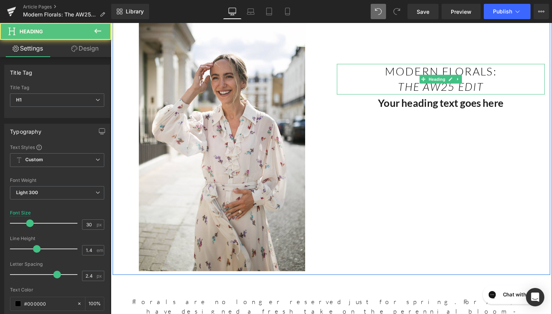
click at [476, 91] on icon "the aw25 edit" at bounding box center [458, 90] width 90 height 14
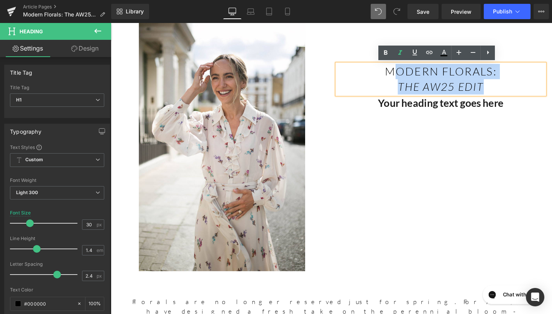
scroll to position [75, 0]
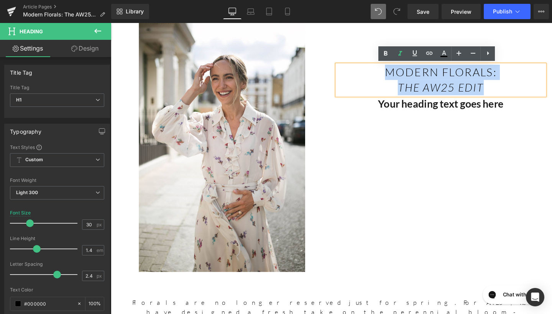
drag, startPoint x: 514, startPoint y: 91, endPoint x: 398, endPoint y: 70, distance: 118.5
click at [398, 71] on div "modern florals: the aw25 edit" at bounding box center [458, 83] width 219 height 32
copy div "modern florals: the aw25 edit"
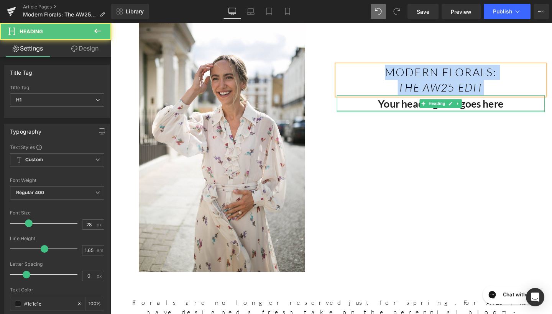
click at [456, 116] on div at bounding box center [458, 116] width 219 height 2
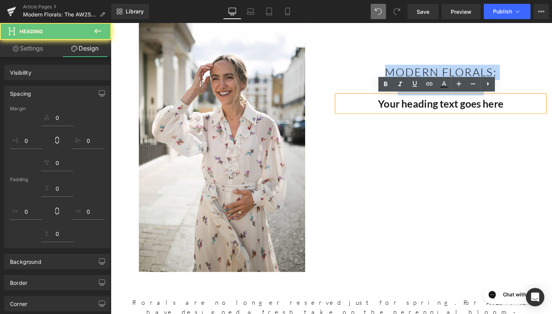
click at [490, 112] on h1 "Your heading text goes here" at bounding box center [458, 108] width 219 height 18
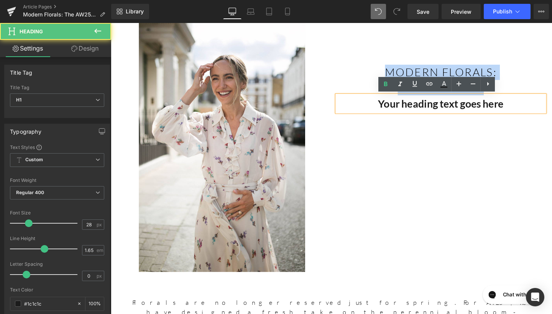
click at [490, 112] on h1 "Your heading text goes here" at bounding box center [458, 108] width 219 height 18
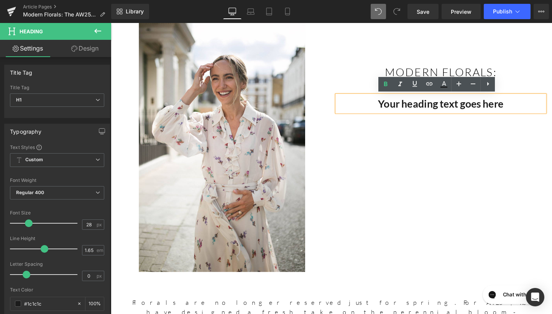
click at [521, 110] on h1 "Your heading text goes here" at bounding box center [458, 108] width 219 height 18
click at [529, 111] on h1 "Your heading text goes here" at bounding box center [458, 108] width 219 height 18
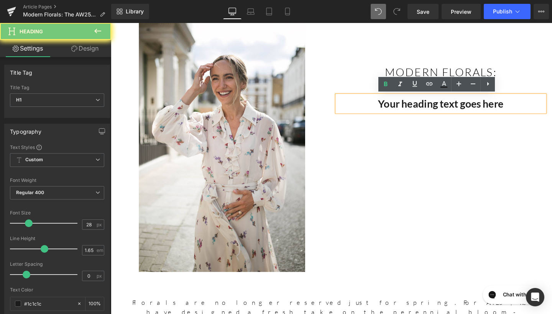
drag, startPoint x: 411, startPoint y: 102, endPoint x: 348, endPoint y: 95, distance: 63.2
click at [348, 95] on div "Text Block modern florals: the aw25 edit Heading Your heading text goes here He…" at bounding box center [458, 70] width 230 height 94
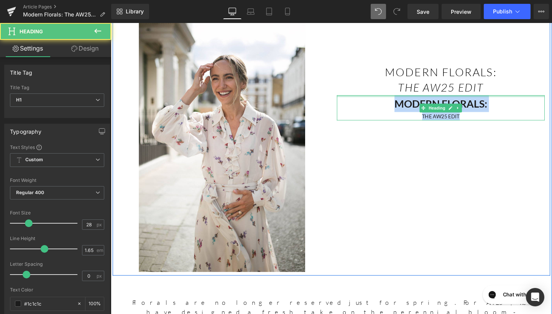
drag, startPoint x: 483, startPoint y: 121, endPoint x: 392, endPoint y: 99, distance: 94.1
click at [392, 99] on div "MODERN FLORALS: THE AW25 EDIT Heading" at bounding box center [458, 112] width 219 height 26
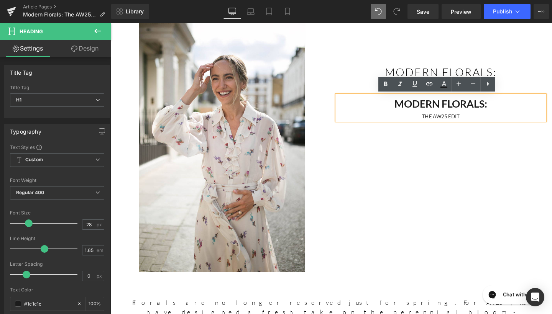
click at [415, 110] on h1 "MODERN FLORALS:" at bounding box center [458, 108] width 219 height 18
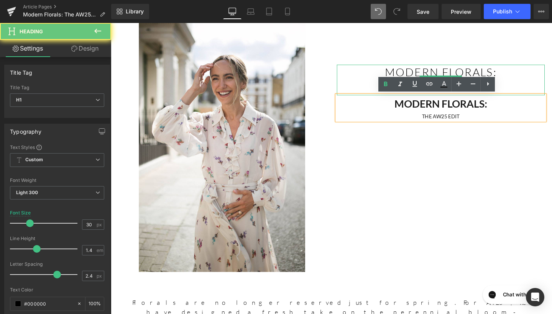
click at [431, 72] on h1 "modern florals:" at bounding box center [458, 75] width 219 height 16
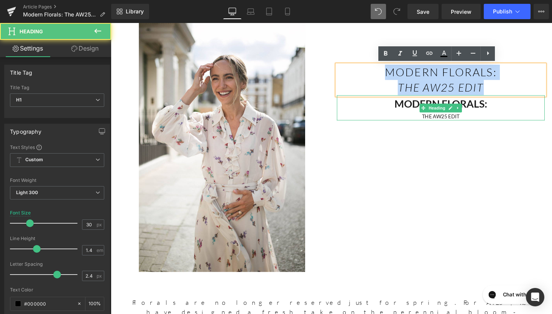
drag, startPoint x: 396, startPoint y: 73, endPoint x: 501, endPoint y: 100, distance: 108.5
click at [501, 100] on div "Text Block modern florals: the aw25 edit Heading MODERN FLORALS: THE AW25 EDIT …" at bounding box center [458, 74] width 230 height 103
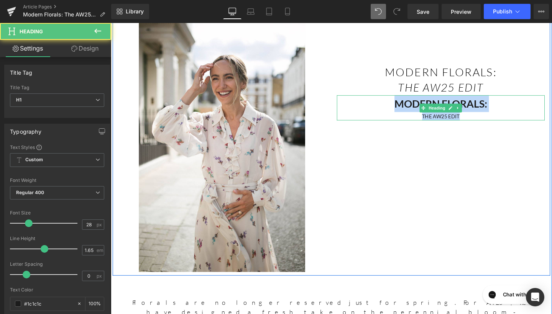
drag, startPoint x: 504, startPoint y: 122, endPoint x: 392, endPoint y: 102, distance: 114.1
click at [392, 102] on div "MODERN FLORALS: THE AW25 EDIT" at bounding box center [458, 112] width 219 height 26
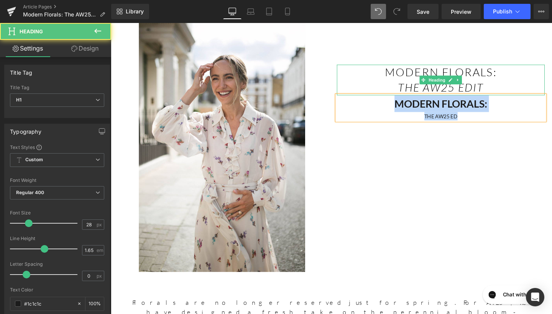
drag, startPoint x: 485, startPoint y: 122, endPoint x: 411, endPoint y: 97, distance: 78.0
click at [411, 99] on div "MODERN FLORALS: THE AW25 ED" at bounding box center [458, 112] width 219 height 26
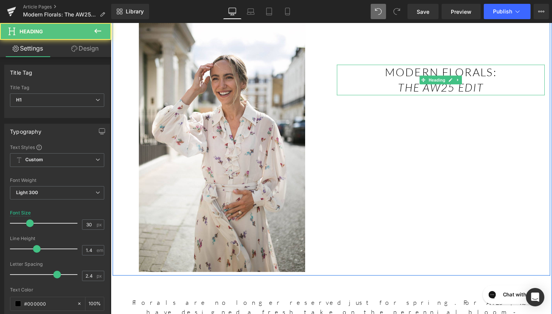
click at [442, 72] on h1 "modern florals:" at bounding box center [458, 75] width 219 height 16
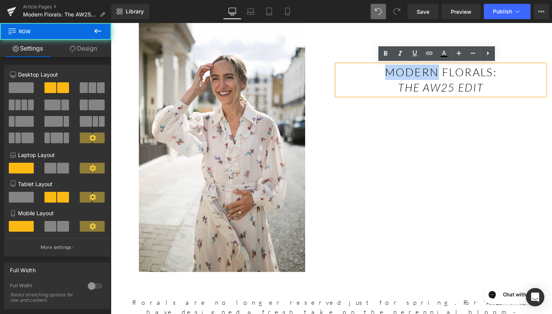
click at [528, 119] on div "Image Text Block modern florals: the aw25 edit Heading Row" at bounding box center [343, 150] width 460 height 278
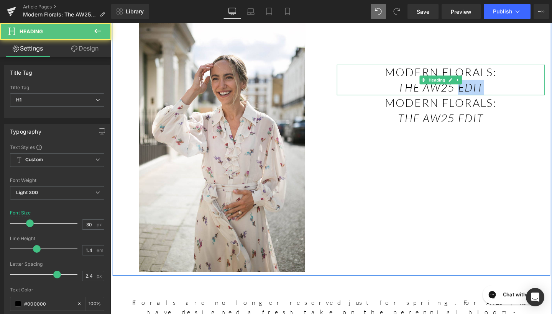
drag, startPoint x: 474, startPoint y: 73, endPoint x: 511, endPoint y: 87, distance: 39.5
click at [474, 73] on h1 "modern florals:" at bounding box center [458, 75] width 219 height 16
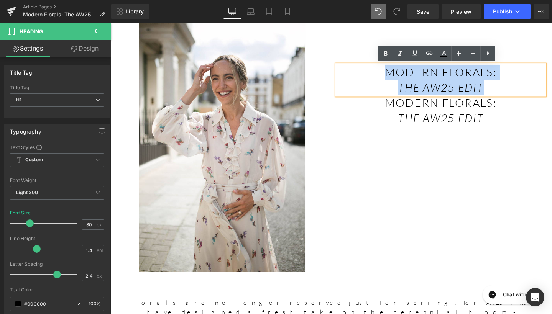
drag, startPoint x: 512, startPoint y: 89, endPoint x: 396, endPoint y: 69, distance: 117.5
click at [396, 69] on div "modern florals: the aw25 edit" at bounding box center [458, 83] width 219 height 32
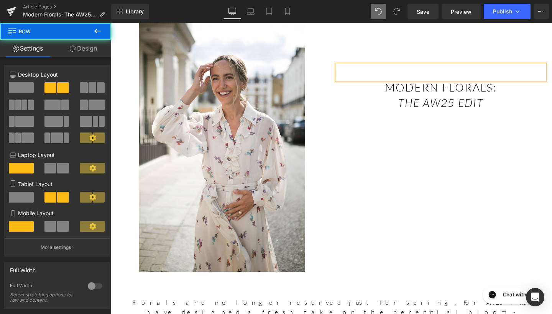
click at [395, 165] on div "Image Text Block Heading modern florals: the aw25 edit Heading Row" at bounding box center [343, 150] width 460 height 278
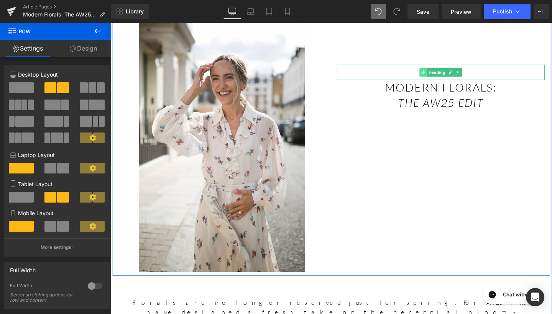
click at [440, 77] on span at bounding box center [440, 74] width 8 height 9
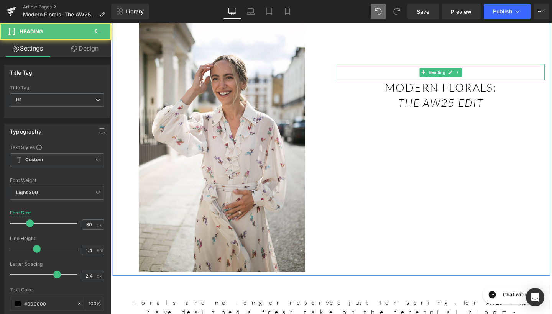
click at [419, 73] on h1 at bounding box center [458, 75] width 219 height 16
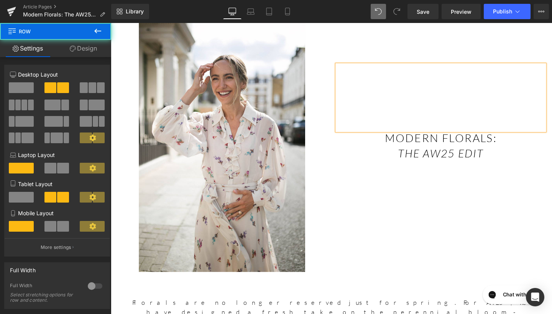
click at [525, 197] on div "Image Text Block Heading modern florals: the aw25 edit Heading Row" at bounding box center [343, 150] width 460 height 278
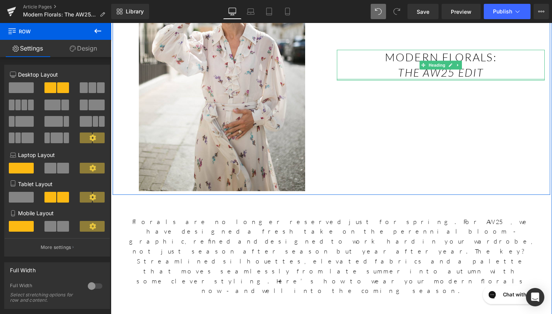
click at [492, 169] on div "Image Text Block Heading modern florals: the aw25 edit Heading Row" at bounding box center [343, 65] width 460 height 278
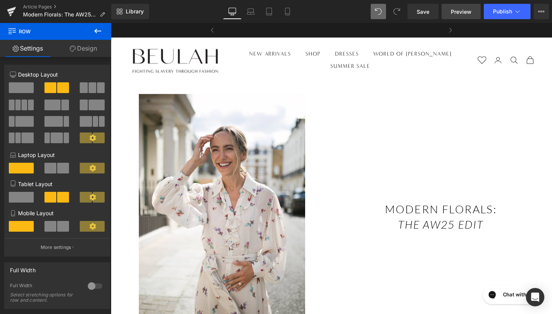
scroll to position [0, 0]
click at [466, 12] on span "Preview" at bounding box center [461, 12] width 21 height 8
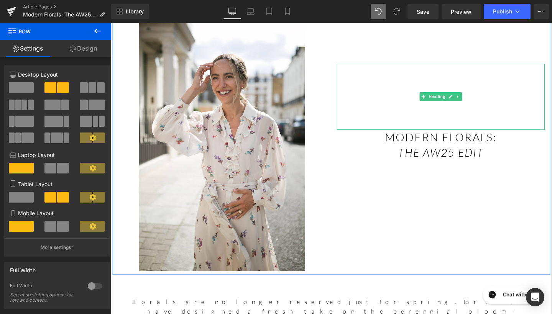
scroll to position [74, 0]
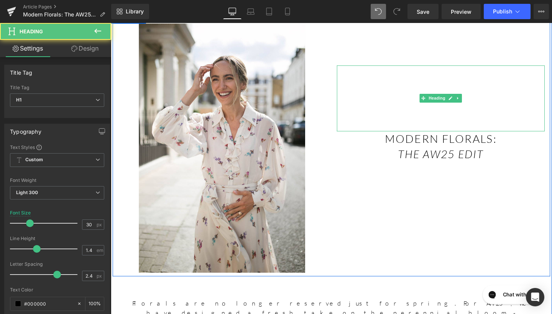
click at [428, 121] on div at bounding box center [458, 123] width 219 height 9
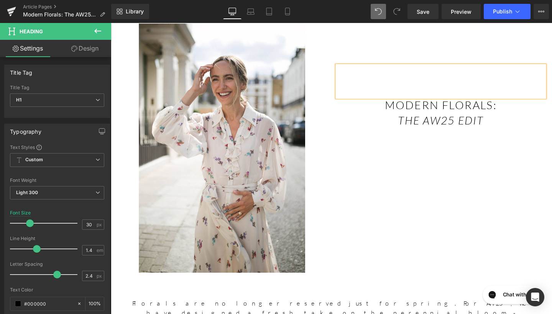
scroll to position [72, 0]
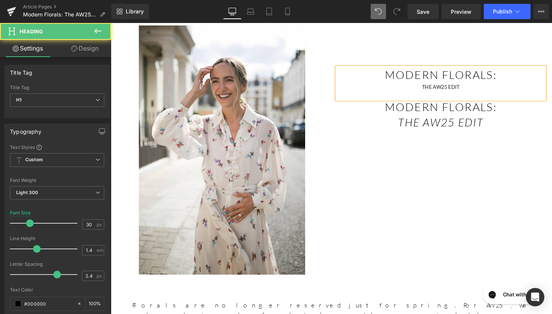
click at [494, 93] on div "THE AW25 EDIT" at bounding box center [458, 90] width 219 height 9
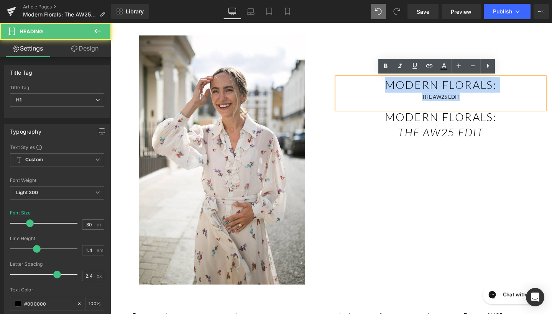
drag, startPoint x: 492, startPoint y: 89, endPoint x: 392, endPoint y: 67, distance: 101.6
click at [392, 67] on div "Text Block MODERN FLORALS: THE AW25 EDIT Heading modern florals: the aw25 edit …" at bounding box center [458, 91] width 230 height 110
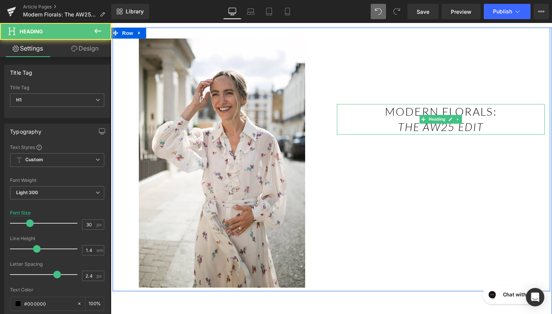
click at [504, 135] on h1 "the aw25 edit" at bounding box center [458, 133] width 219 height 16
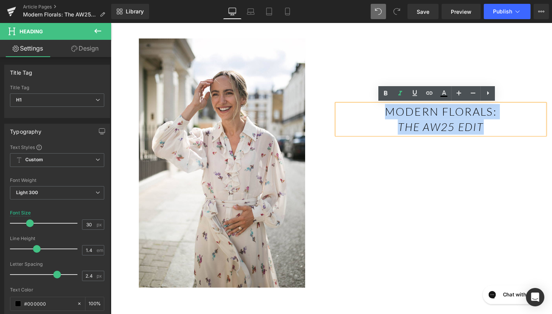
drag, startPoint x: 503, startPoint y: 132, endPoint x: 371, endPoint y: 115, distance: 133.0
click at [371, 115] on div "modern florals: the aw25 edit" at bounding box center [458, 125] width 219 height 32
copy div "modern florals: the aw25 edit"
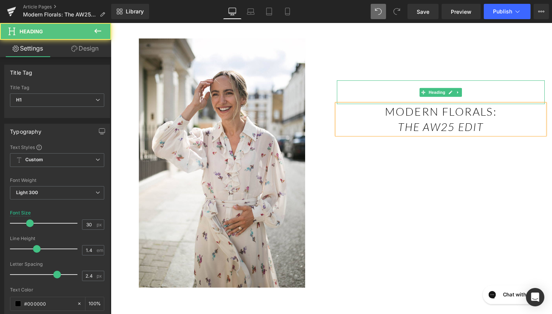
click at [393, 92] on h1 at bounding box center [458, 92] width 219 height 16
click at [409, 94] on h1 at bounding box center [458, 92] width 219 height 16
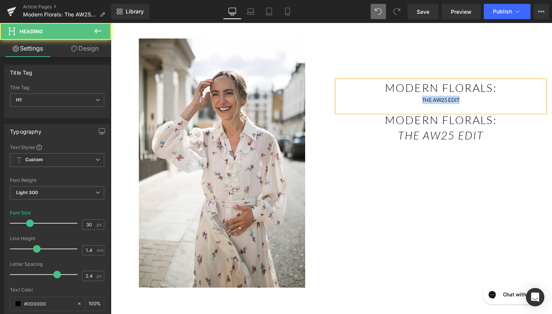
drag, startPoint x: 486, startPoint y: 107, endPoint x: 431, endPoint y: 99, distance: 56.1
click at [431, 99] on div "MODERN FLORALS: THE AW25 EDIT" at bounding box center [458, 101] width 219 height 34
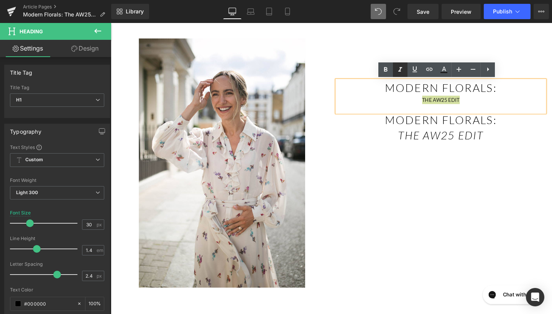
click at [403, 72] on icon at bounding box center [400, 69] width 9 height 9
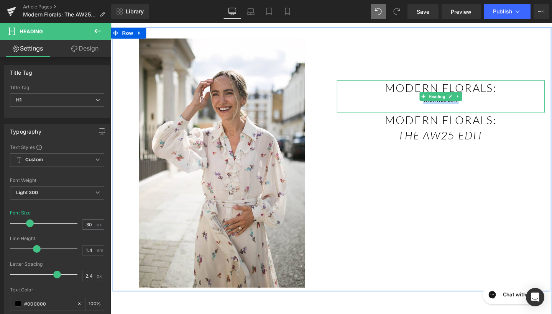
click at [424, 90] on h1 "MODERN FLORALS:" at bounding box center [458, 92] width 219 height 16
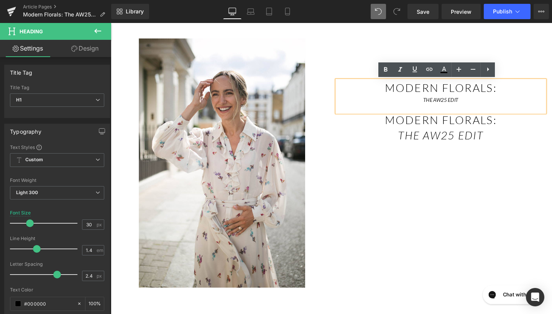
click at [461, 106] on icon "THE AW25 EDIT" at bounding box center [457, 104] width 37 height 7
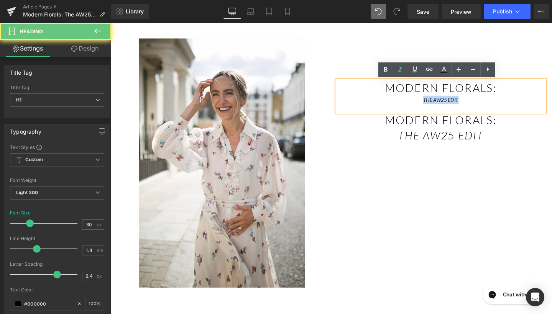
drag, startPoint x: 489, startPoint y: 105, endPoint x: 415, endPoint y: 104, distance: 74.0
click at [415, 104] on div "THE AW25 EDIT" at bounding box center [458, 104] width 219 height 9
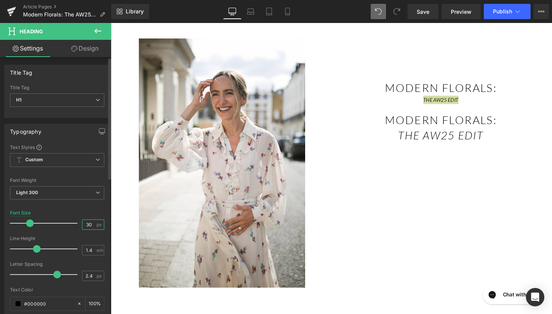
click at [87, 225] on input "30" at bounding box center [88, 225] width 13 height 10
click at [91, 239] on div "Line Height" at bounding box center [57, 238] width 94 height 5
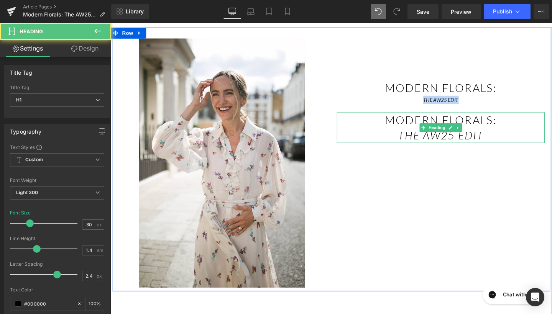
drag, startPoint x: 434, startPoint y: 142, endPoint x: 478, endPoint y: 116, distance: 51.6
click at [434, 142] on icon "the aw25 edit" at bounding box center [458, 141] width 90 height 14
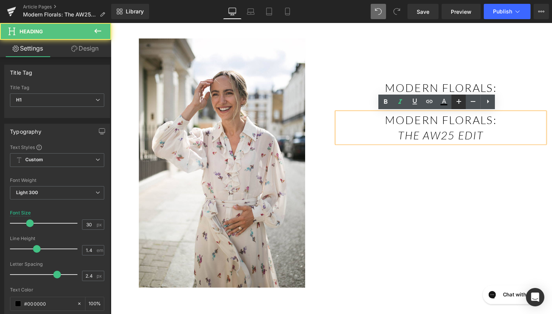
click at [460, 105] on icon at bounding box center [458, 101] width 9 height 9
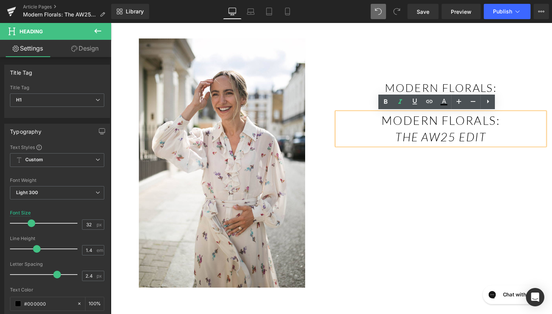
type input "30"
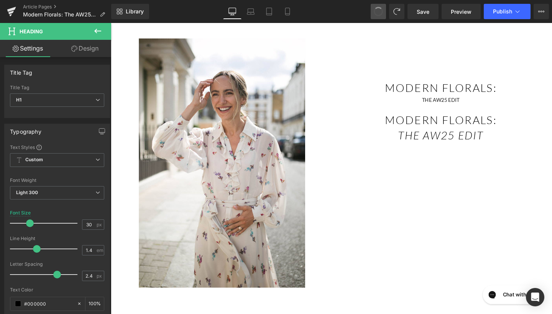
click at [376, 17] on button at bounding box center [378, 11] width 15 height 15
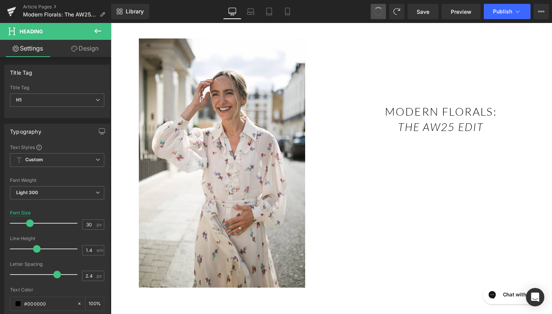
click at [376, 17] on button at bounding box center [378, 11] width 15 height 15
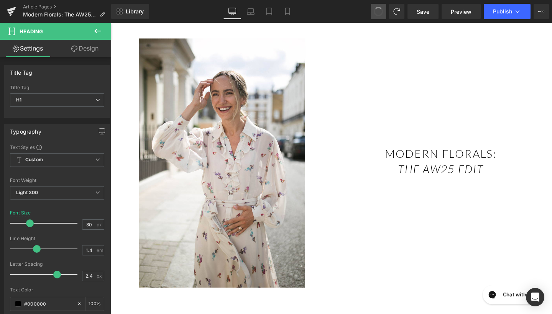
click at [382, 8] on span at bounding box center [378, 11] width 11 height 11
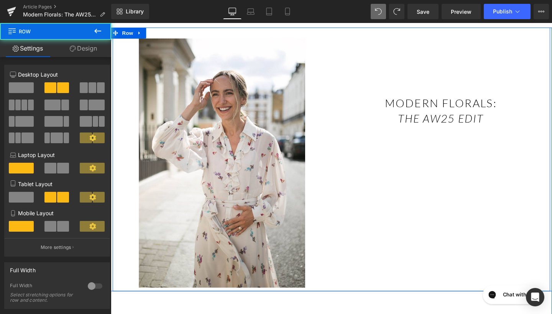
click at [422, 135] on div "Image Text Block Heading modern florals: the aw25 edit Heading Row" at bounding box center [343, 167] width 460 height 278
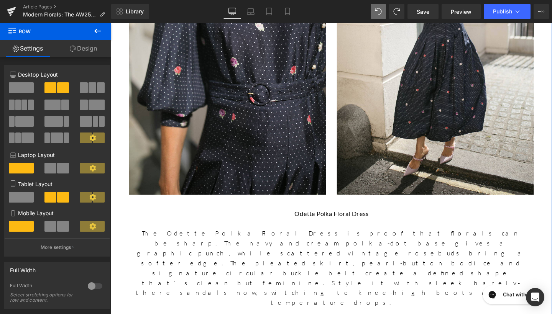
scroll to position [639, 0]
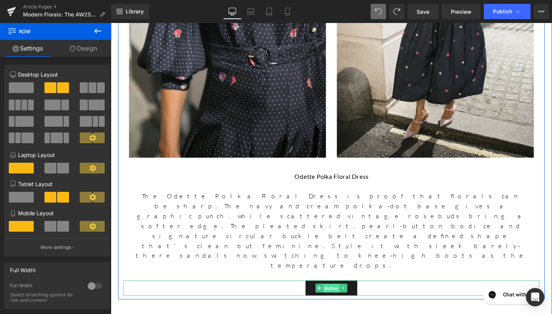
click at [336, 298] on span "Button" at bounding box center [343, 302] width 18 height 9
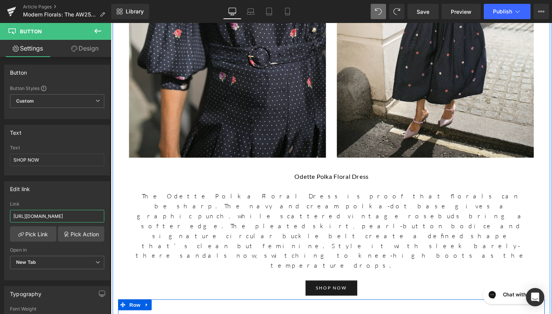
drag, startPoint x: 123, startPoint y: 239, endPoint x: 119, endPoint y: 226, distance: 14.1
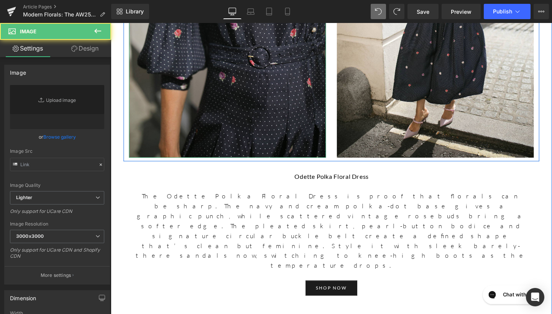
click at [264, 53] on img at bounding box center [233, 9] width 207 height 311
type input "[URL][DOMAIN_NAME]"
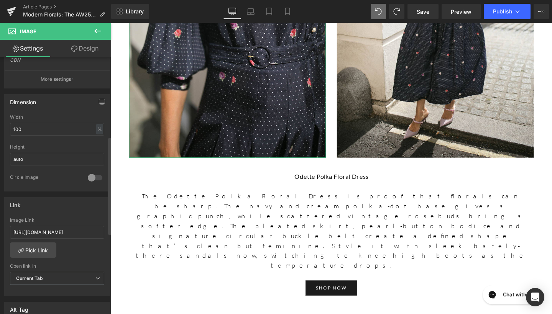
scroll to position [238, 0]
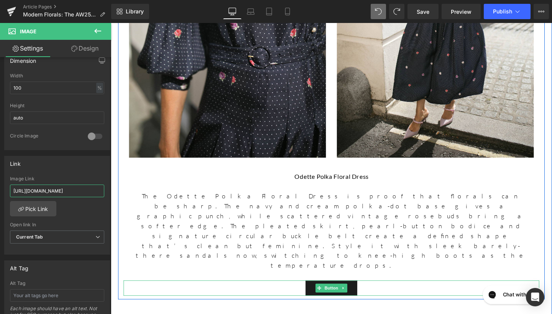
drag, startPoint x: 123, startPoint y: 215, endPoint x: 148, endPoint y: 200, distance: 28.7
paste input "[URL][DOMAIN_NAME]"
type input "[URL][DOMAIN_NAME]"
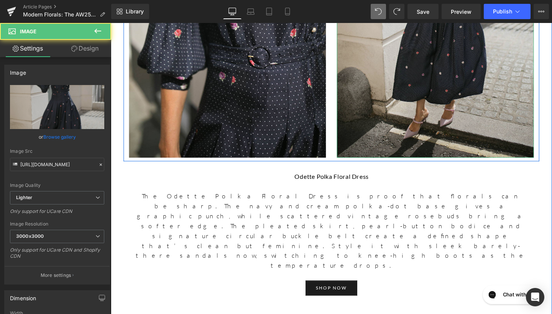
click at [442, 55] on img at bounding box center [452, 9] width 207 height 311
click at [448, 48] on img at bounding box center [452, 9] width 207 height 311
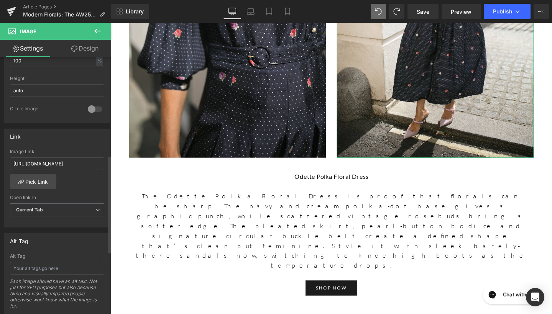
scroll to position [266, 0]
drag, startPoint x: 124, startPoint y: 186, endPoint x: 122, endPoint y: 176, distance: 10.3
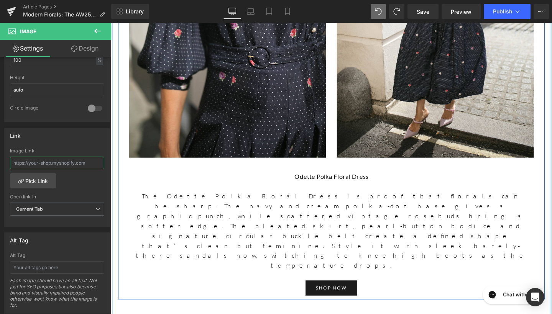
paste input "[URL][DOMAIN_NAME]"
type input "[URL][DOMAIN_NAME]"
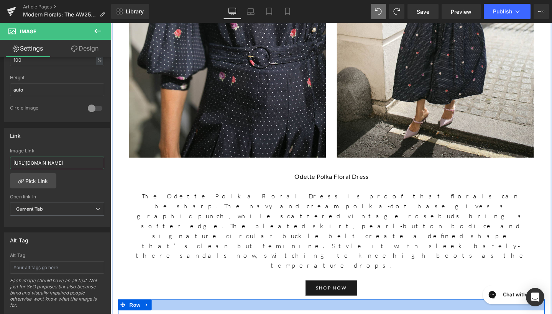
click at [111, 23] on div at bounding box center [111, 23] width 0 height 0
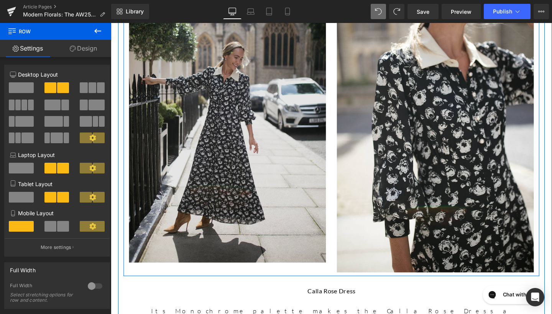
scroll to position [1002, 0]
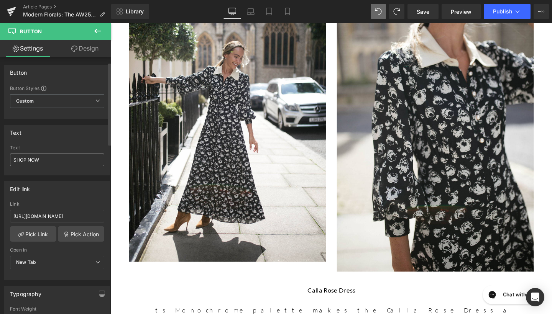
scroll to position [44, 0]
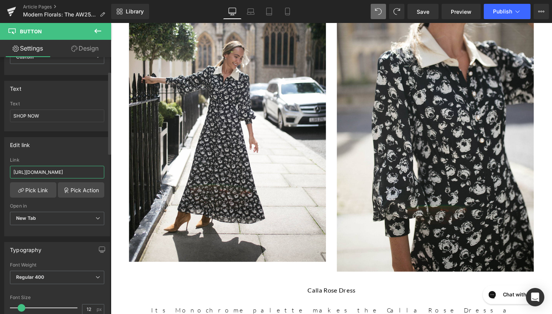
click at [39, 175] on input "[URL][DOMAIN_NAME]" at bounding box center [57, 172] width 94 height 13
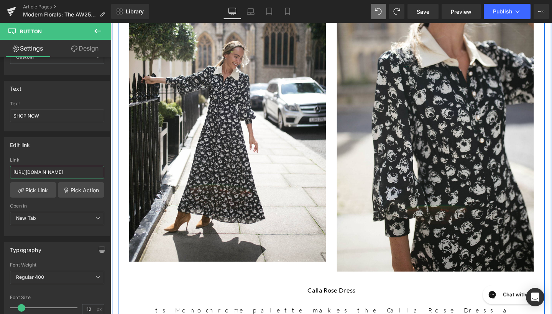
drag, startPoint x: 123, startPoint y: 196, endPoint x: 120, endPoint y: 179, distance: 16.4
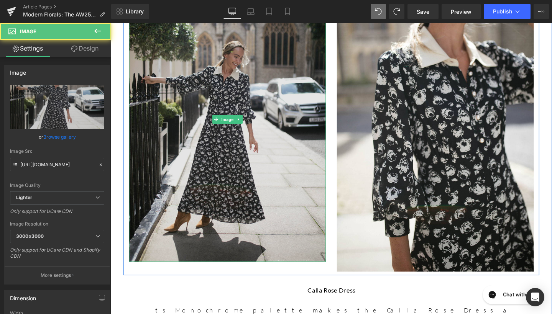
click at [183, 83] on img at bounding box center [233, 124] width 207 height 300
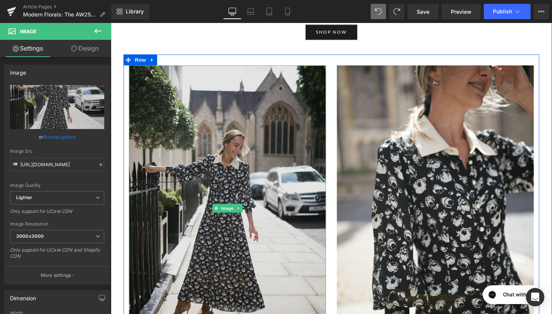
scroll to position [890, 0]
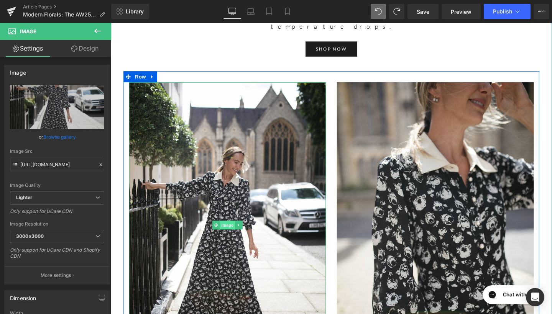
click at [232, 231] on span "Image" at bounding box center [233, 235] width 16 height 9
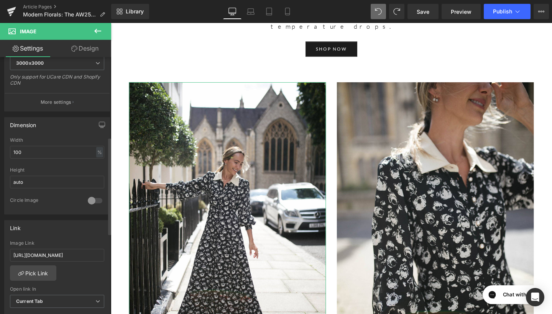
scroll to position [225, 0]
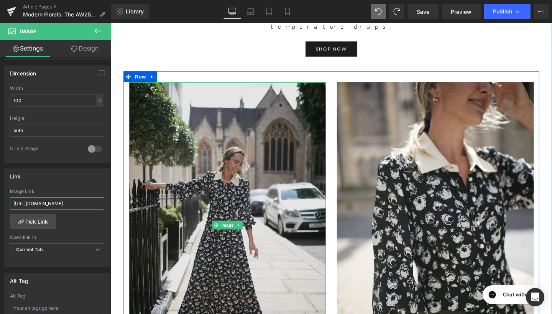
drag, startPoint x: 122, startPoint y: 225, endPoint x: 164, endPoint y: 216, distance: 42.4
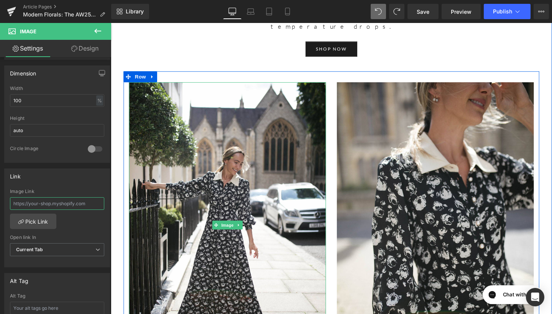
paste input "[URL][DOMAIN_NAME]"
type input "[URL][DOMAIN_NAME]"
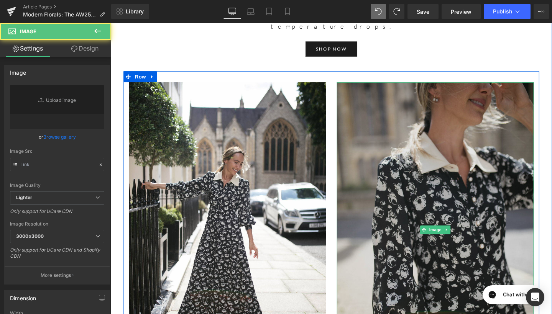
click at [440, 149] on img at bounding box center [452, 241] width 207 height 311
type input "[URL][DOMAIN_NAME]"
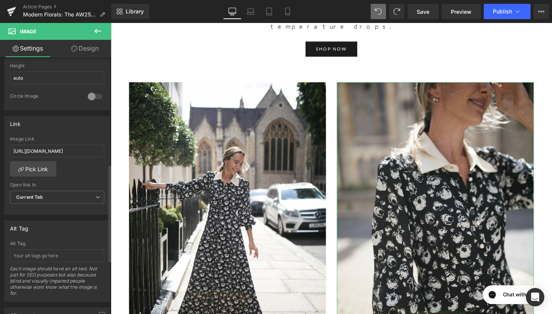
scroll to position [289, 0]
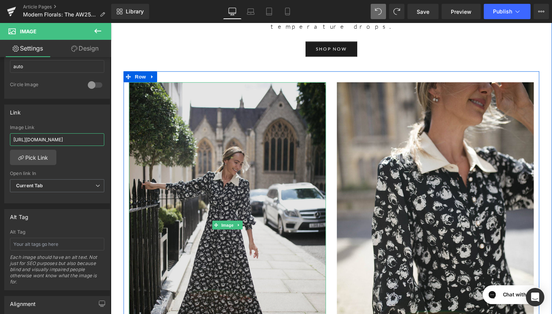
drag, startPoint x: 124, startPoint y: 161, endPoint x: 164, endPoint y: 145, distance: 43.7
paste input "[URL][DOMAIN_NAME]"
type input "[URL][DOMAIN_NAME]"
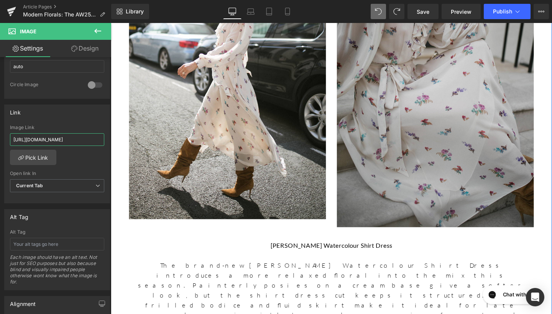
scroll to position [1530, 0]
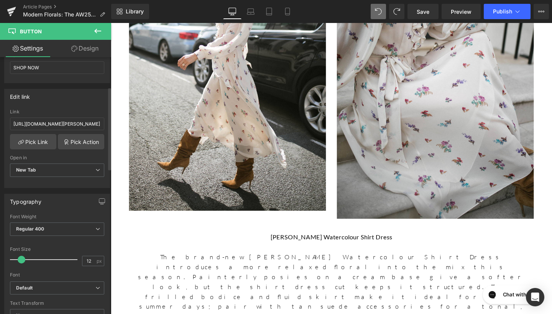
scroll to position [73, 0]
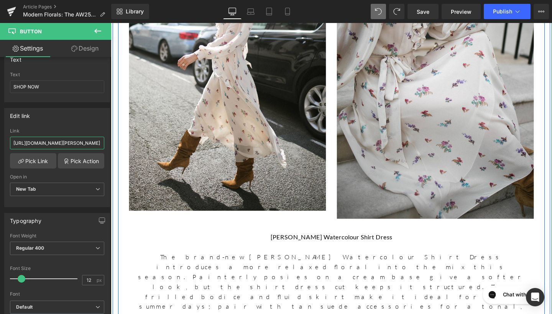
drag, startPoint x: 123, startPoint y: 165, endPoint x: 127, endPoint y: 150, distance: 15.8
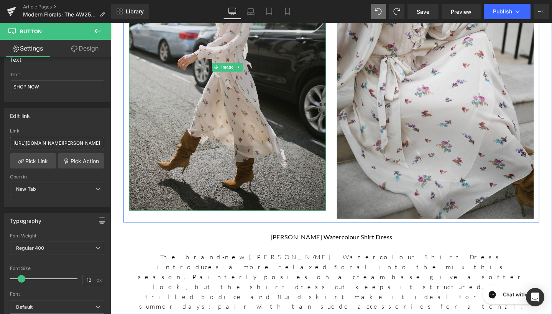
click at [188, 36] on img at bounding box center [233, 69] width 207 height 302
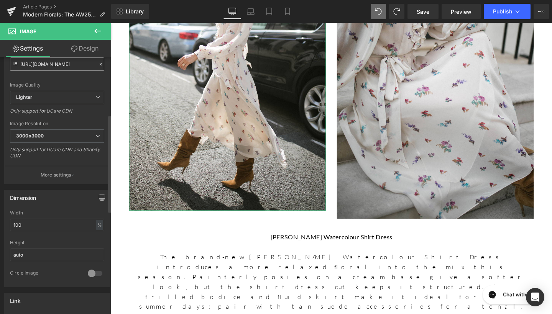
scroll to position [169, 0]
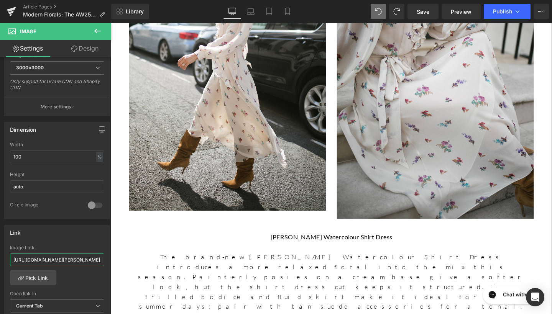
drag, startPoint x: 123, startPoint y: 283, endPoint x: 135, endPoint y: 272, distance: 16.3
paste input "[URL][DOMAIN_NAME][PERSON_NAME]"
type input "[URL][DOMAIN_NAME][PERSON_NAME]"
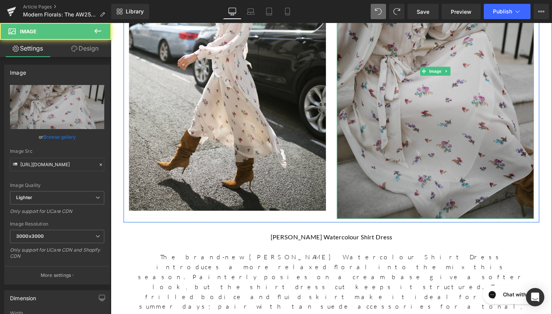
click at [444, 57] on img at bounding box center [452, 73] width 207 height 311
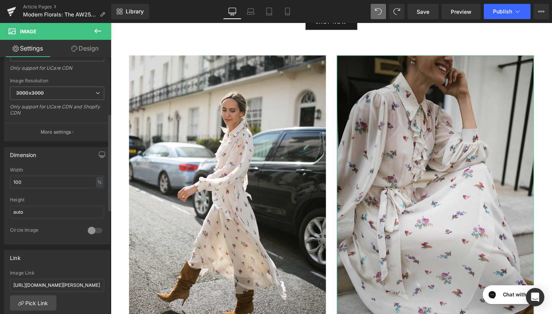
scroll to position [148, 0]
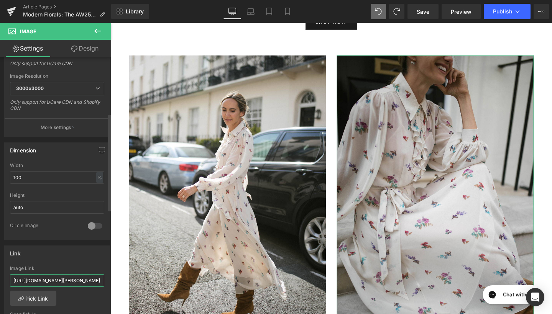
click at [59, 281] on input "[URL][DOMAIN_NAME][PERSON_NAME]" at bounding box center [57, 281] width 94 height 13
drag, startPoint x: 12, startPoint y: 280, endPoint x: 109, endPoint y: 278, distance: 97.0
click at [109, 278] on div "Image [URL][DOMAIN_NAME] Replace Image Upload image or Browse gallery Image Src…" at bounding box center [55, 187] width 111 height 261
drag, startPoint x: 98, startPoint y: 280, endPoint x: 0, endPoint y: 275, distance: 98.0
click at [0, 275] on div "Link [URL][DOMAIN_NAME][PERSON_NAME] Image Link [URL][DOMAIN_NAME][PERSON_NAME]…" at bounding box center [57, 292] width 115 height 105
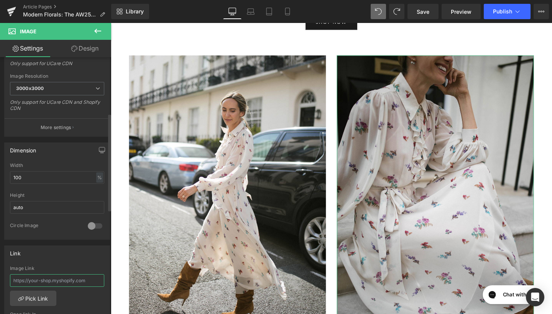
paste input "[URL][DOMAIN_NAME][PERSON_NAME]"
type input "[URL][DOMAIN_NAME][PERSON_NAME]"
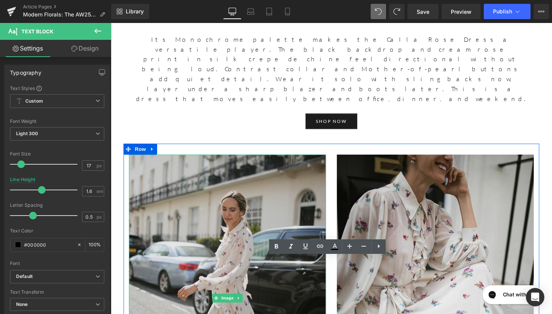
scroll to position [1358, 0]
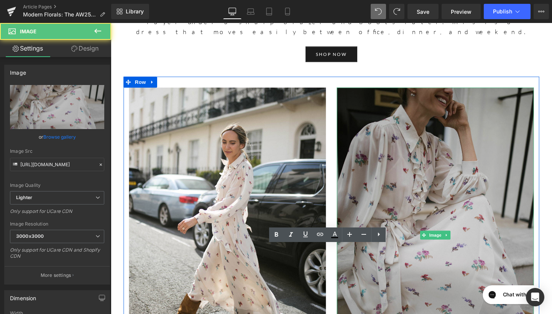
click at [388, 196] on img at bounding box center [452, 246] width 207 height 311
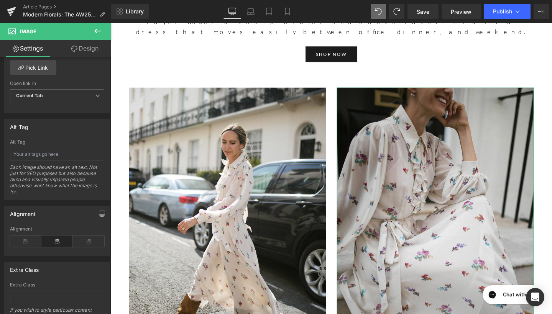
scroll to position [379, 0]
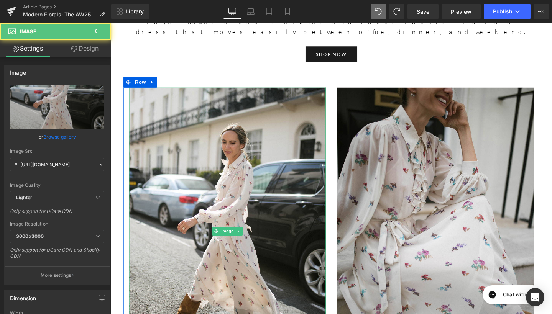
click at [182, 146] on img at bounding box center [233, 242] width 207 height 302
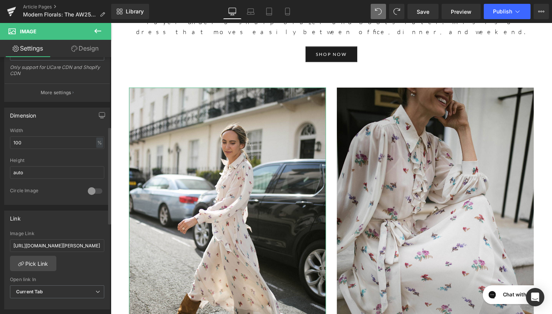
scroll to position [182, 0]
click at [84, 167] on input "auto" at bounding box center [57, 173] width 94 height 13
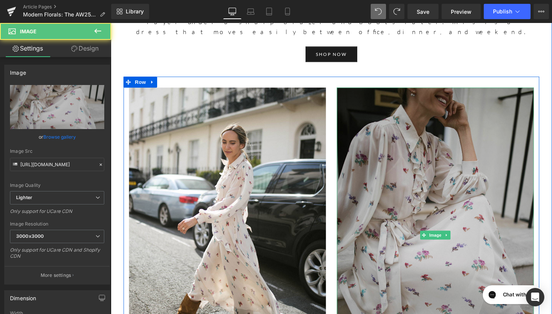
click at [423, 136] on img at bounding box center [452, 246] width 207 height 311
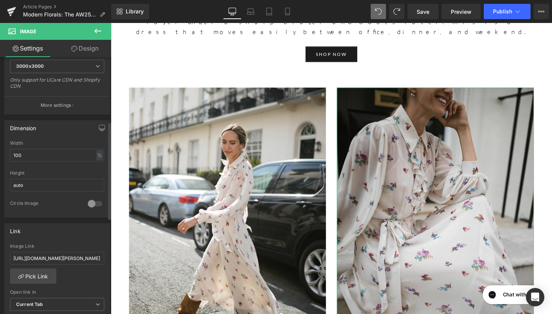
scroll to position [188, 0]
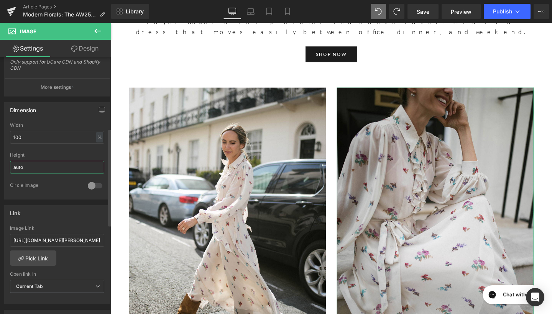
click at [53, 169] on input "auto" at bounding box center [57, 167] width 94 height 13
type input "a"
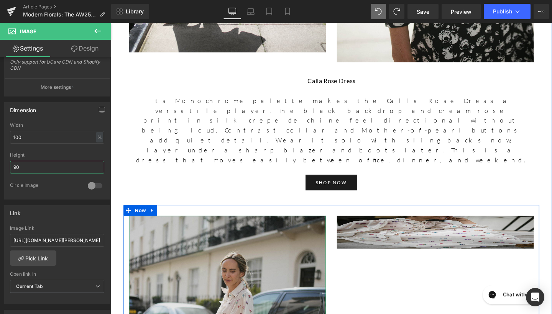
scroll to position [1222, 0]
type input "9"
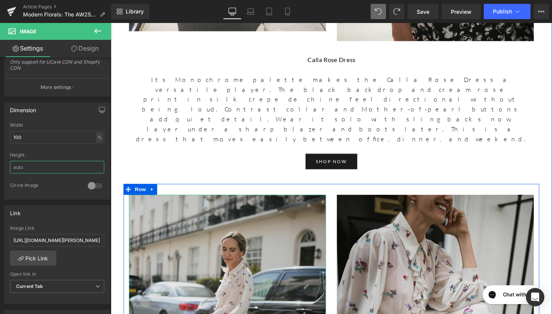
scroll to position [1301, 0]
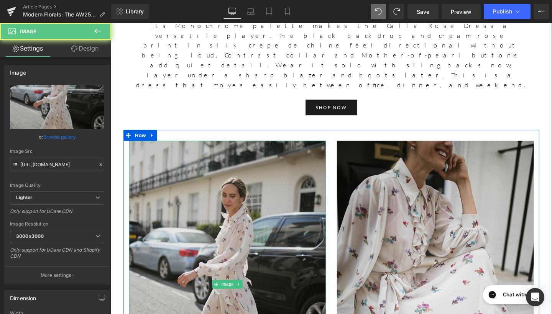
click at [275, 199] on img at bounding box center [233, 298] width 207 height 302
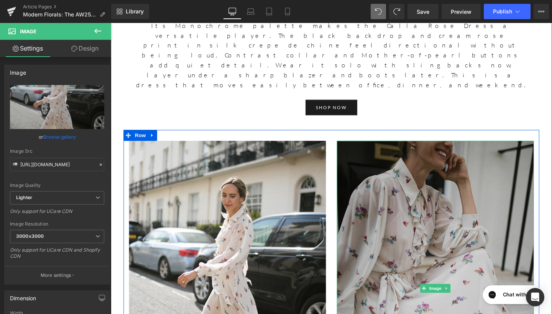
click at [427, 147] on img at bounding box center [452, 302] width 207 height 311
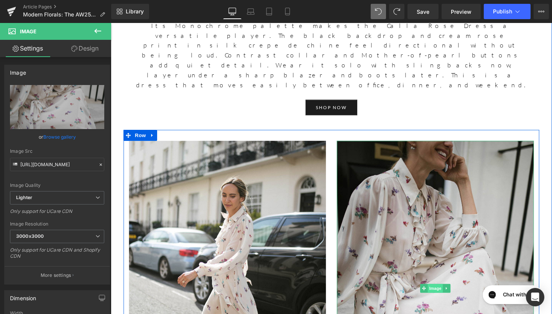
click at [449, 298] on span "Image" at bounding box center [452, 302] width 16 height 9
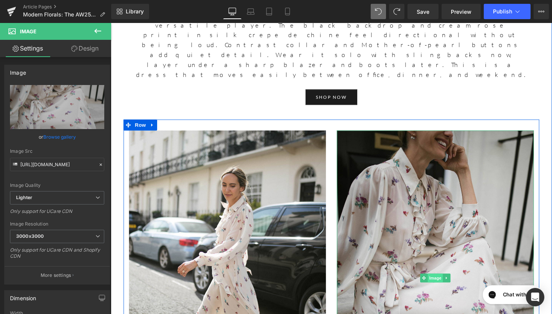
scroll to position [1326, 0]
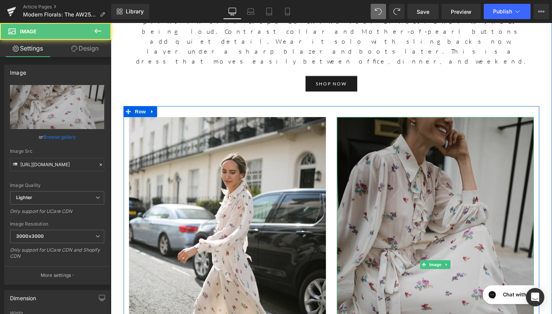
click at [431, 203] on img at bounding box center [452, 277] width 207 height 311
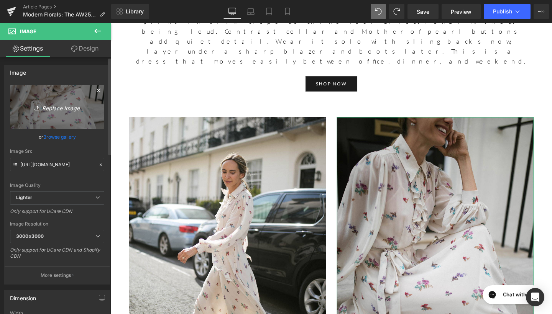
click at [63, 115] on link "Replace Image" at bounding box center [57, 107] width 94 height 44
type input "C:\fakepath\269A2855.jpg"
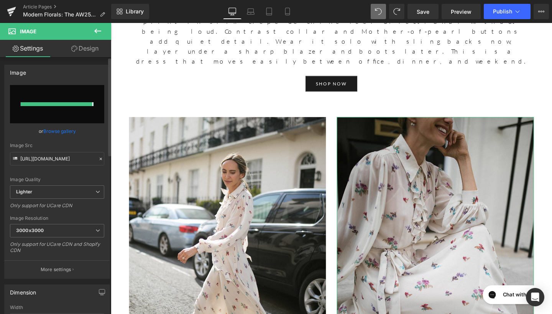
type input "[URL][DOMAIN_NAME]"
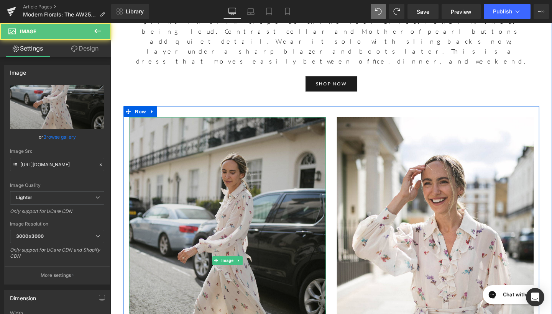
click at [265, 266] on img at bounding box center [233, 273] width 207 height 302
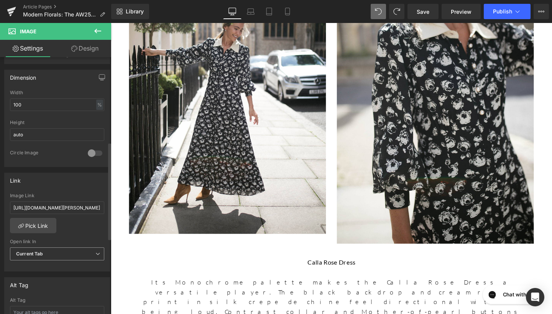
scroll to position [224, 0]
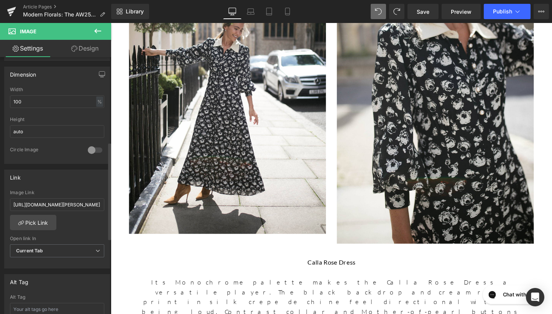
click at [89, 151] on div at bounding box center [95, 150] width 18 height 12
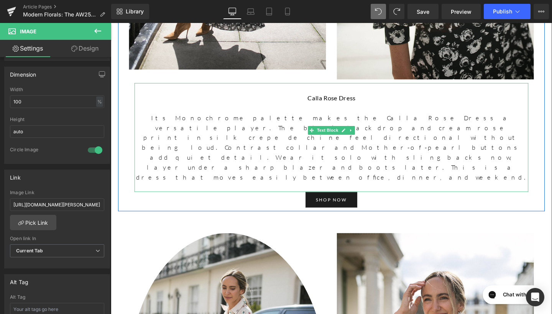
scroll to position [1223, 0]
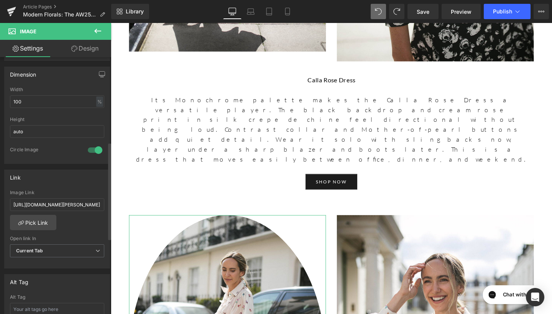
click at [91, 151] on div at bounding box center [95, 150] width 18 height 12
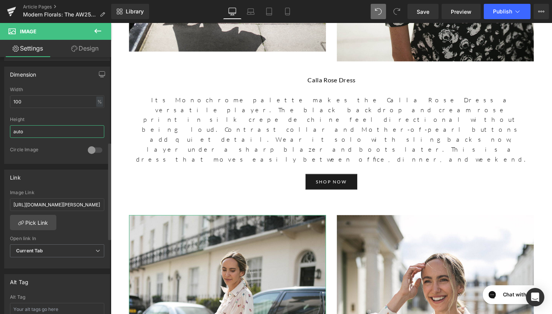
click at [85, 134] on input "auto" at bounding box center [57, 131] width 94 height 13
type input "a"
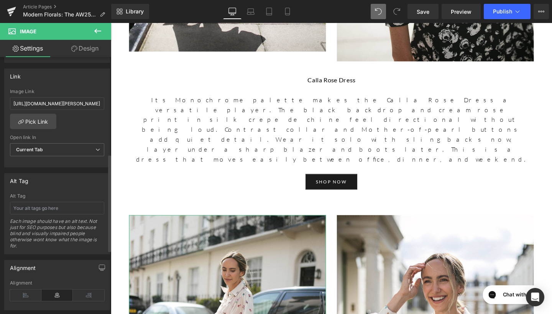
scroll to position [368, 0]
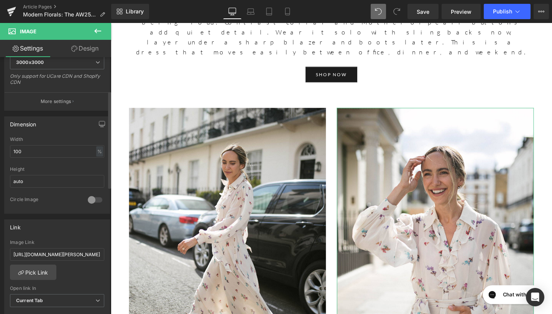
scroll to position [226, 0]
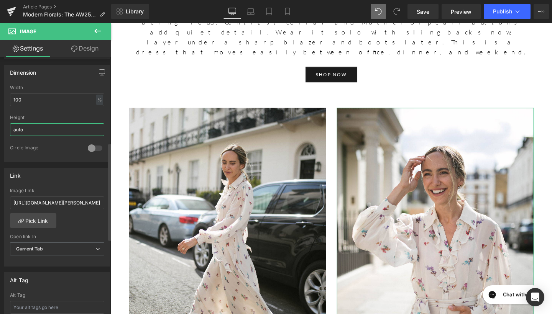
click at [35, 135] on input "auto" at bounding box center [57, 129] width 94 height 13
type input "a"
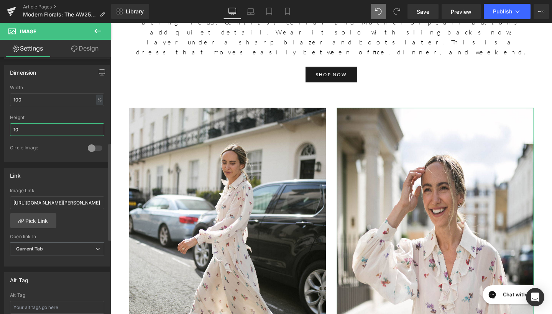
type input "1"
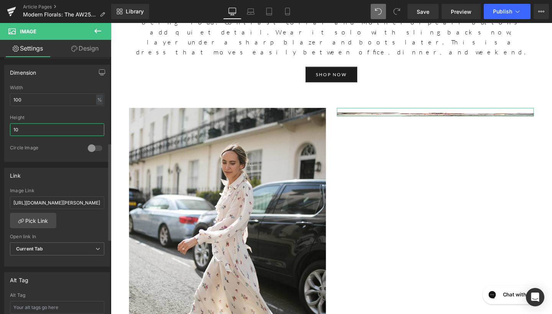
type input "1"
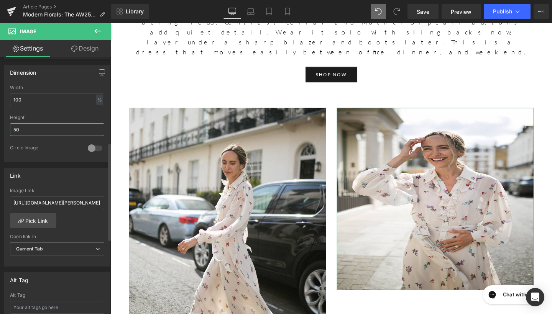
type input "5"
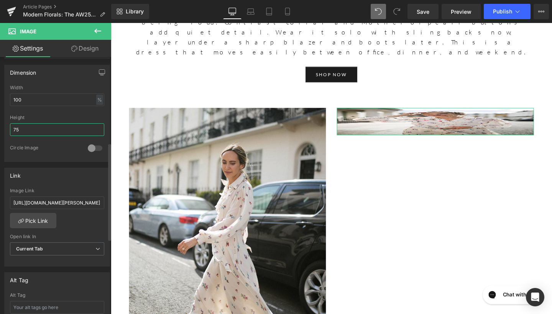
type input "7"
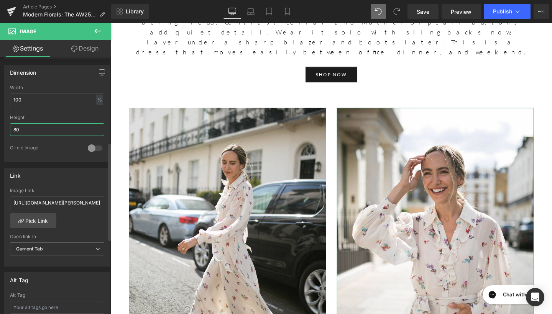
type input "8"
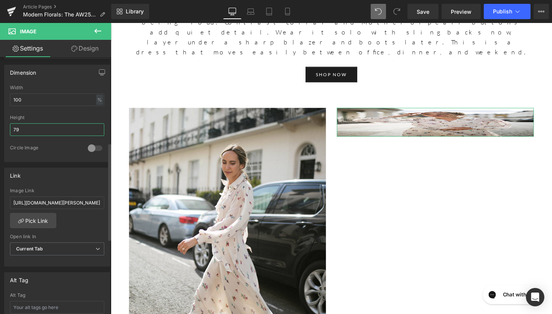
type input "790"
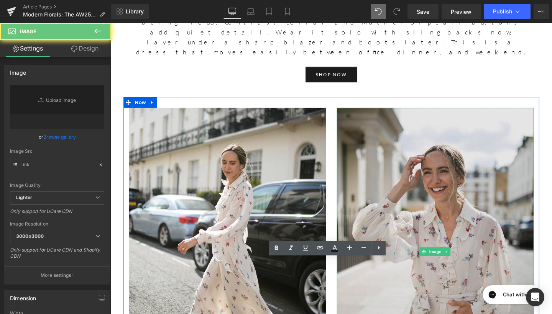
type input "[URL][DOMAIN_NAME]"
click at [395, 236] on img at bounding box center [452, 263] width 207 height 303
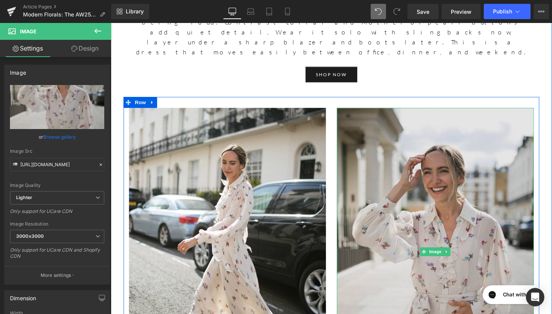
click at [429, 204] on img at bounding box center [452, 263] width 207 height 303
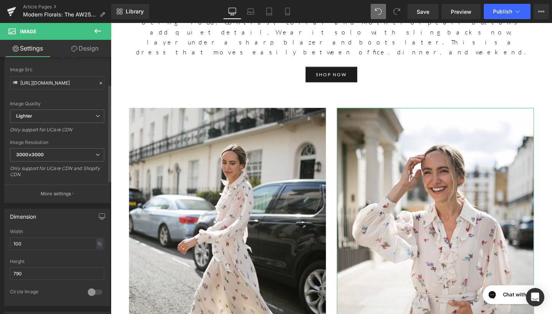
scroll to position [113, 0]
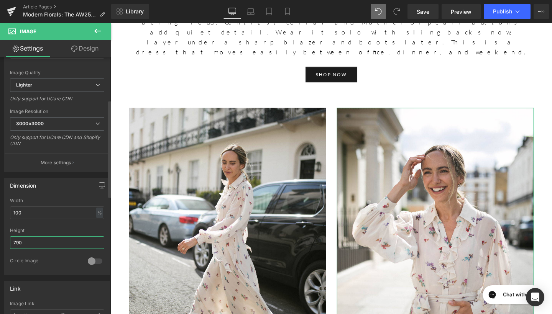
click at [47, 242] on input "790" at bounding box center [57, 243] width 94 height 13
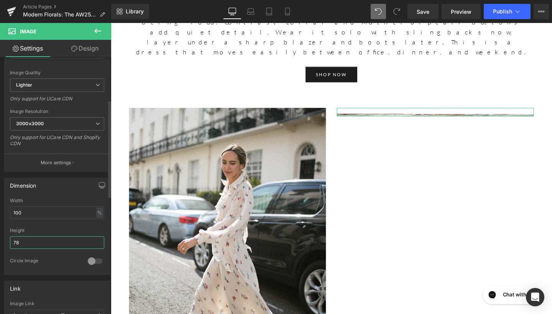
type input "789"
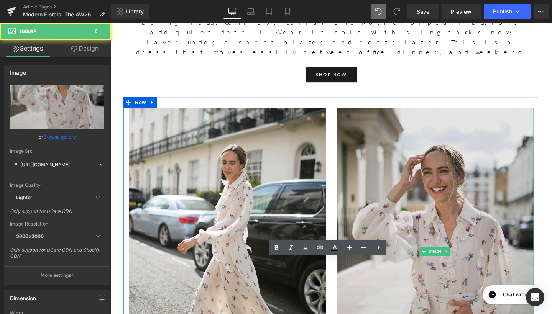
click at [406, 174] on img at bounding box center [452, 263] width 207 height 303
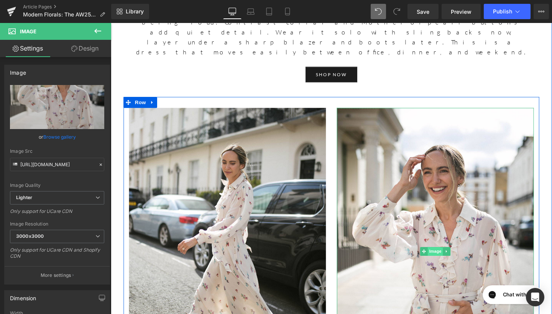
click at [451, 259] on span "Image" at bounding box center [452, 263] width 16 height 9
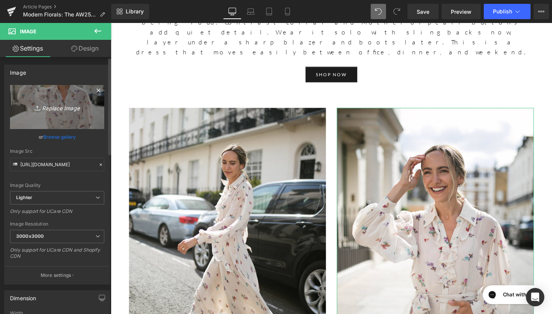
scroll to position [0, 0]
click at [59, 108] on icon "Replace Image" at bounding box center [56, 107] width 61 height 10
type input "C:\fakepath\269A2765.jpg"
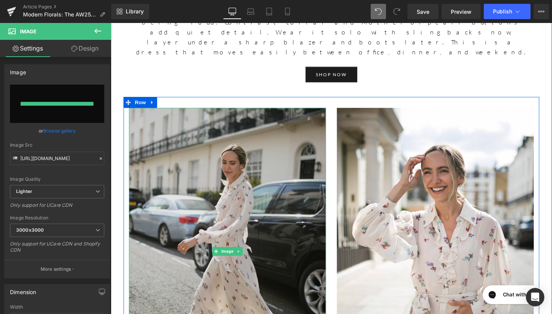
type input "[URL][DOMAIN_NAME]"
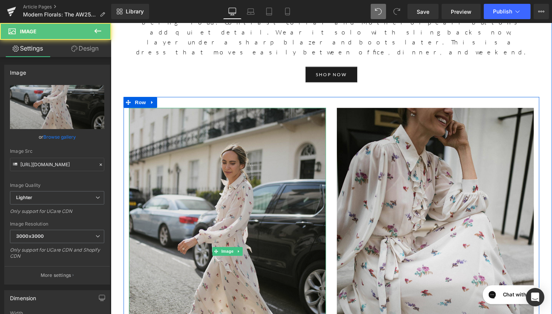
click at [263, 199] on img at bounding box center [233, 263] width 207 height 302
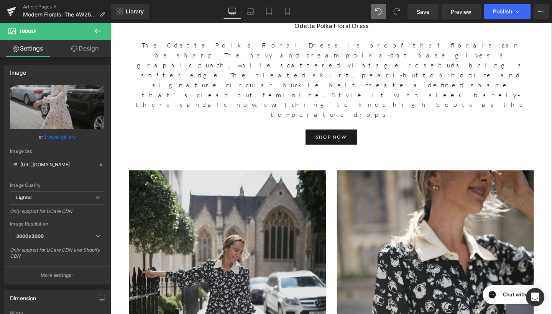
scroll to position [901, 0]
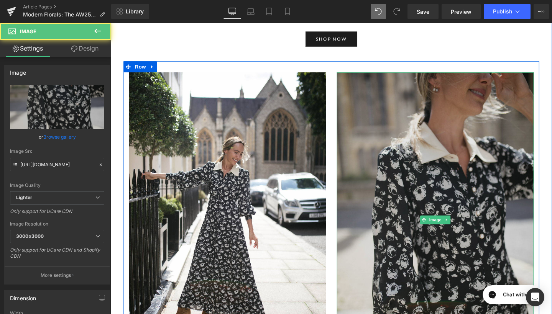
click at [397, 181] on img at bounding box center [452, 230] width 207 height 311
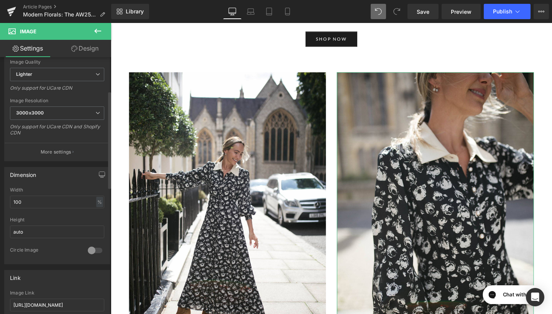
scroll to position [167, 0]
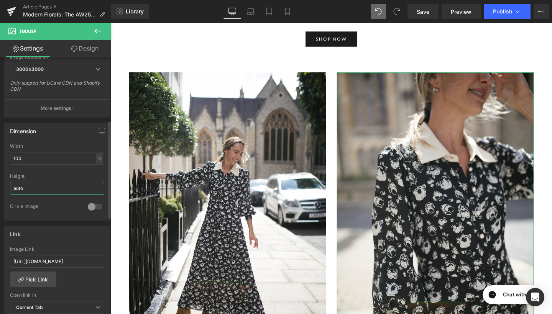
drag, startPoint x: 41, startPoint y: 191, endPoint x: 0, endPoint y: 191, distance: 41.4
click at [0, 191] on div "Dimension 100% Width 100 % % px auto Height auto 0 Circle Image" at bounding box center [57, 169] width 115 height 103
type input "a"
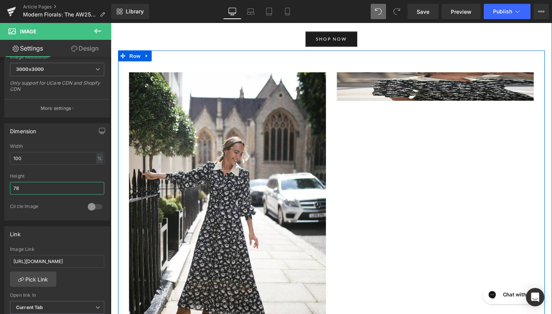
type input "783"
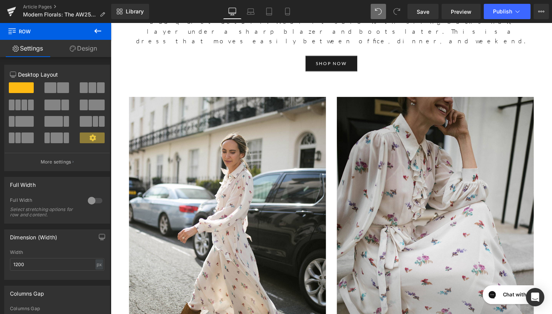
scroll to position [1339, 0]
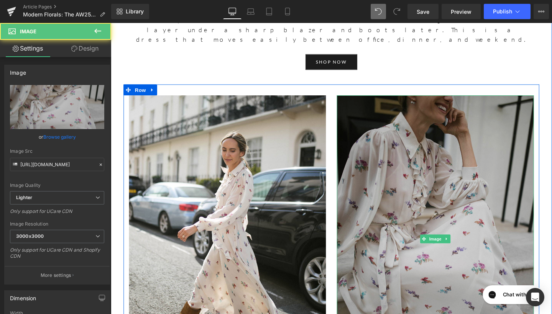
click at [431, 229] on img at bounding box center [452, 250] width 207 height 303
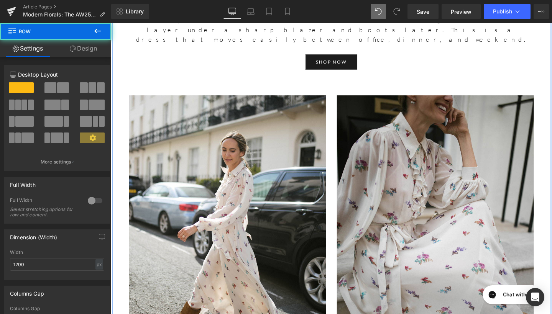
click at [552, 232] on div "Florals are no longer reserved just for spring. For AW25, we have designed a fr…" at bounding box center [343, 187] width 460 height 2279
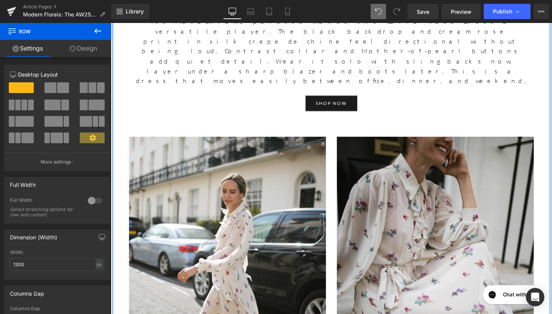
scroll to position [1237, 0]
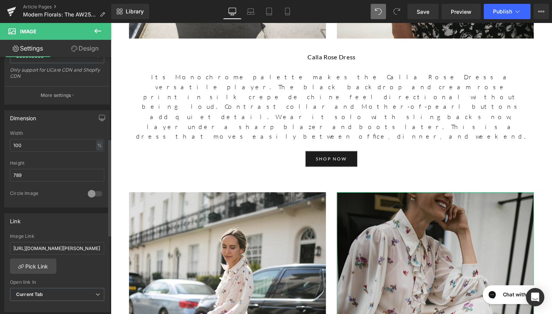
scroll to position [222, 0]
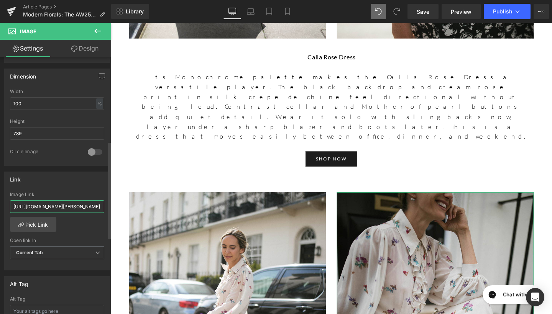
click at [59, 205] on input "[URL][DOMAIN_NAME][PERSON_NAME]" at bounding box center [57, 207] width 94 height 13
drag, startPoint x: 59, startPoint y: 205, endPoint x: 105, endPoint y: 205, distance: 46.4
click at [105, 205] on div "[URL][DOMAIN_NAME][PERSON_NAME] Image Link [URL][DOMAIN_NAME][PERSON_NAME] Pick…" at bounding box center [57, 231] width 105 height 79
click at [83, 230] on div "[URL][DOMAIN_NAME][PERSON_NAME] Image Link [URL][DOMAIN_NAME][PERSON_NAME] Pick…" at bounding box center [57, 231] width 105 height 79
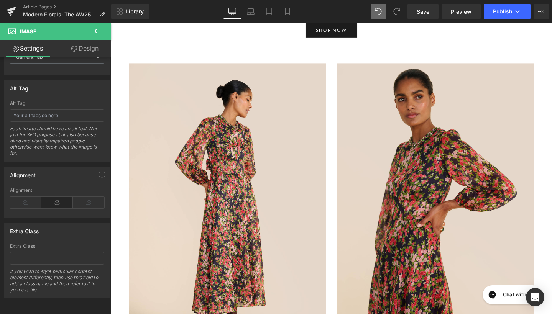
scroll to position [1884, 0]
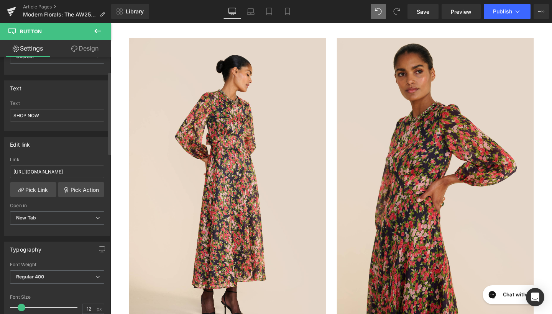
scroll to position [64, 0]
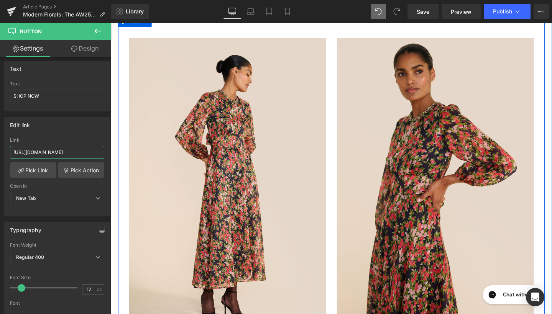
drag, startPoint x: 123, startPoint y: 176, endPoint x: 138, endPoint y: 159, distance: 22.3
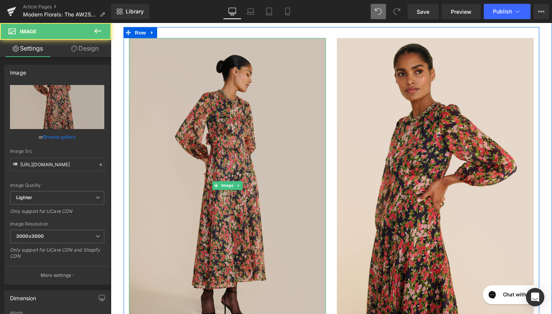
click at [233, 74] on img at bounding box center [233, 194] width 207 height 311
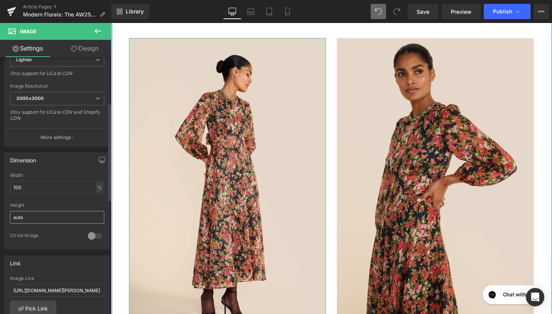
scroll to position [164, 0]
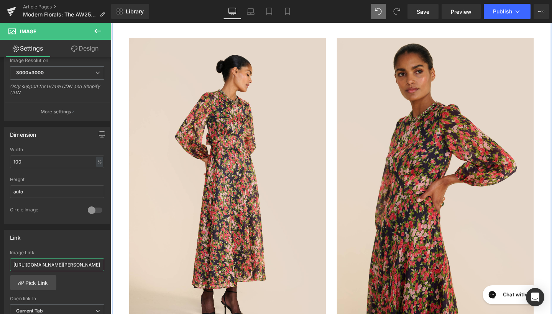
drag, startPoint x: 124, startPoint y: 288, endPoint x: 122, endPoint y: 277, distance: 11.4
paste input "[URL][DOMAIN_NAME]"
type input "[URL][DOMAIN_NAME]"
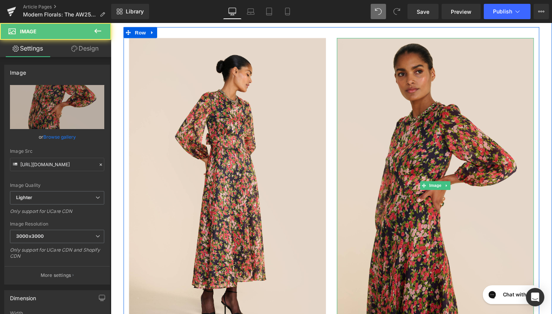
drag, startPoint x: 421, startPoint y: 94, endPoint x: 339, endPoint y: 115, distance: 85.0
click at [421, 94] on img at bounding box center [452, 194] width 207 height 311
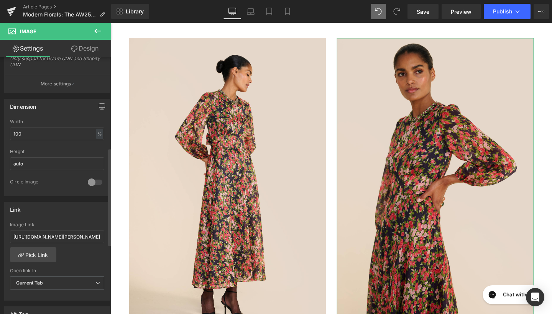
scroll to position [255, 0]
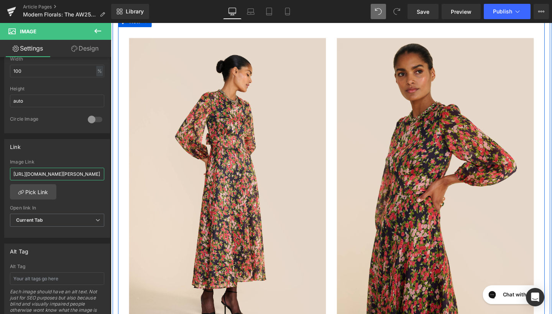
drag, startPoint x: 124, startPoint y: 196, endPoint x: 134, endPoint y: 183, distance: 15.9
paste input "[URL][DOMAIN_NAME]"
type input "[URL][DOMAIN_NAME]"
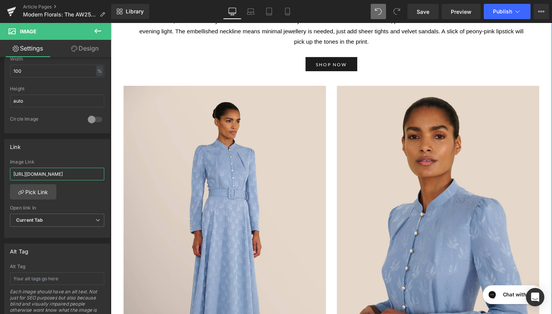
scroll to position [2314, 0]
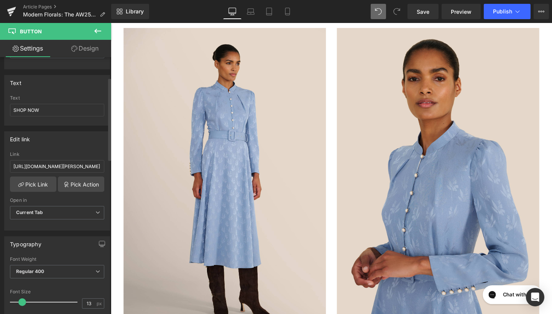
scroll to position [9, 0]
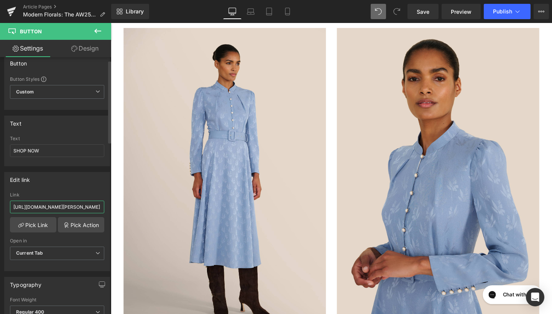
drag, startPoint x: 13, startPoint y: 207, endPoint x: 106, endPoint y: 210, distance: 93.6
click at [106, 210] on div "[URL][DOMAIN_NAME][PERSON_NAME] dress Link [URL][DOMAIN_NAME][PERSON_NAME] dres…" at bounding box center [57, 232] width 105 height 79
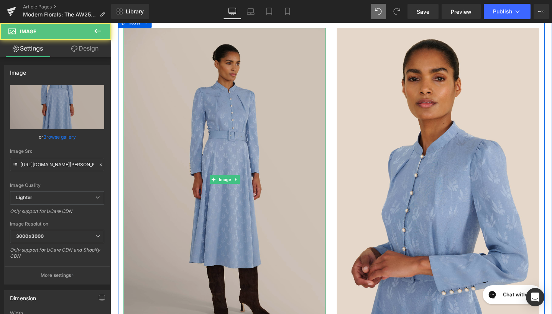
click at [199, 75] on img at bounding box center [230, 187] width 213 height 319
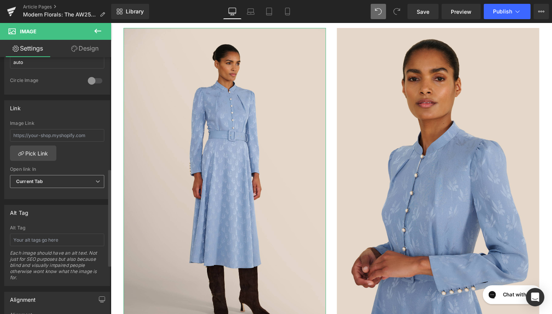
scroll to position [294, 0]
click at [77, 134] on input "text" at bounding box center [57, 134] width 94 height 13
paste input "[URL][DOMAIN_NAME][PERSON_NAME] dress"
type input "[URL][DOMAIN_NAME][PERSON_NAME] dress"
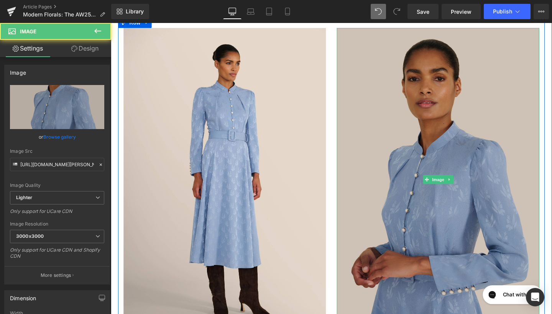
click at [373, 67] on img at bounding box center [455, 187] width 213 height 319
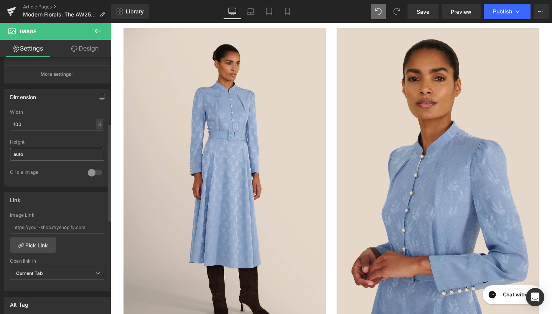
scroll to position [231, 0]
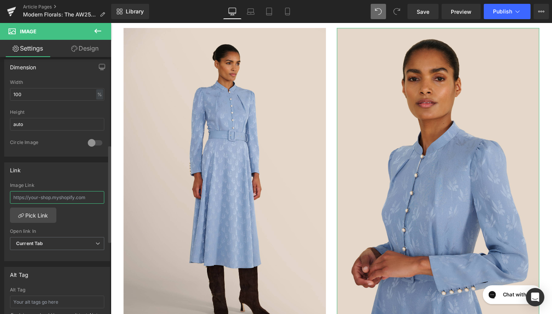
click at [57, 203] on input "text" at bounding box center [57, 197] width 94 height 13
paste input "[URL][DOMAIN_NAME][PERSON_NAME] dress"
type input "[URL][DOMAIN_NAME][PERSON_NAME] dress"
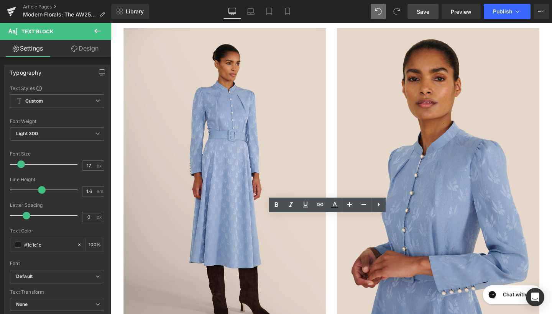
click at [424, 6] on link "Save" at bounding box center [423, 11] width 31 height 15
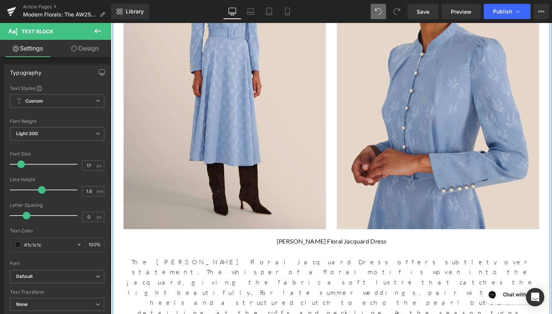
scroll to position [2424, 0]
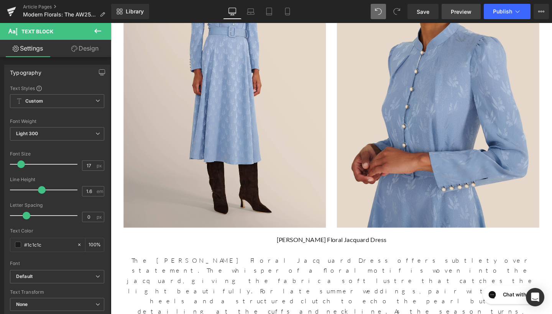
click at [461, 14] on span "Preview" at bounding box center [461, 12] width 21 height 8
click at [71, 51] on icon at bounding box center [74, 49] width 6 height 6
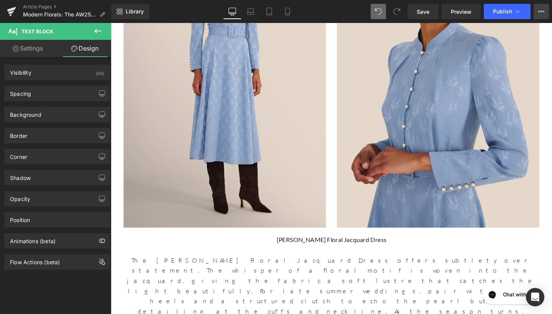
click at [541, 13] on icon at bounding box center [541, 11] width 6 height 6
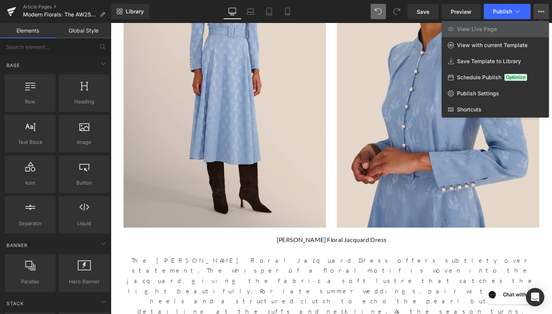
click at [374, 36] on div at bounding box center [331, 168] width 441 height 291
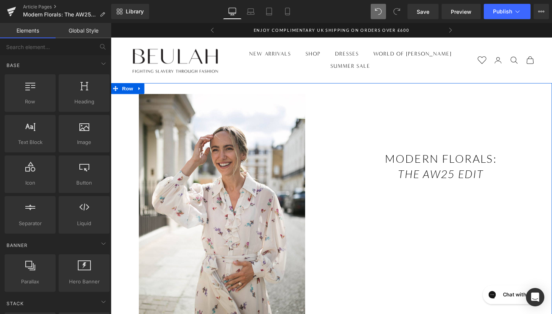
scroll to position [0, 0]
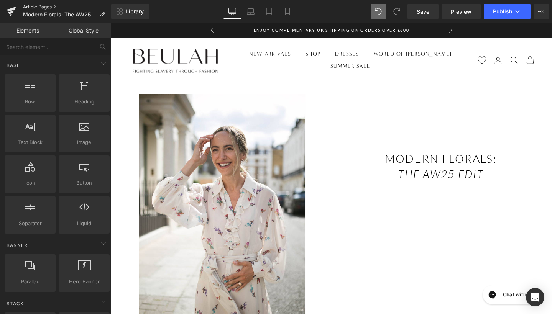
click at [48, 6] on link "Article Pages" at bounding box center [67, 7] width 88 height 6
click at [38, 7] on link "Article Pages" at bounding box center [67, 7] width 88 height 6
